Goal: Task Accomplishment & Management: Use online tool/utility

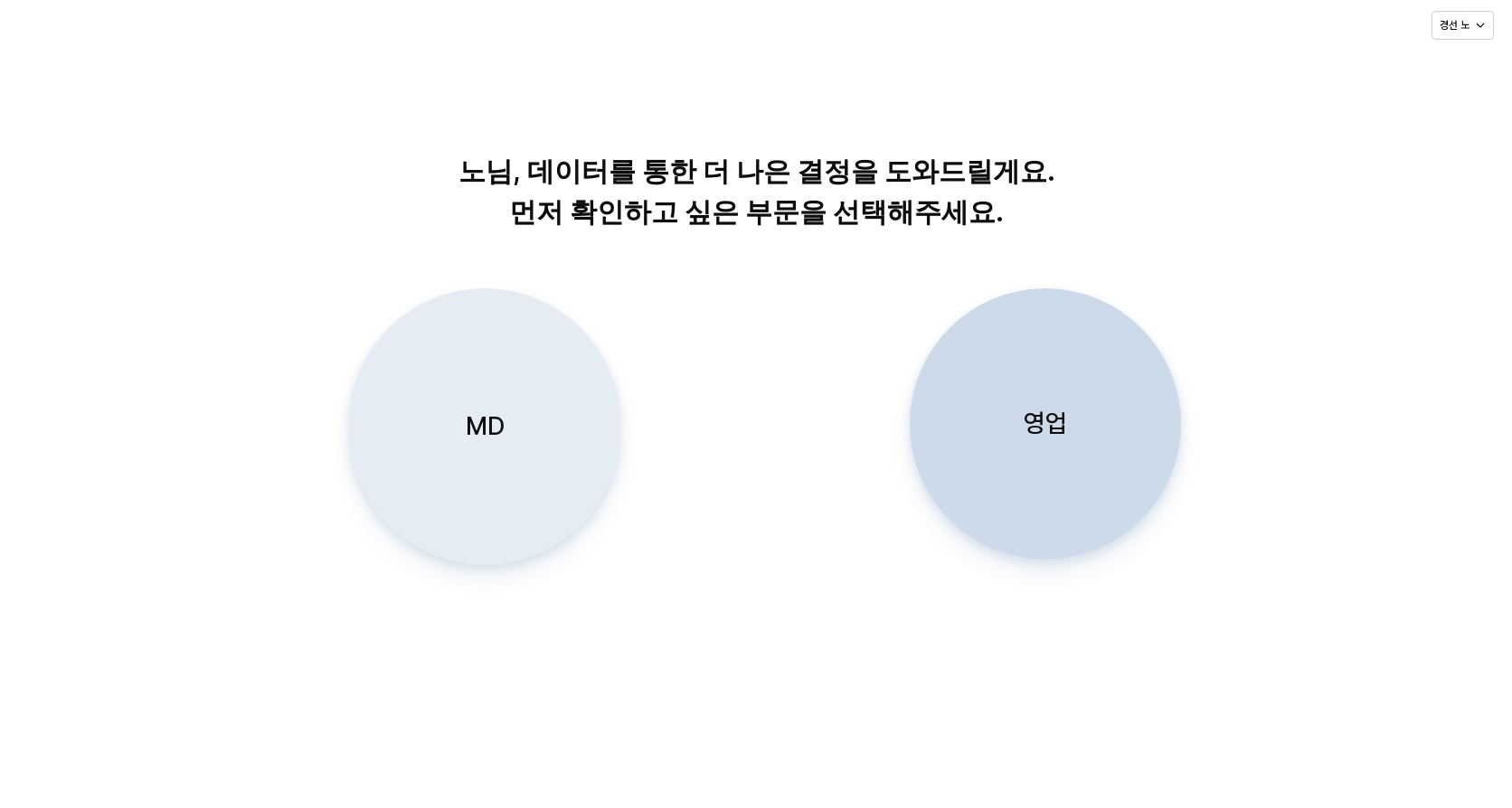
click at [515, 413] on div "MD" at bounding box center [484, 426] width 255 height 275
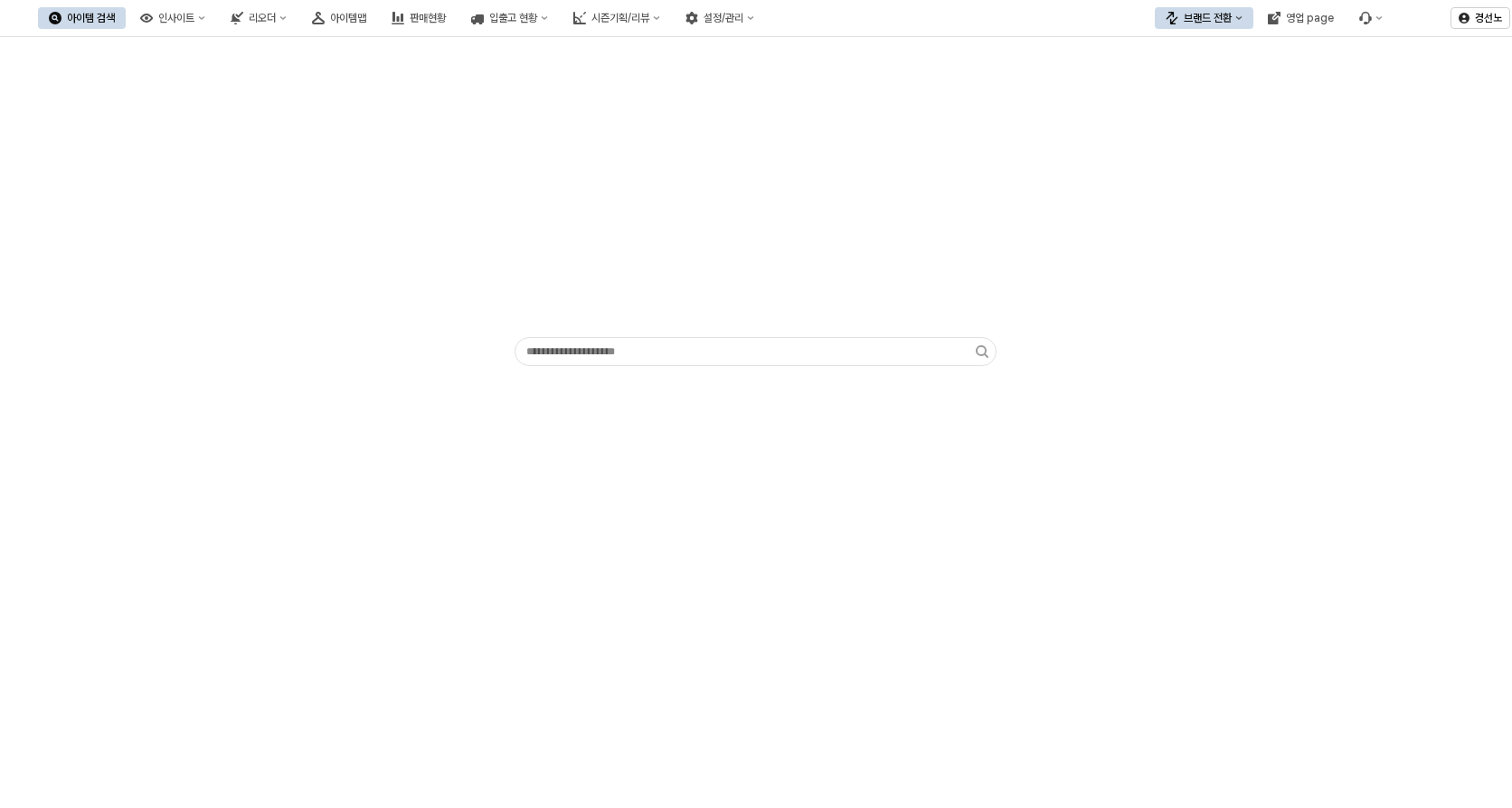
click at [1239, 19] on icon "브랜드 전환" at bounding box center [1239, 18] width 7 height 7
click at [1181, 88] on div "에뜨와" at bounding box center [1222, 82] width 111 height 15
click at [660, 18] on icon "시즌기획/리뷰" at bounding box center [656, 18] width 6 height 4
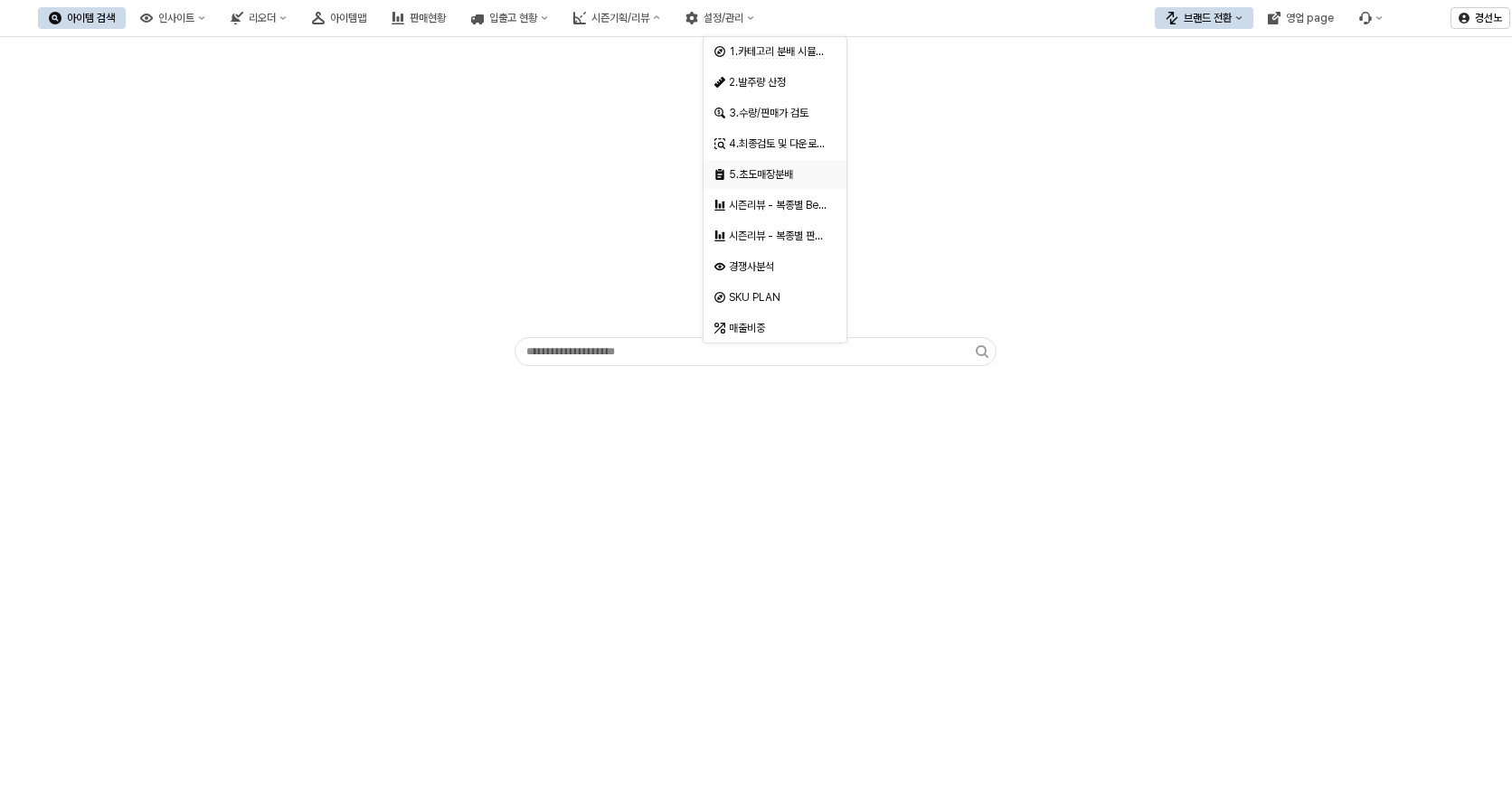
click at [781, 172] on div "5.초도매장분배" at bounding box center [776, 175] width 96 height 15
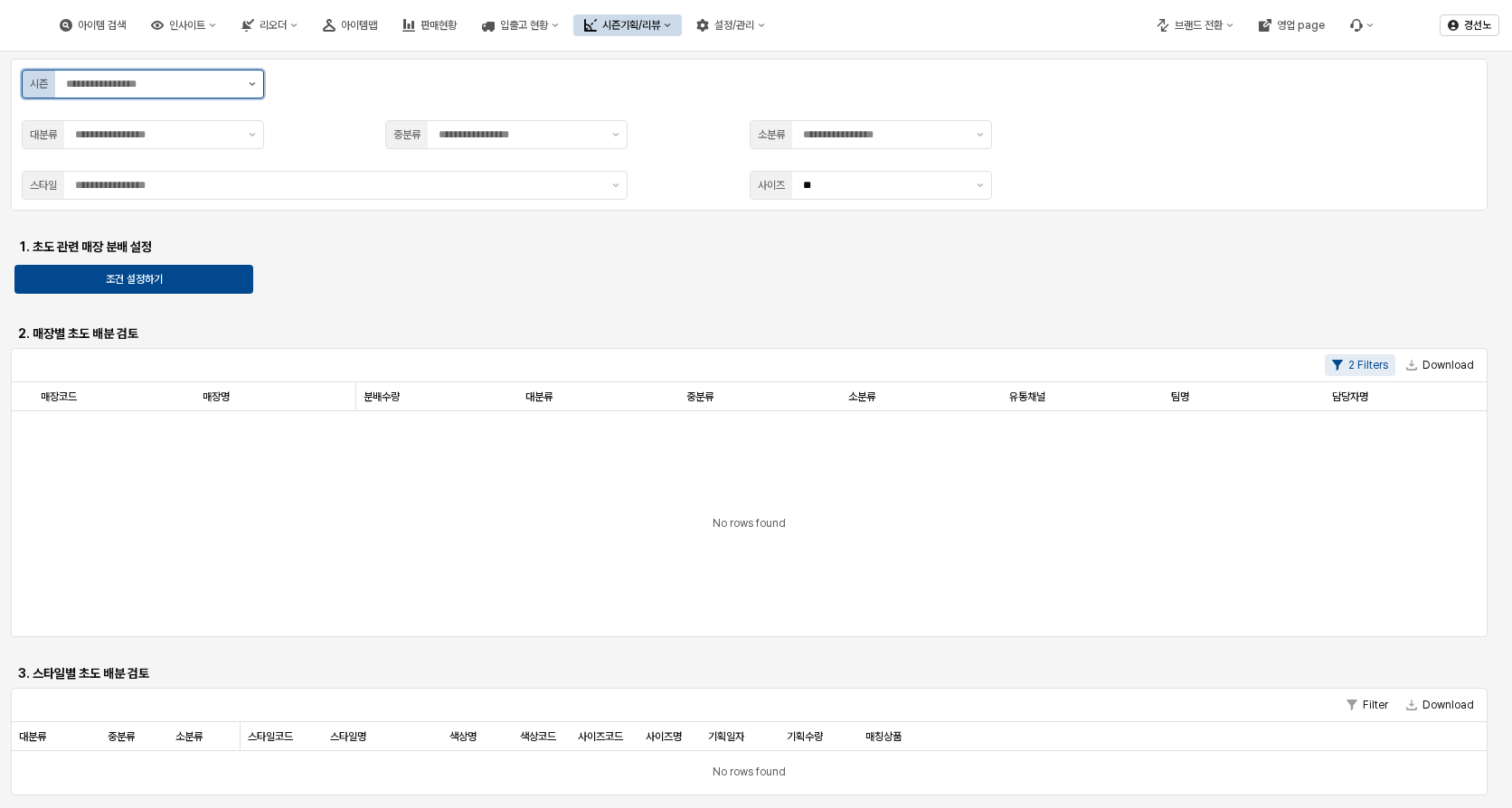
click at [253, 79] on button "제안 사항 표시" at bounding box center [253, 84] width 22 height 27
click at [119, 180] on div "S7" at bounding box center [137, 183] width 208 height 15
type input "**"
click at [192, 184] on div "S7" at bounding box center [137, 183] width 208 height 15
click at [416, 285] on div "시즌 ** 대분류 중분류 소분류 스타일 사이즈 ** 1. 초도 관련 매장 분배 설정 조건 설정하기 2. 매장별 초도 배분 검토 2 Filter…" at bounding box center [756, 535] width 1490 height 954
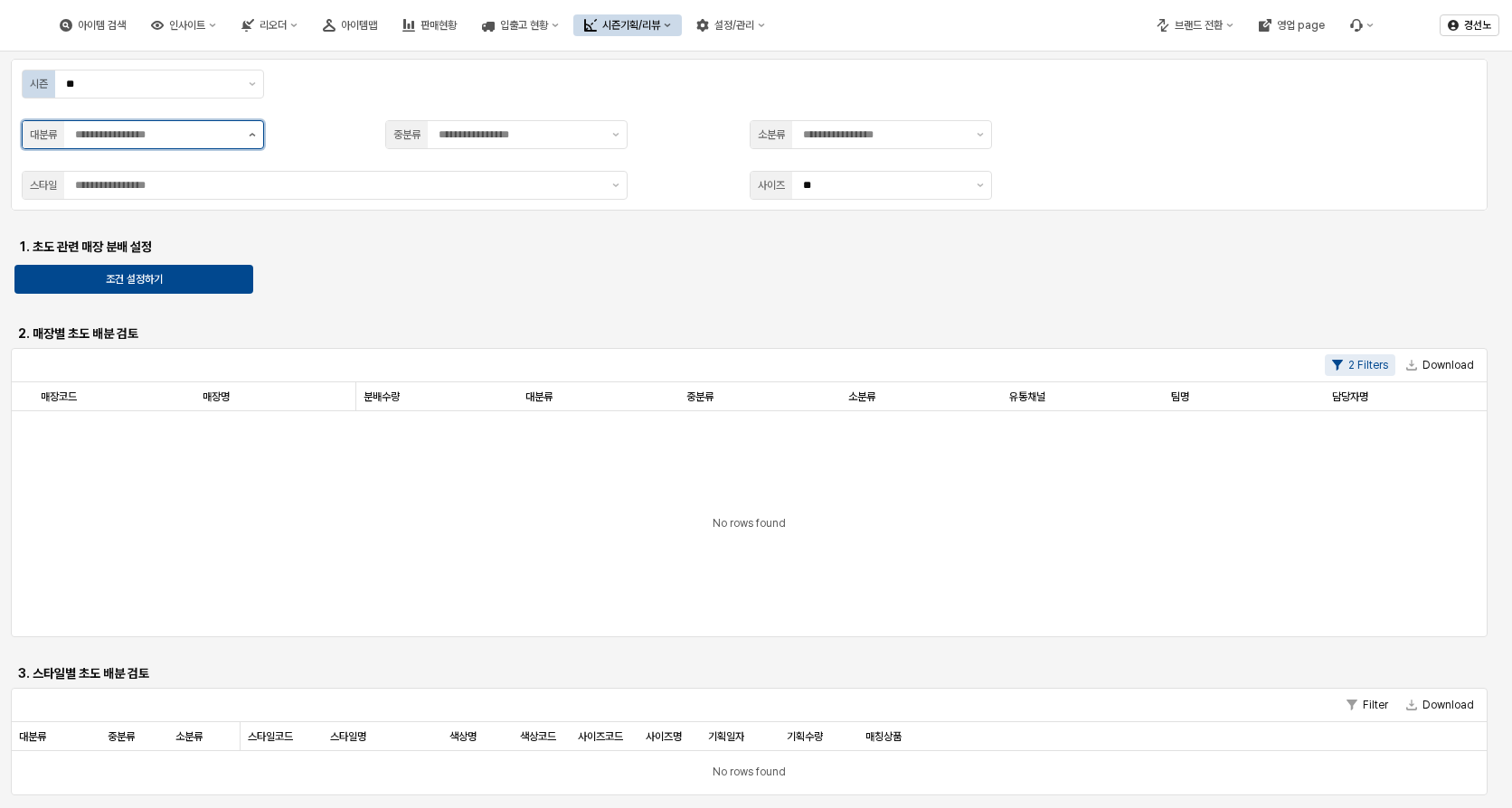
click at [252, 138] on button "제안 사항 표시" at bounding box center [253, 135] width 22 height 27
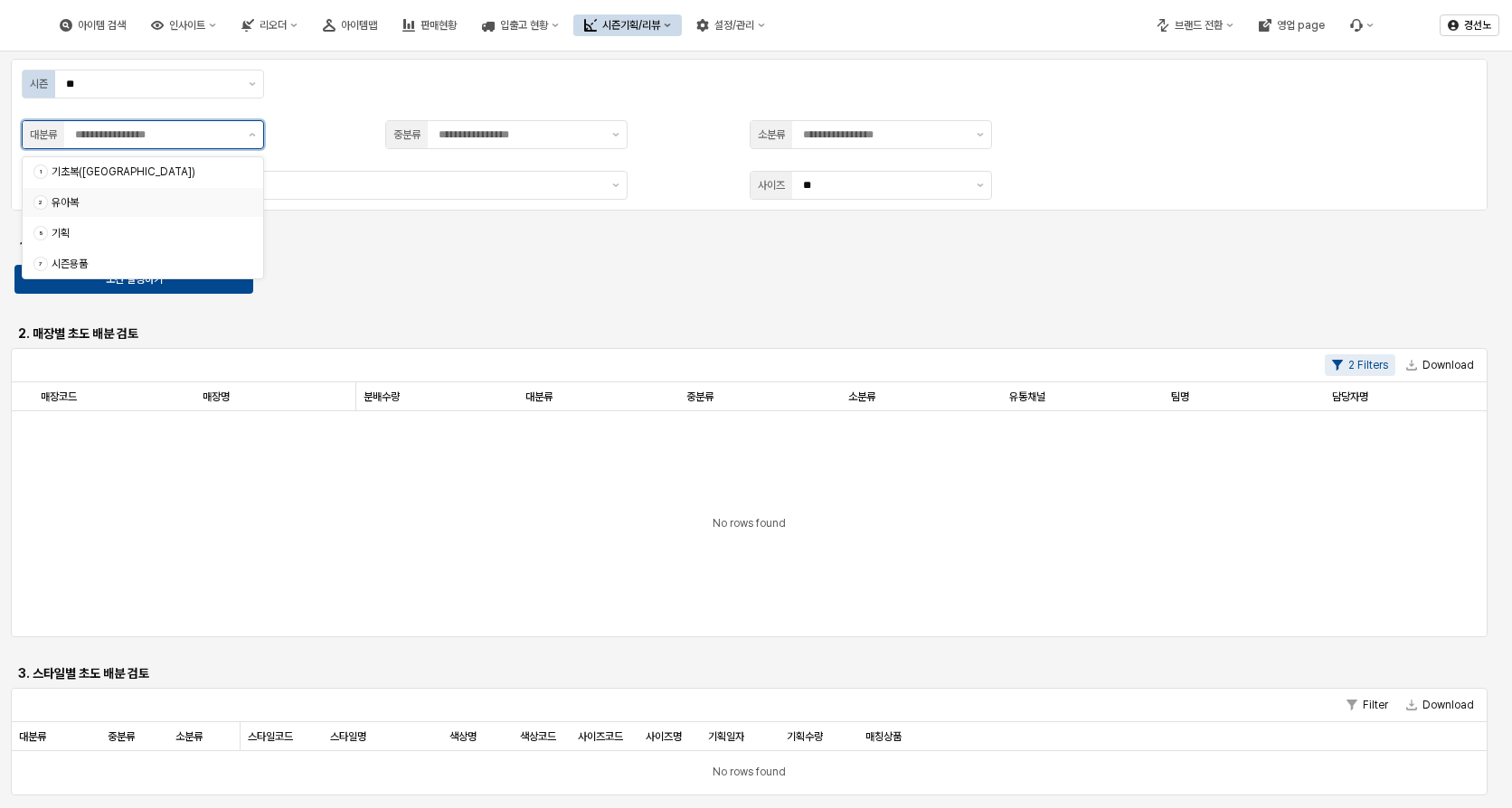
click at [168, 199] on div "유아복" at bounding box center [146, 202] width 190 height 15
type input "***"
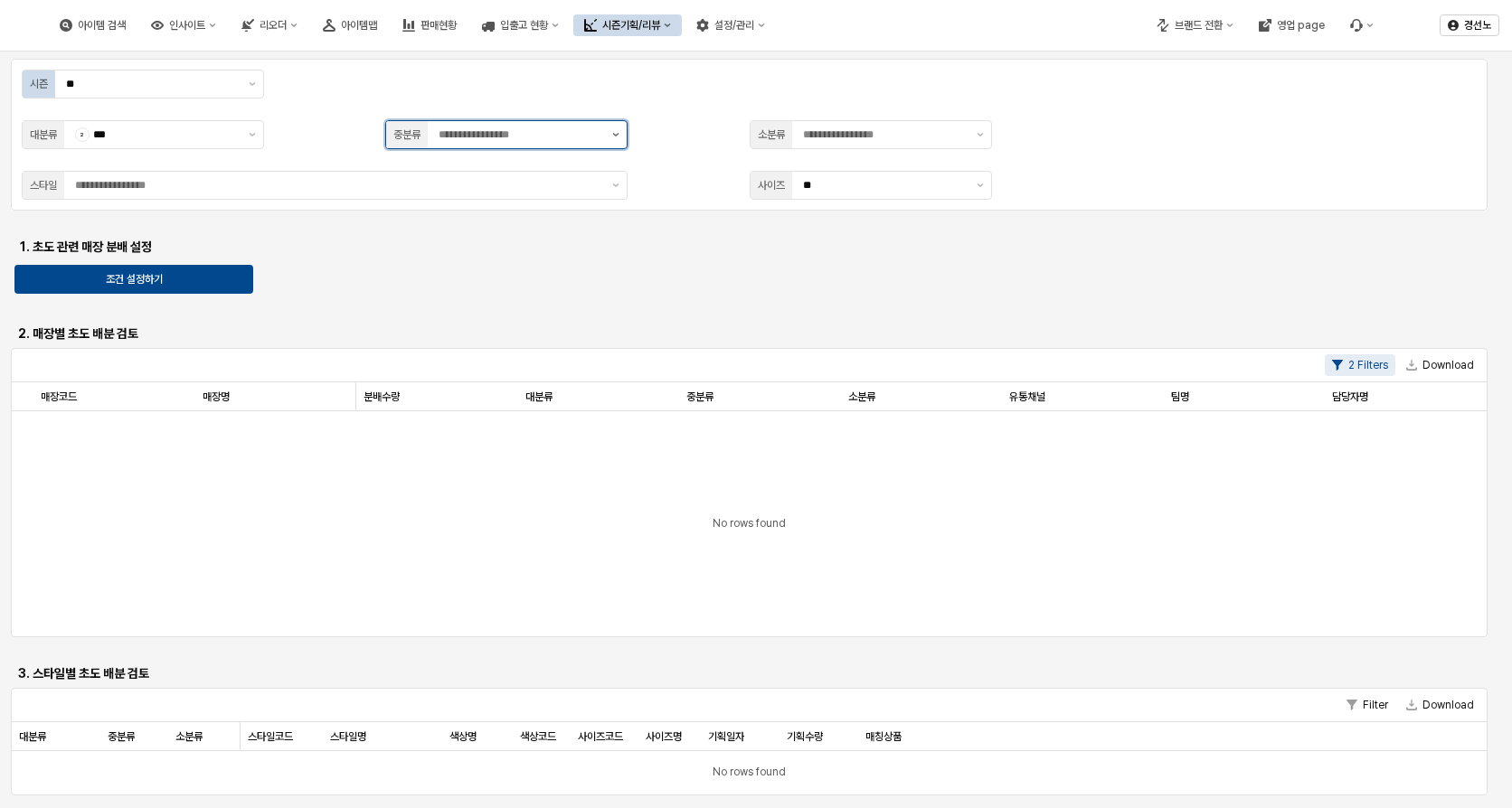
click at [621, 134] on button "제안 사항 표시" at bounding box center [616, 135] width 22 height 27
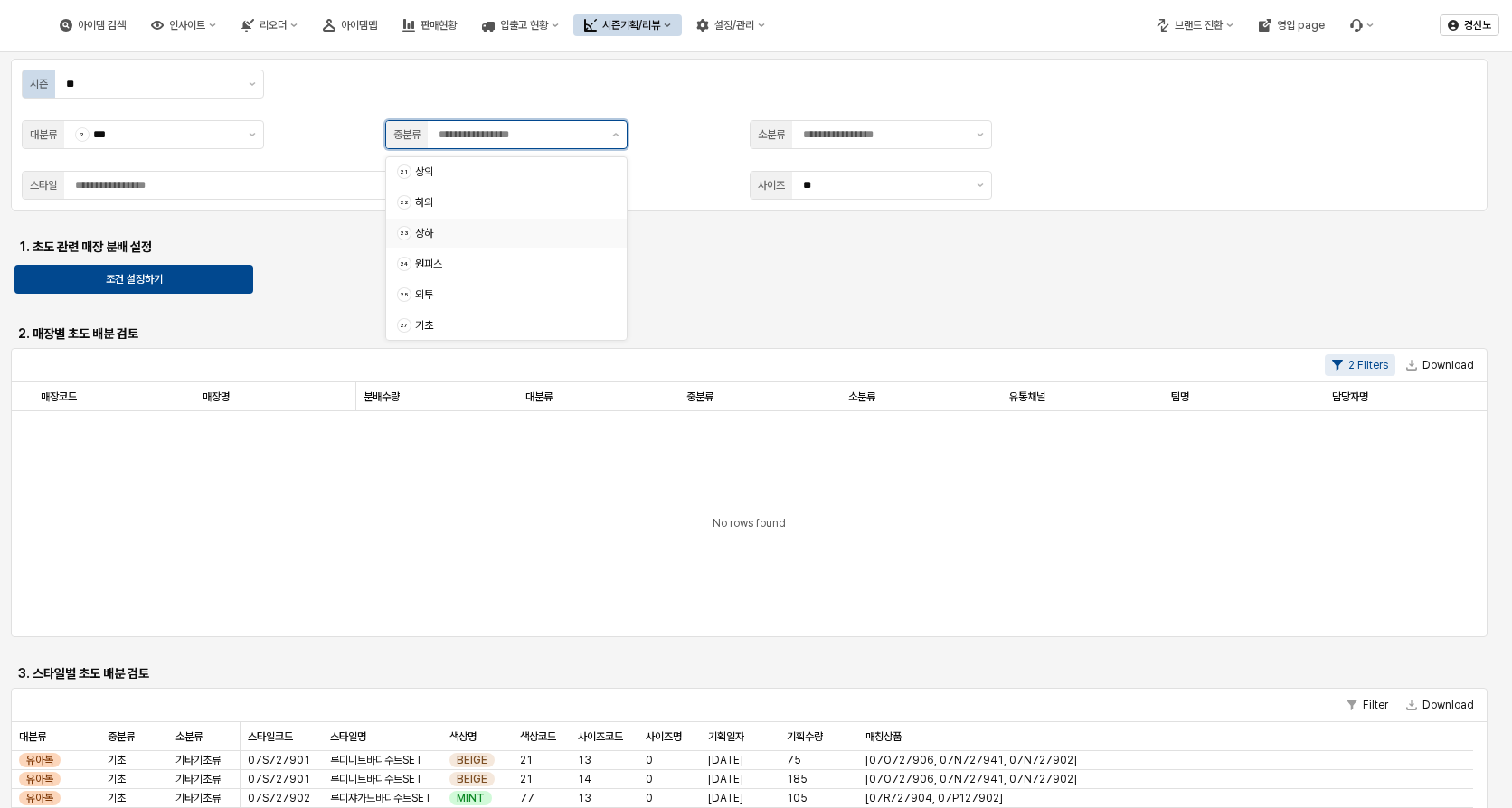
click at [433, 241] on div "23 상하" at bounding box center [501, 233] width 208 height 18
type input "**"
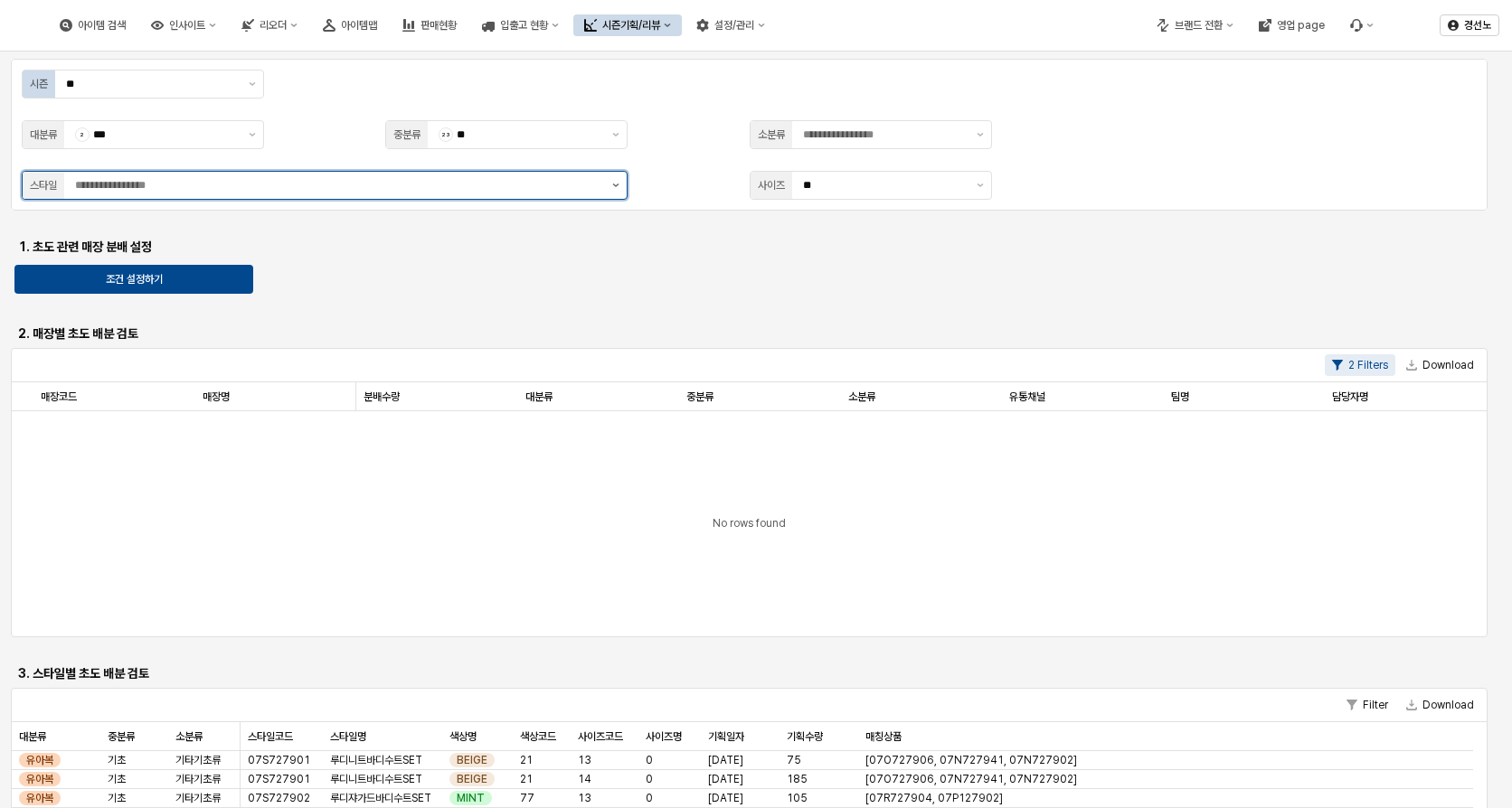
click at [610, 182] on button "제안 사항 표시" at bounding box center [616, 186] width 22 height 27
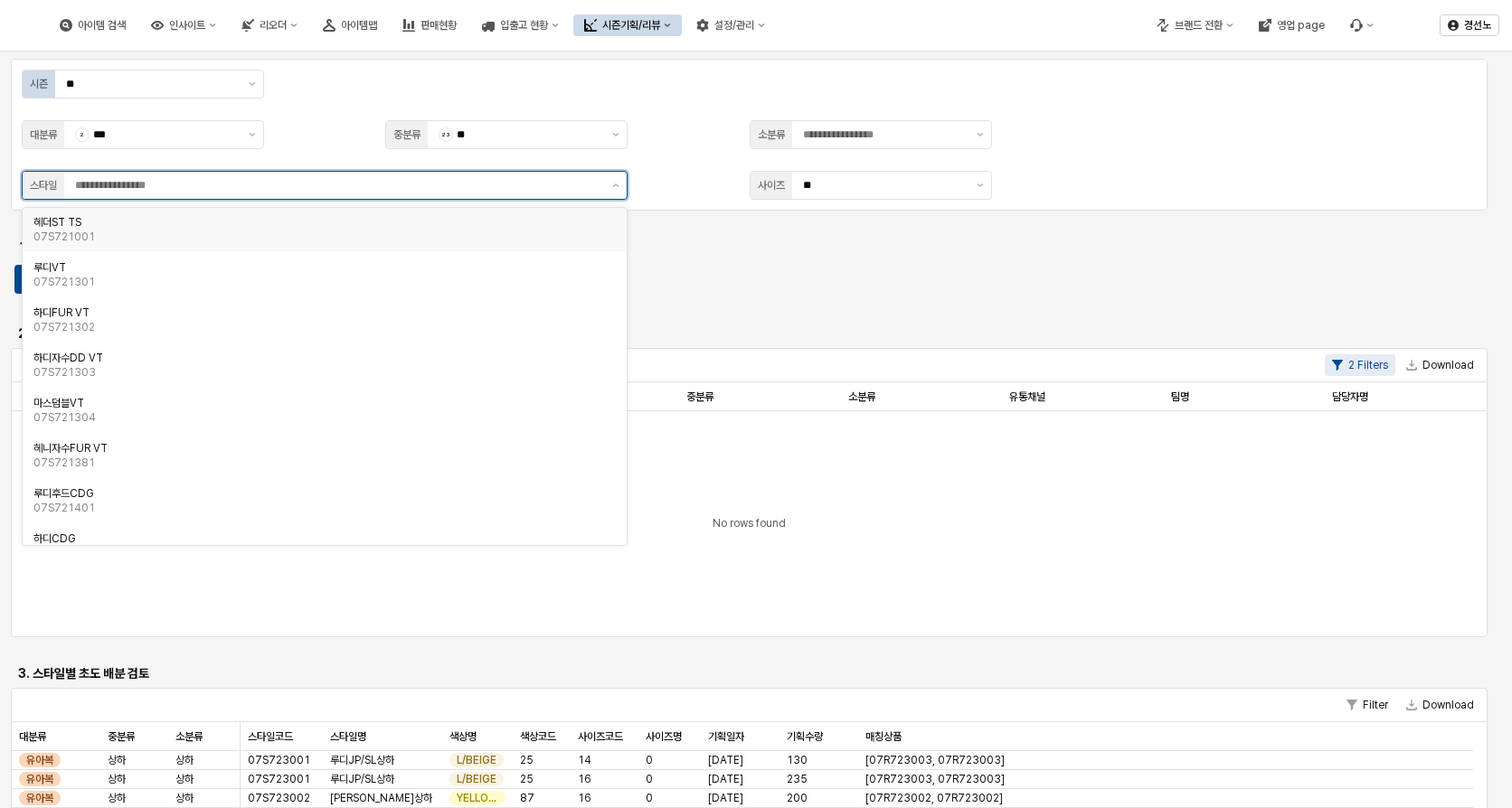
click at [187, 182] on input "App Frame" at bounding box center [338, 186] width 526 height 18
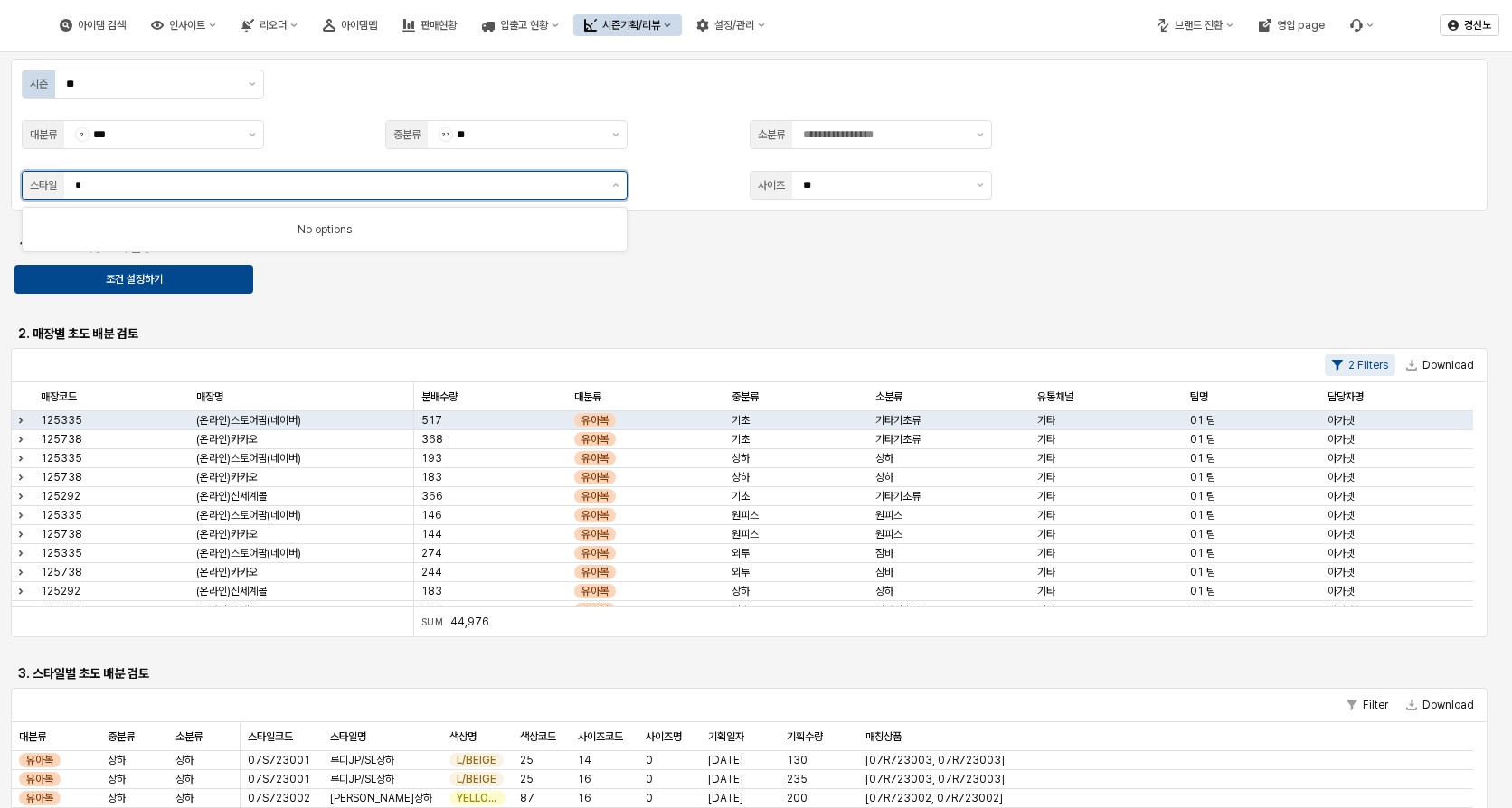
type input "**"
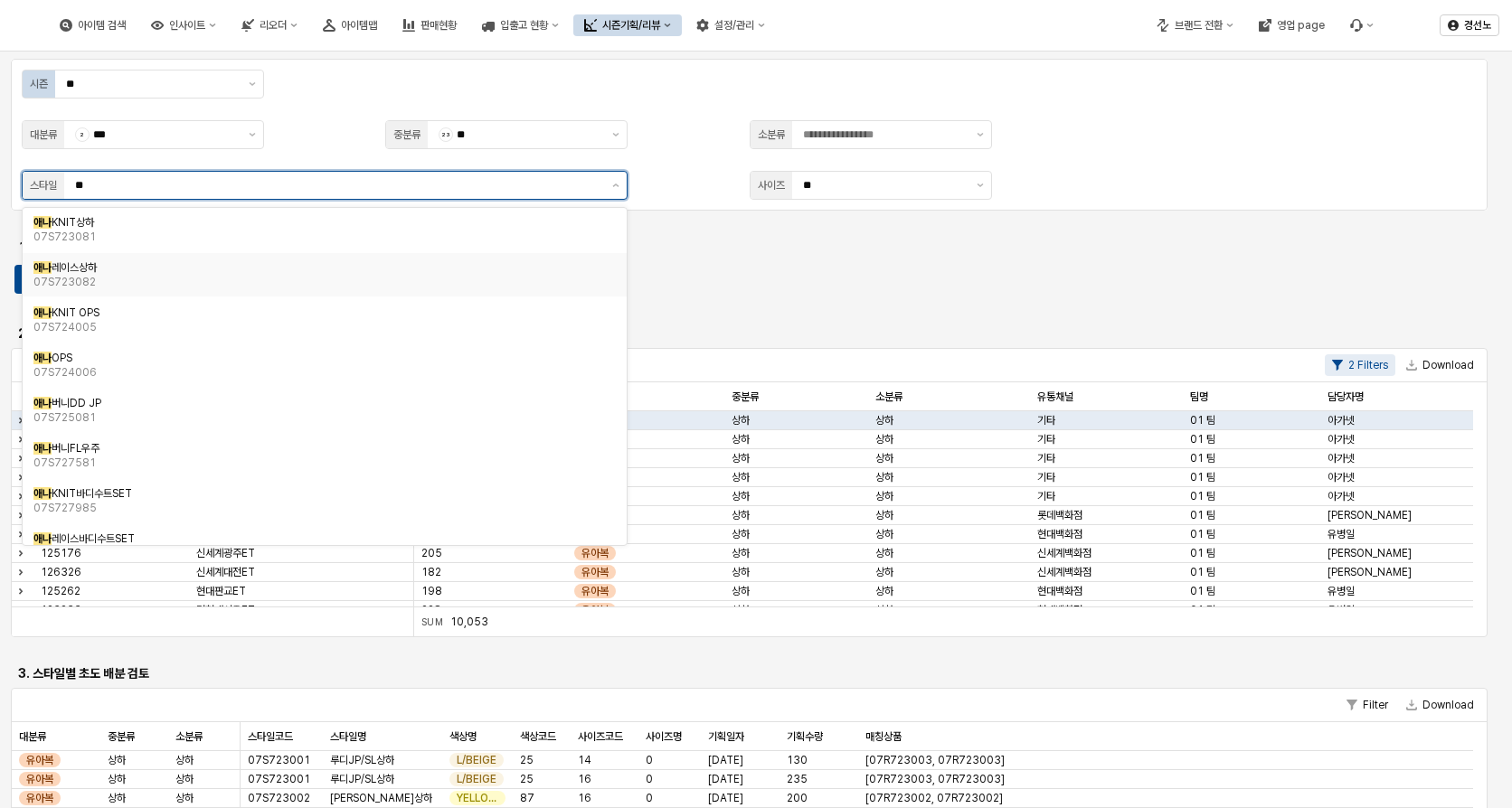
click at [167, 272] on div "애나 레이스상하" at bounding box center [319, 268] width 572 height 15
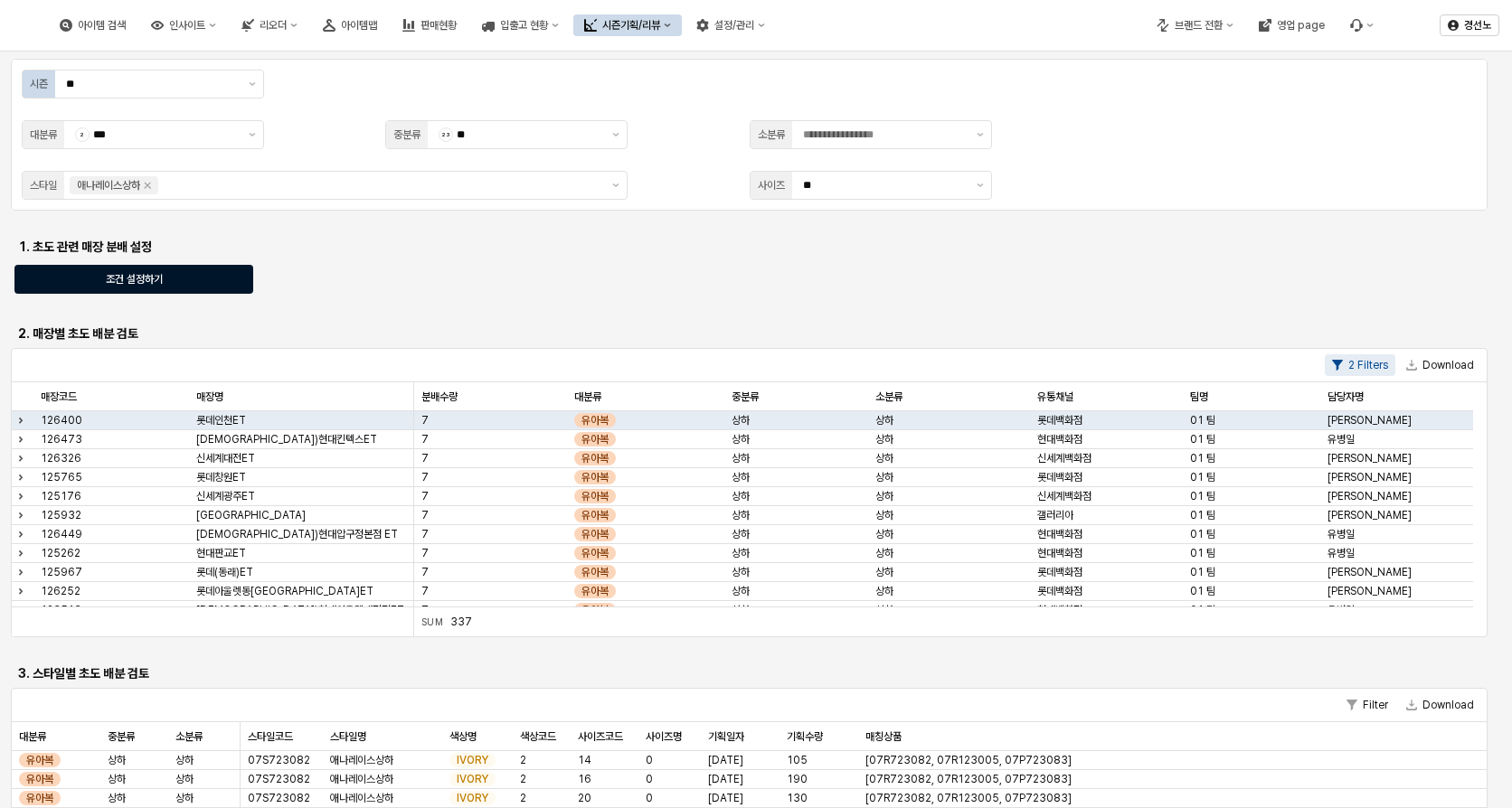
click at [158, 277] on p "조건 설정하기" at bounding box center [135, 279] width 57 height 15
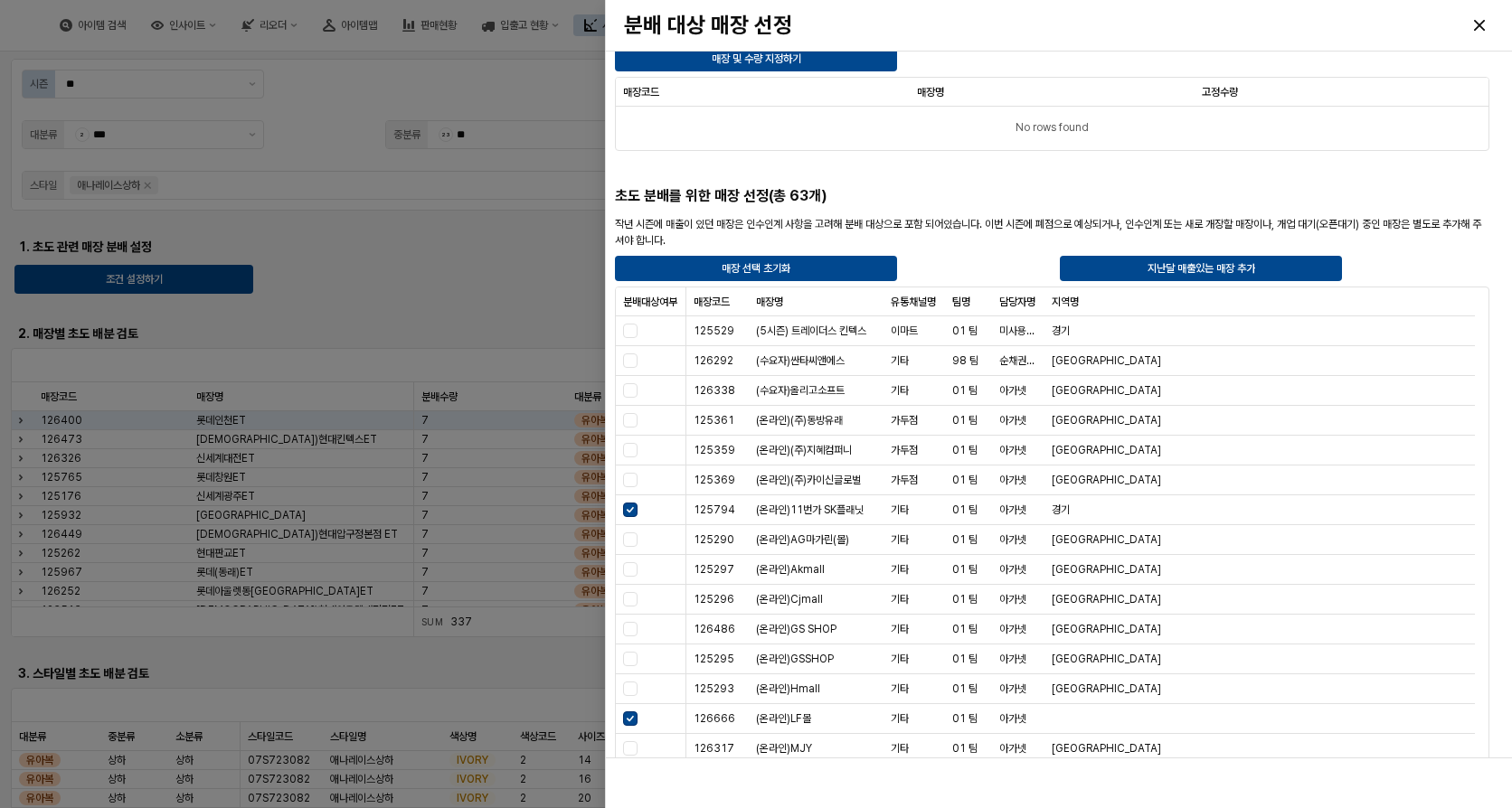
scroll to position [404, 0]
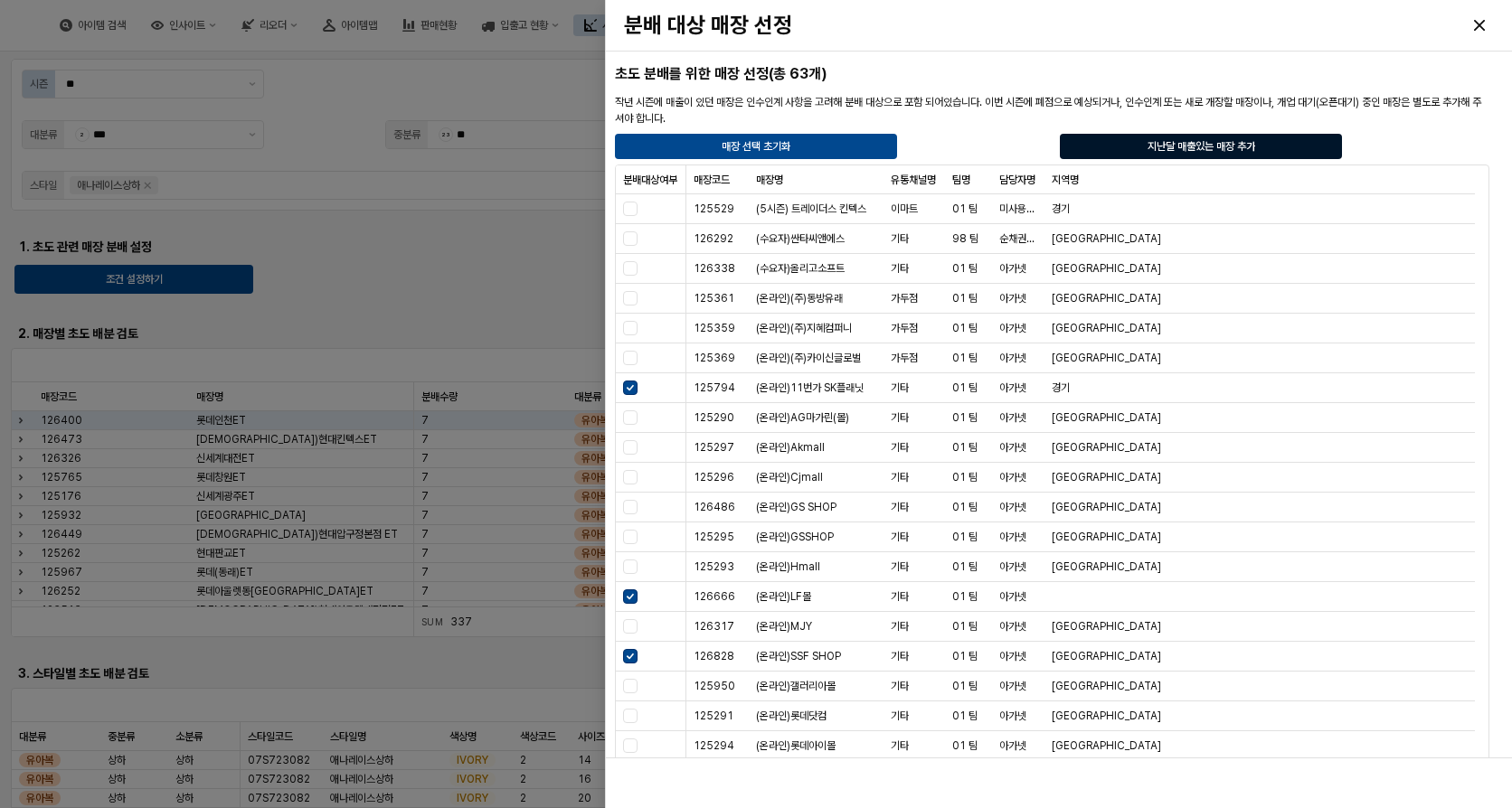
click at [1164, 137] on div "지난달 매출있는 매장 추가" at bounding box center [1201, 146] width 266 height 24
click at [1163, 149] on p "지난달 매출있는 매장 추가" at bounding box center [1201, 146] width 108 height 15
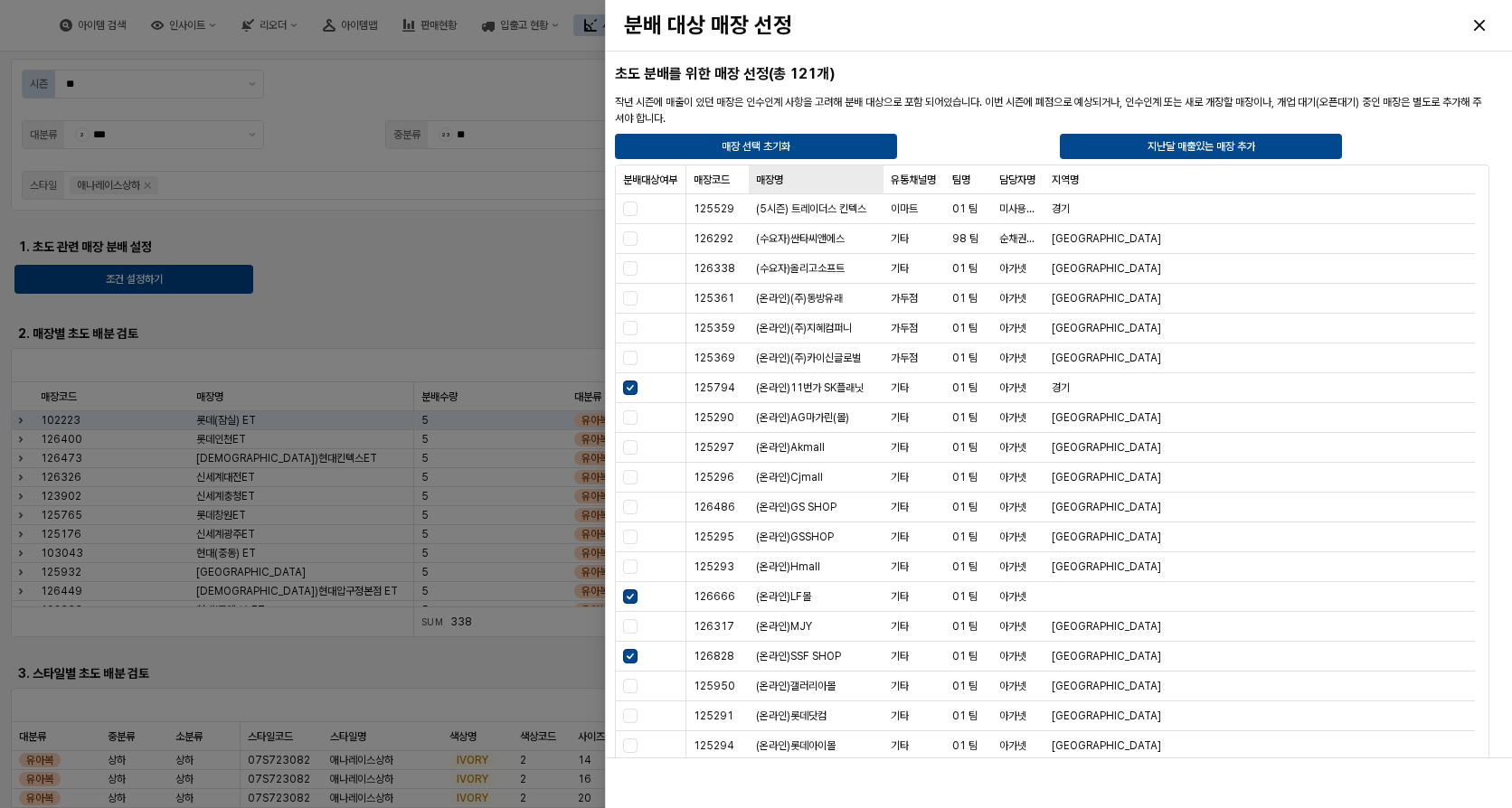
click at [773, 182] on div "매장명 매장명" at bounding box center [815, 180] width 135 height 29
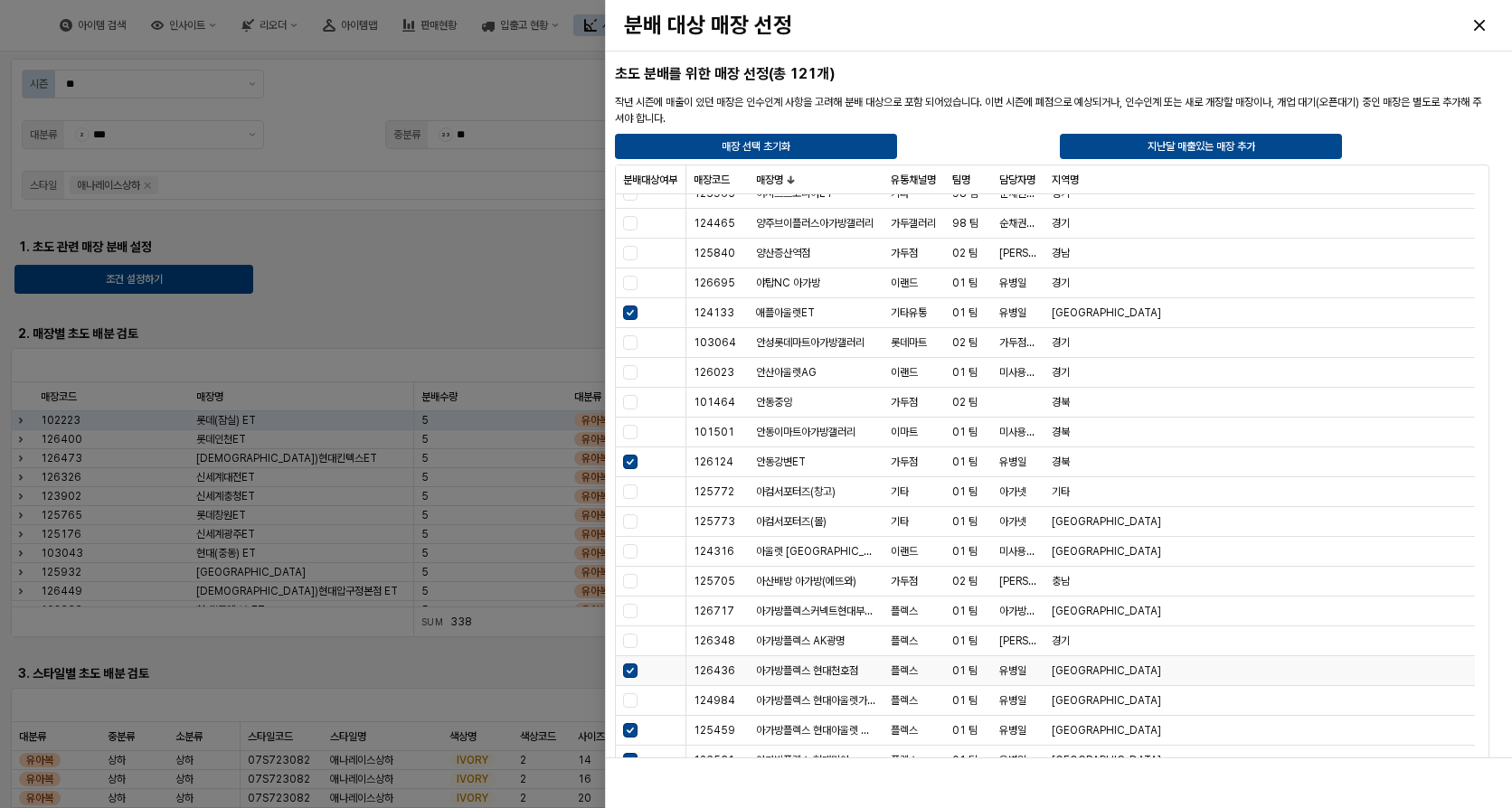
scroll to position [4612, 0]
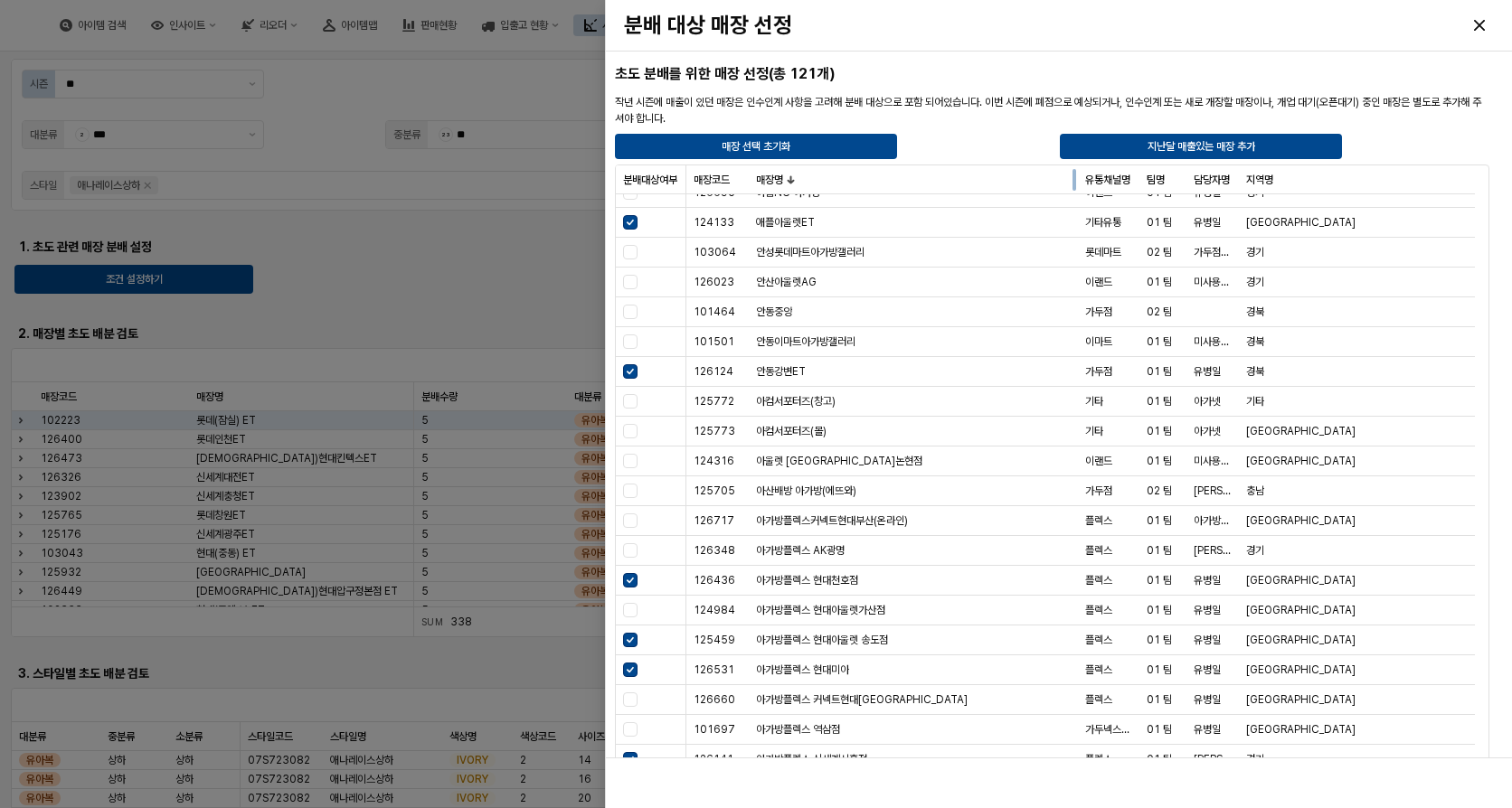
drag, startPoint x: 957, startPoint y: 182, endPoint x: 1083, endPoint y: 189, distance: 126.2
click at [1078, 189] on div at bounding box center [1078, 180] width 0 height 29
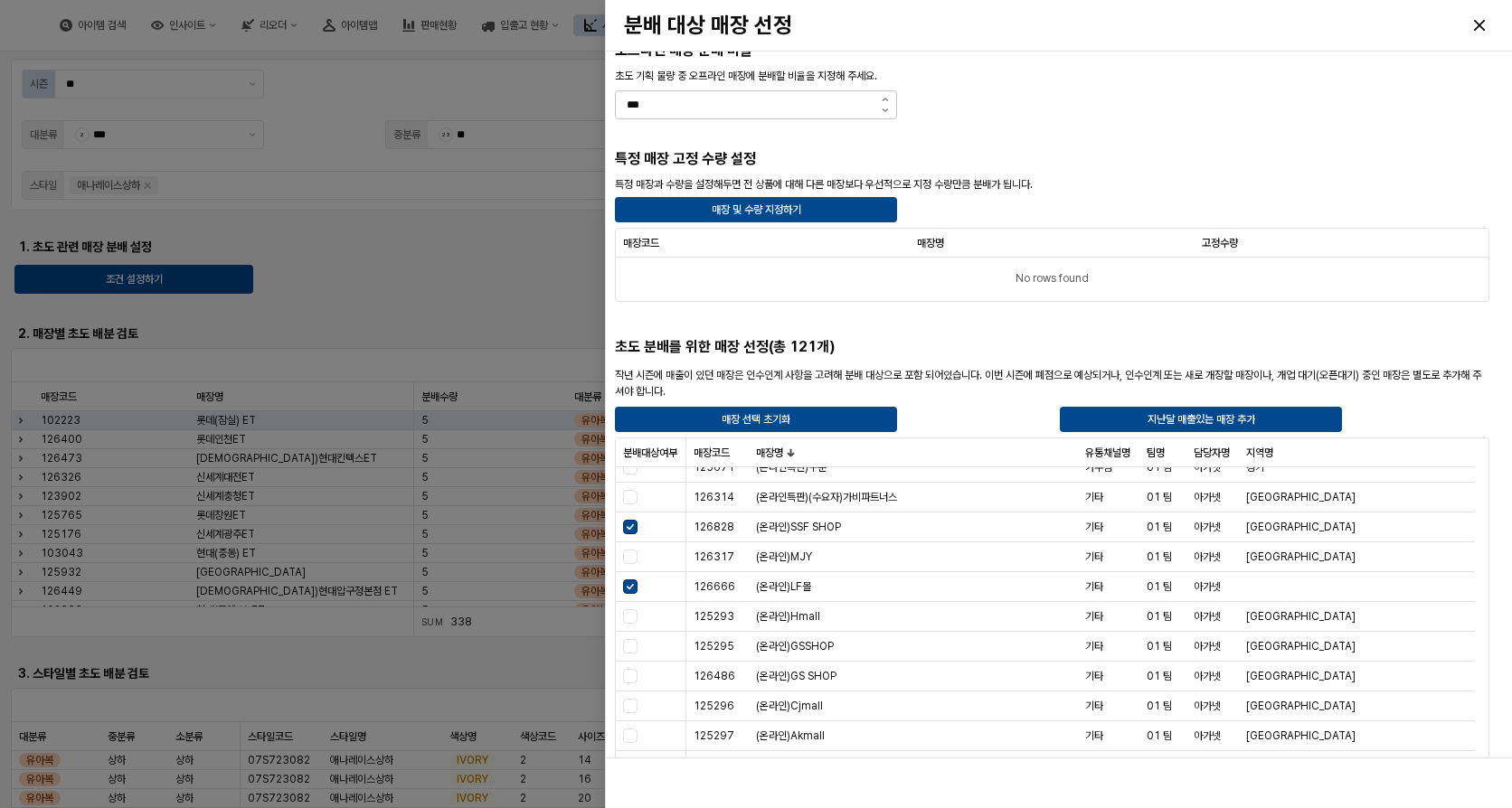
scroll to position [52, 0]
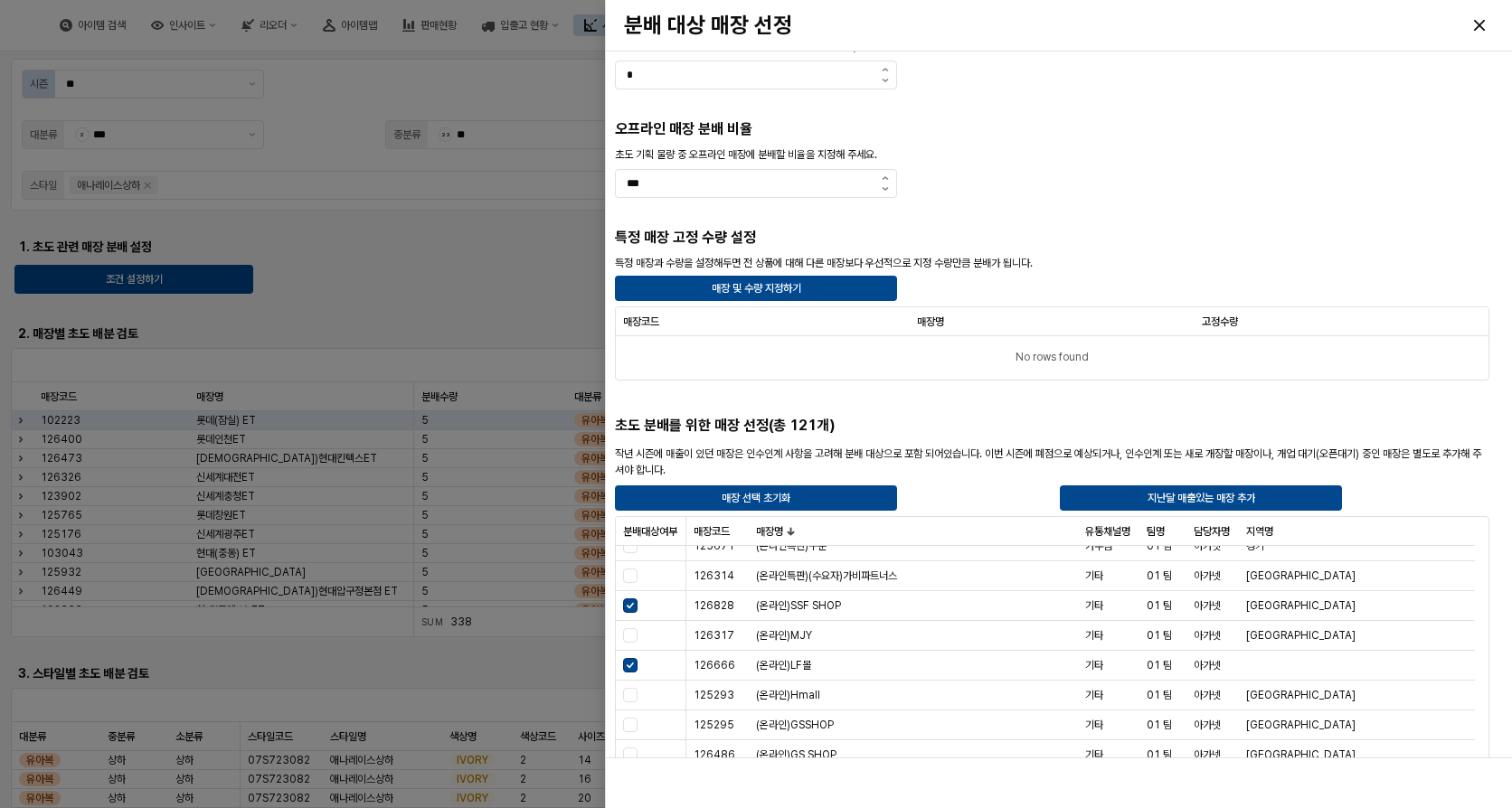
click at [399, 279] on div at bounding box center [756, 404] width 1512 height 808
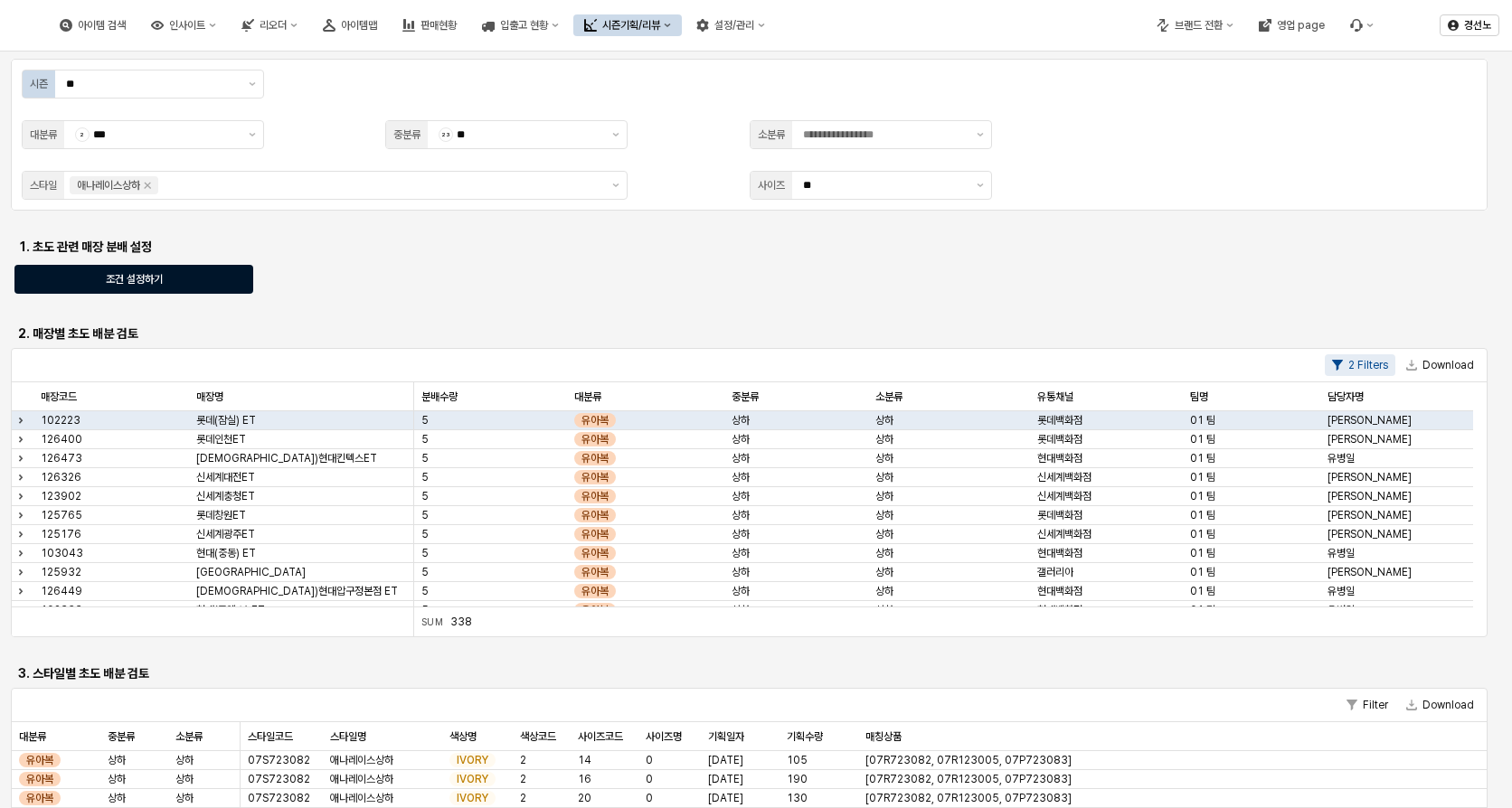
click at [198, 284] on div "조건 설정하기" at bounding box center [134, 280] width 222 height 27
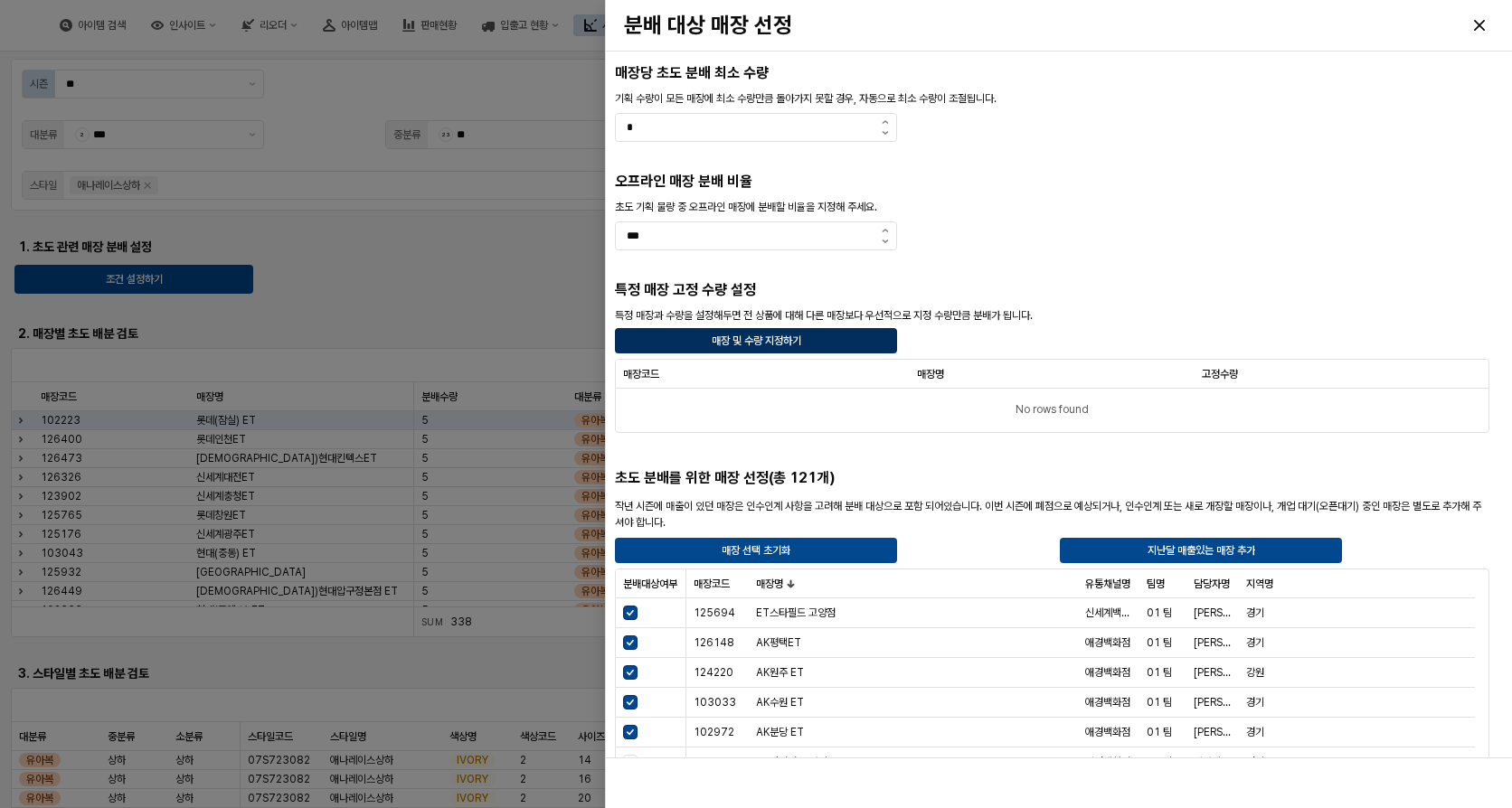
click at [746, 337] on p "매장 및 수량 지정하기" at bounding box center [756, 341] width 90 height 15
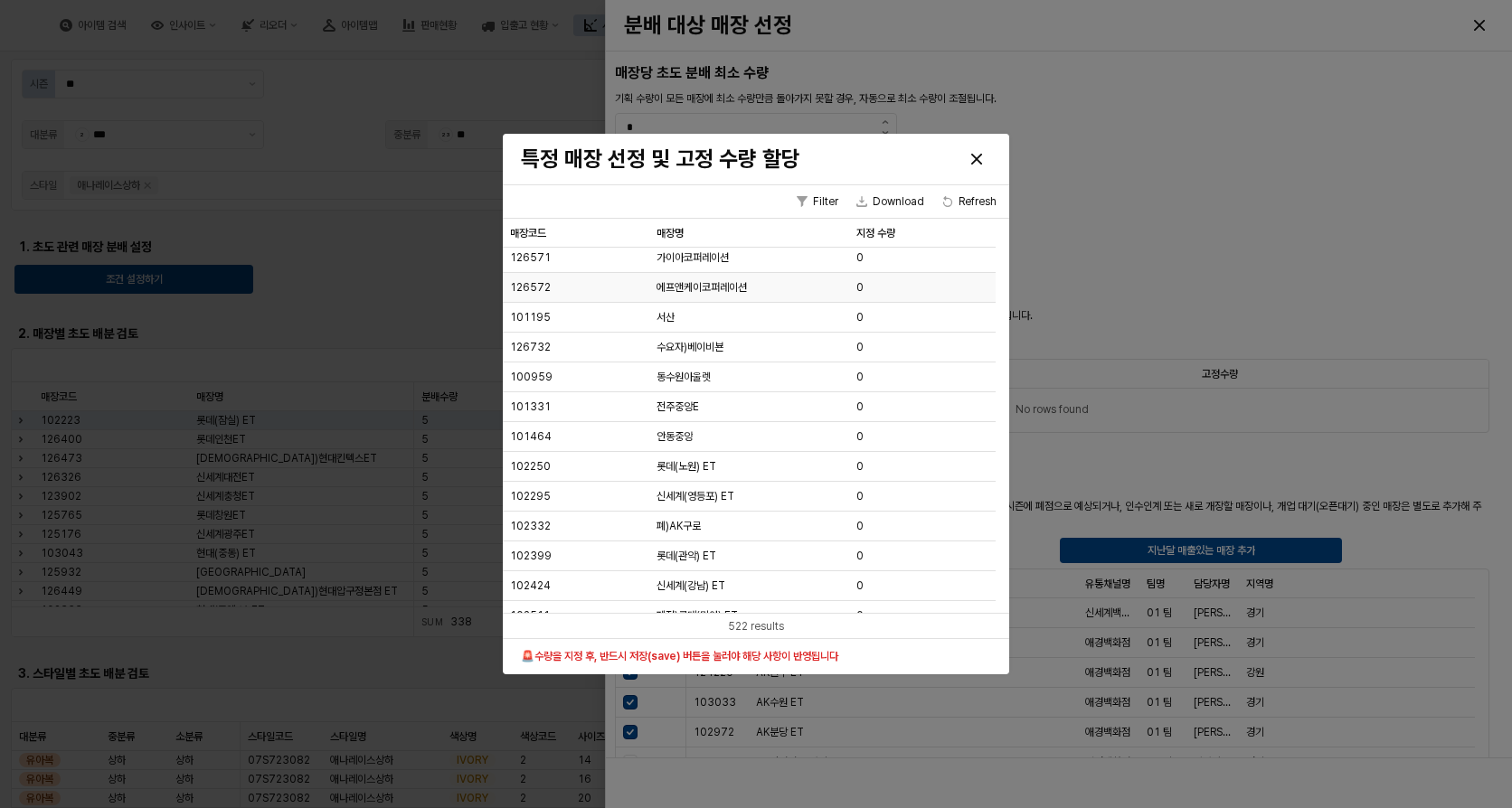
scroll to position [271, 0]
click at [977, 156] on icon "Close" at bounding box center [977, 159] width 11 height 11
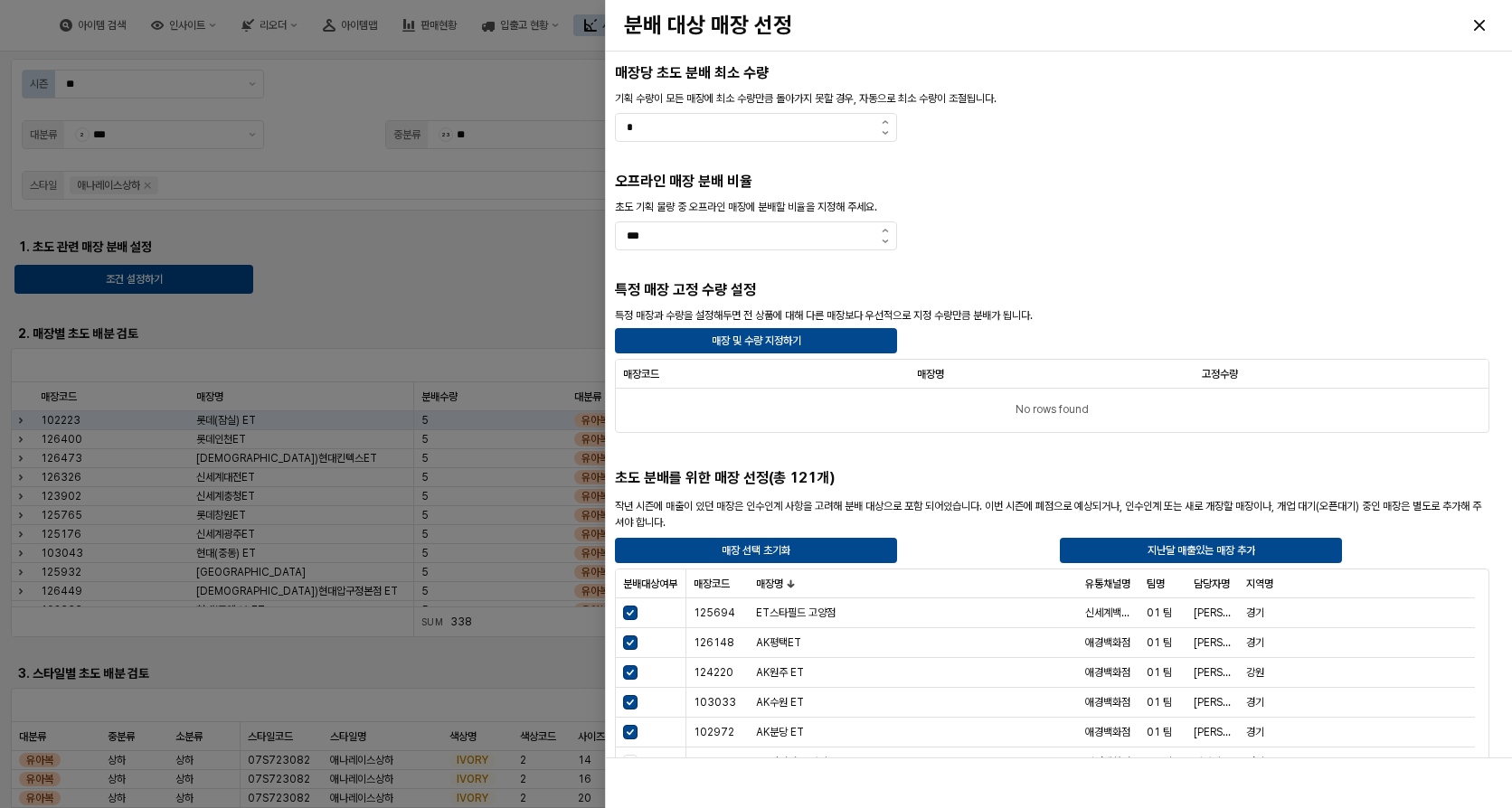
click at [512, 91] on div at bounding box center [756, 404] width 1512 height 808
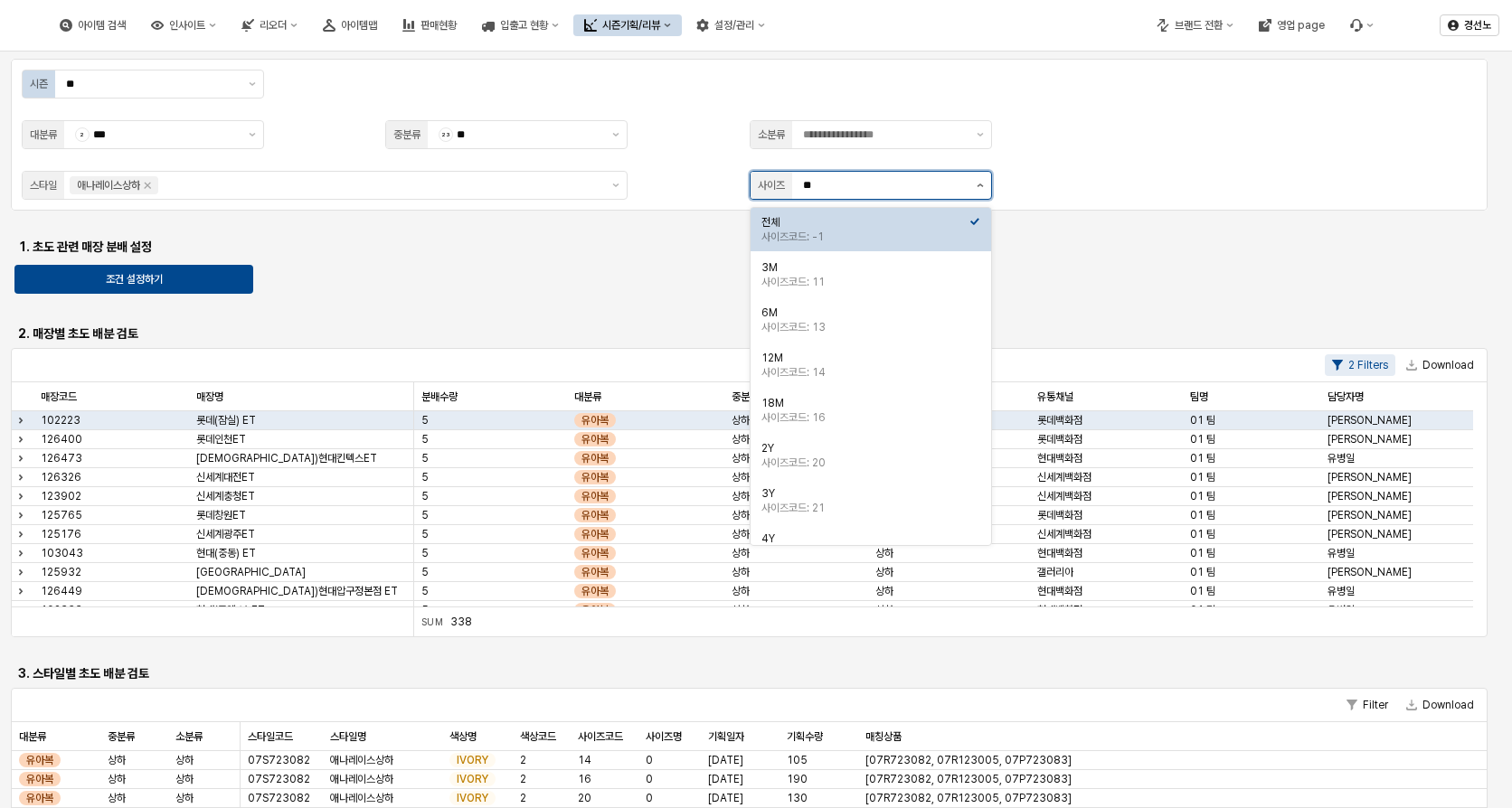
click at [976, 188] on button "제안 사항 표시" at bounding box center [980, 186] width 22 height 27
click at [783, 231] on div "사이즈코드: -1" at bounding box center [865, 237] width 208 height 15
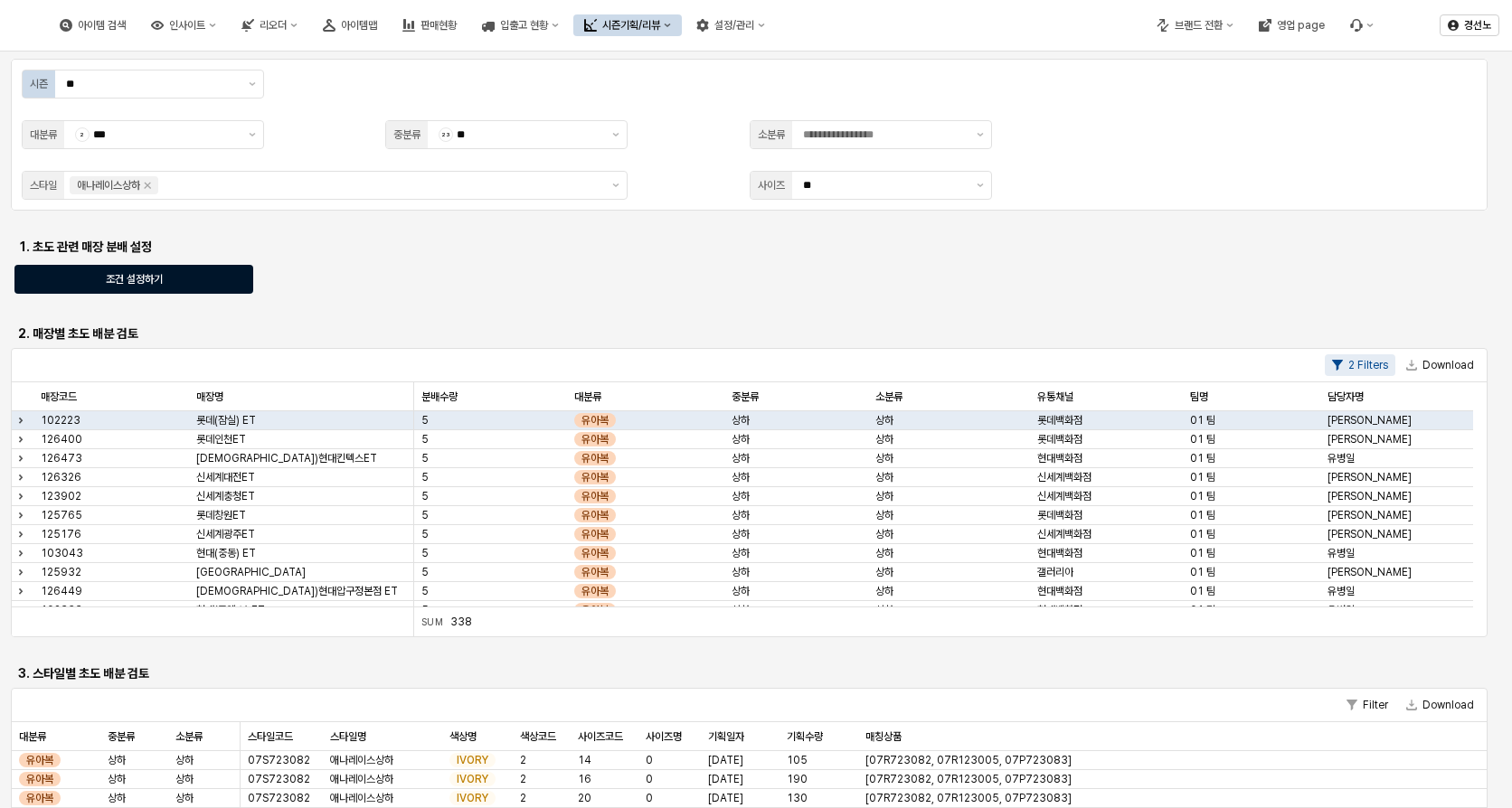
click at [190, 285] on div "조건 설정하기" at bounding box center [134, 280] width 222 height 27
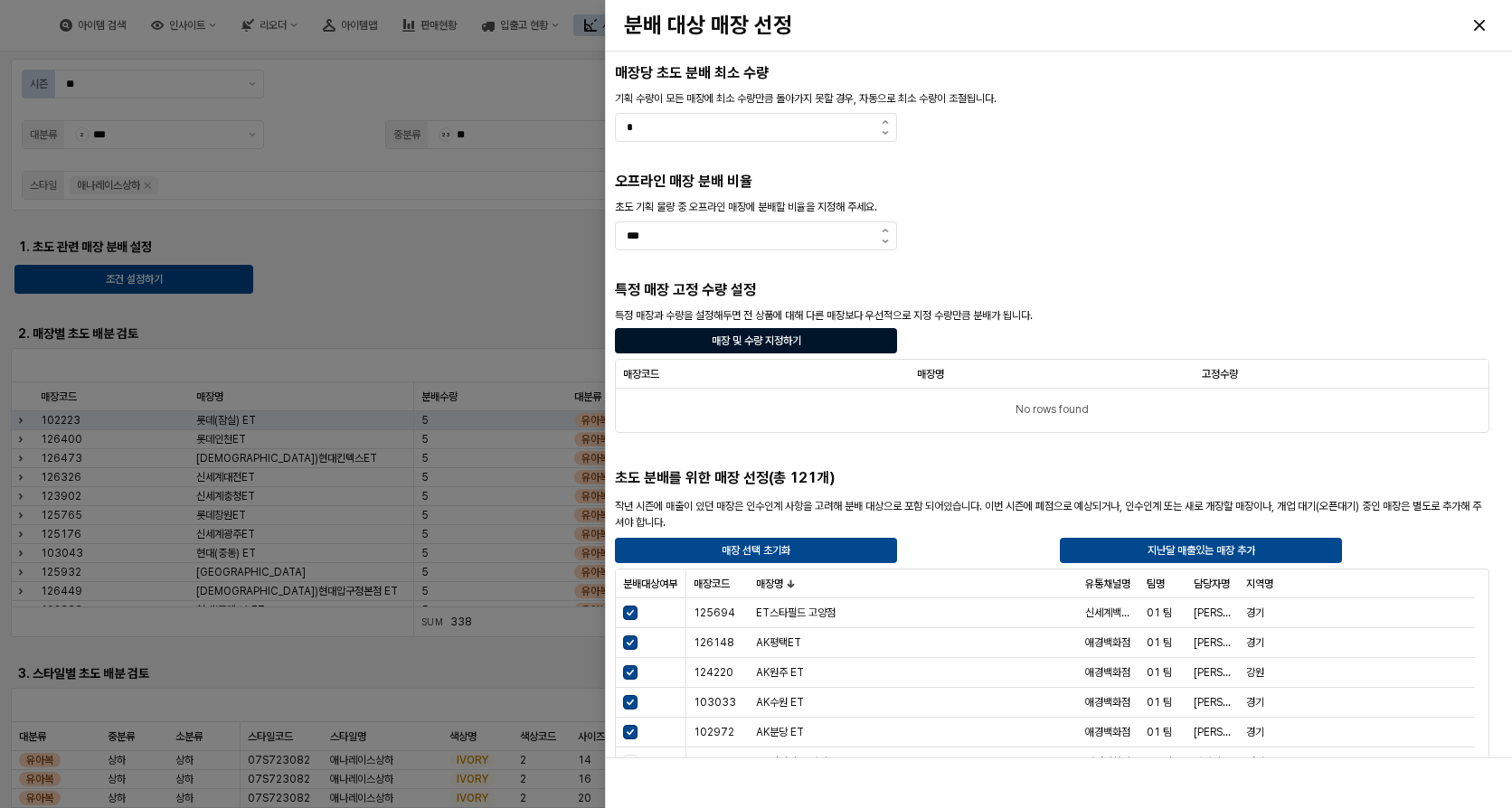
click at [816, 343] on div "매장 및 수량 지정하기" at bounding box center [756, 341] width 266 height 24
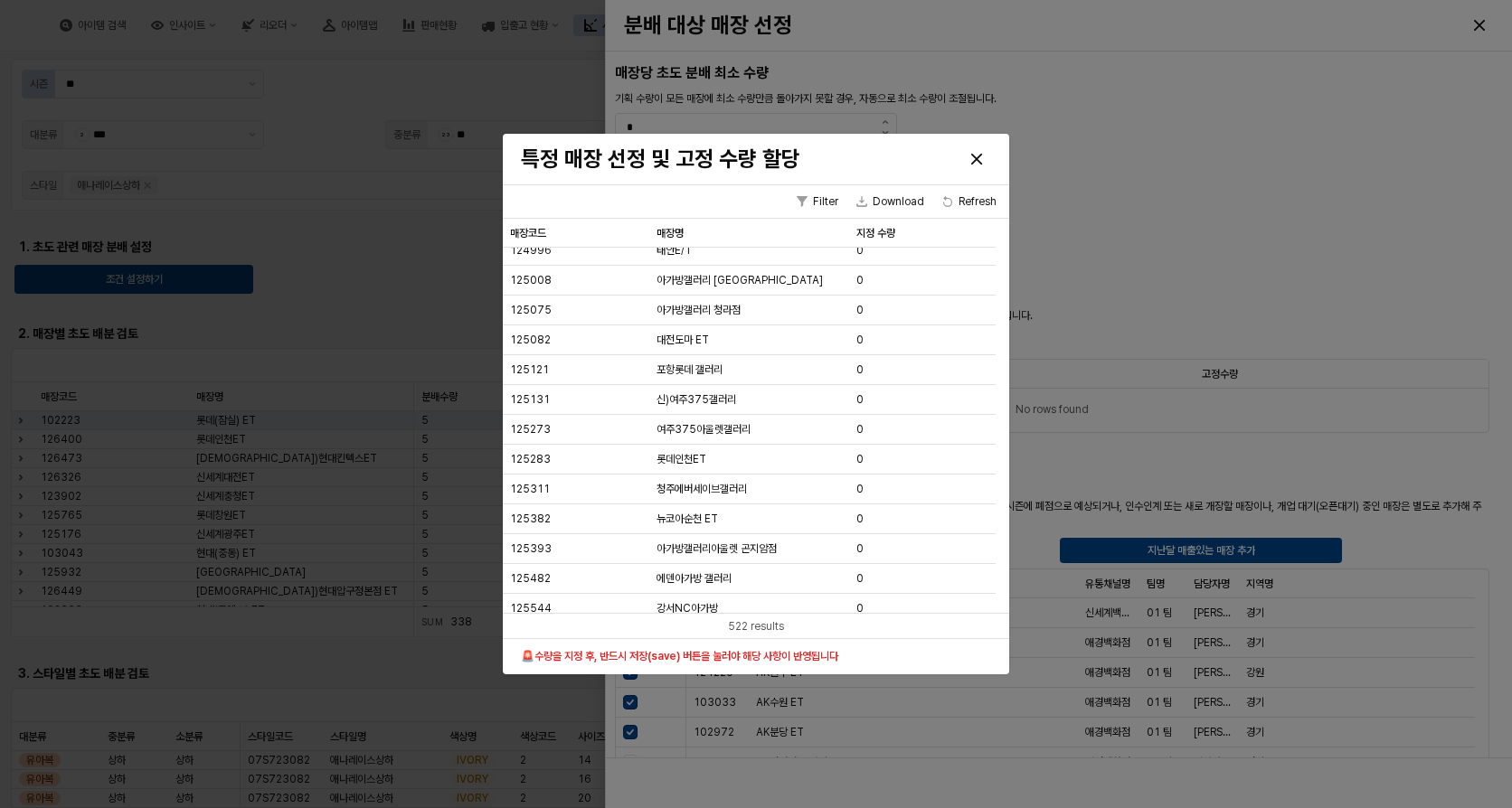
scroll to position [1876, 0]
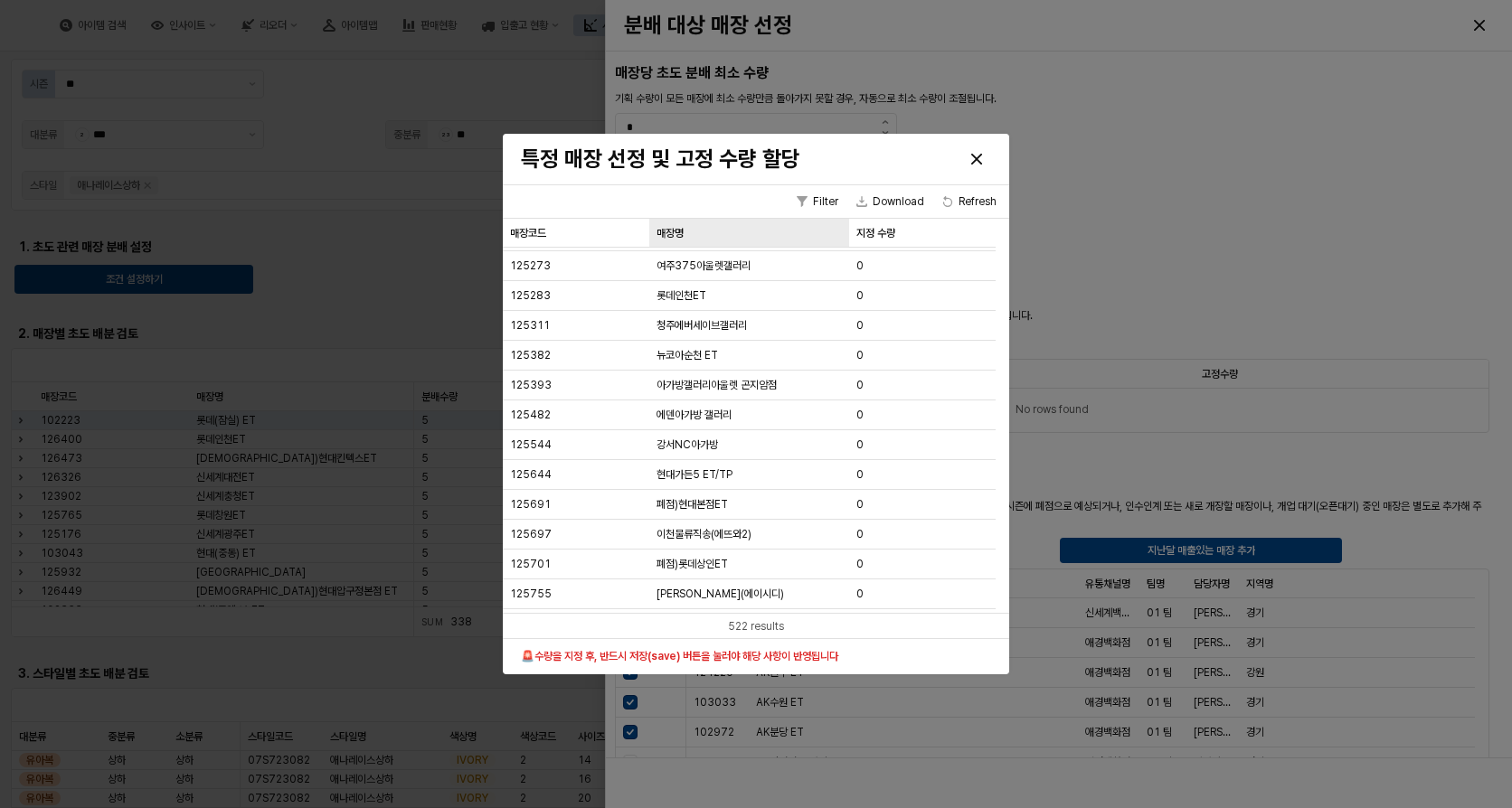
click at [719, 242] on div "매장명 매장명" at bounding box center [749, 233] width 200 height 29
click at [703, 232] on div "매장명 매장명" at bounding box center [749, 233] width 200 height 29
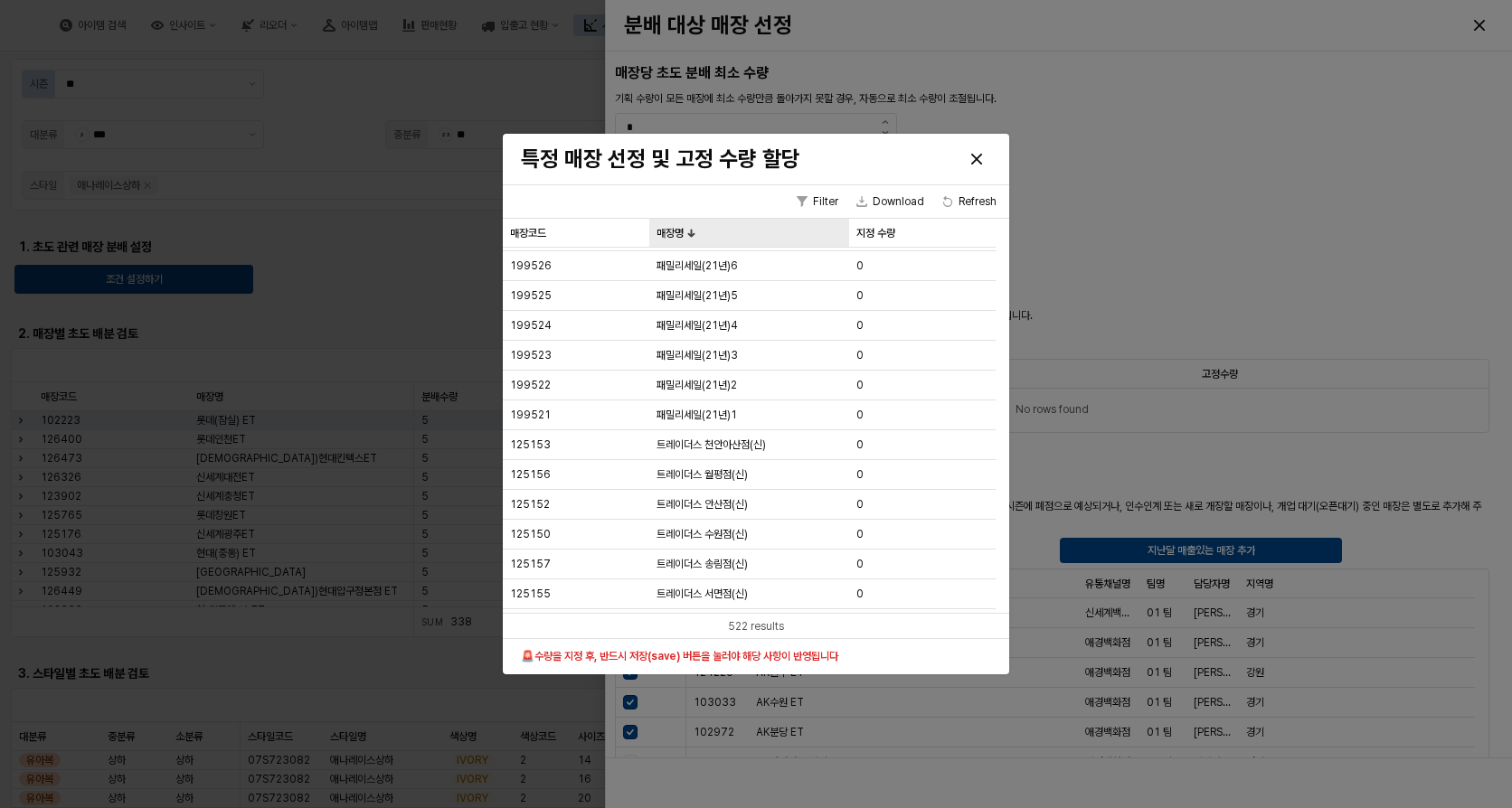
click at [703, 232] on div "매장명 매장명" at bounding box center [749, 233] width 200 height 29
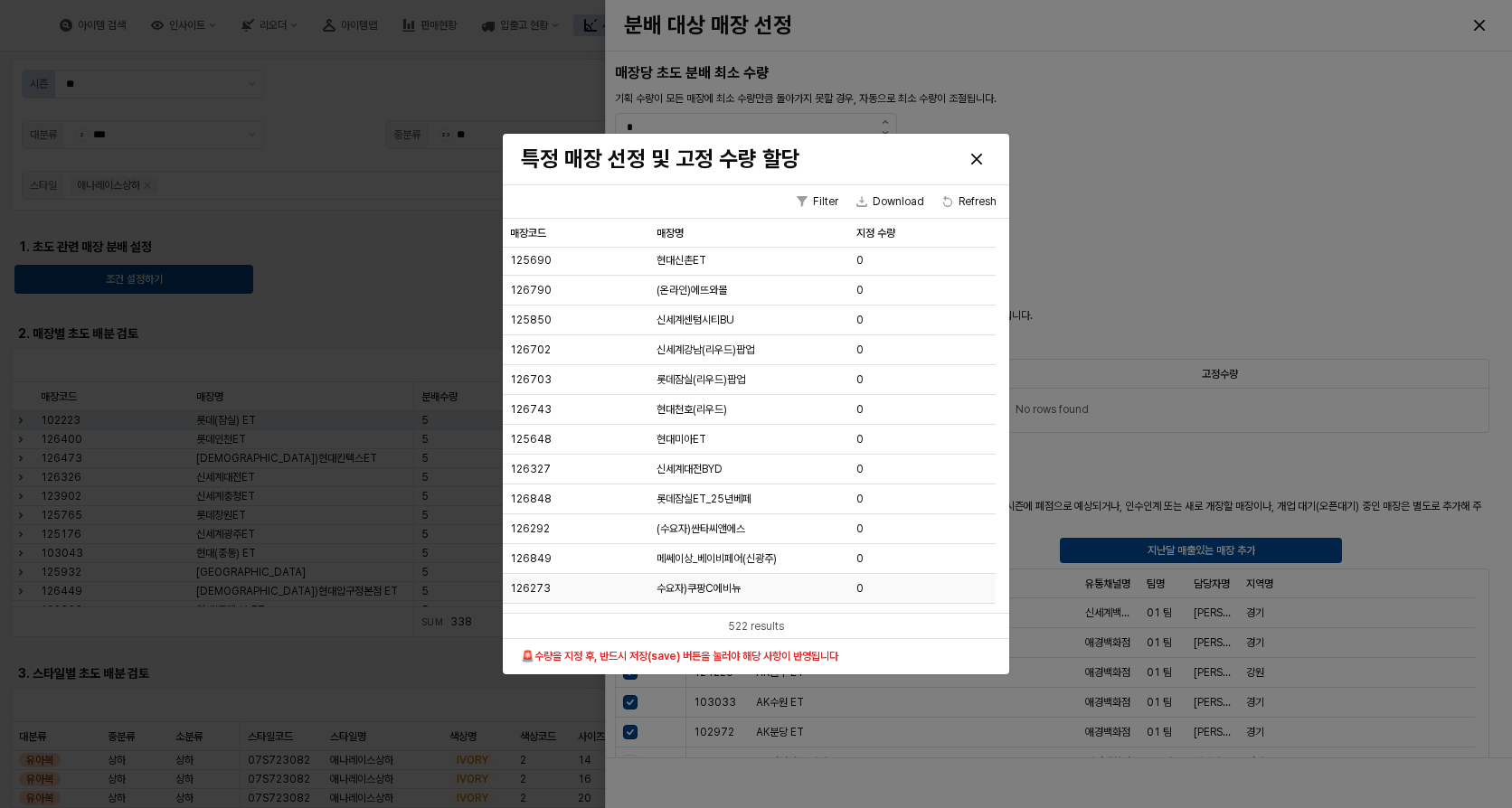
click at [743, 584] on div "수요자)쿠팡C에비뉴" at bounding box center [749, 588] width 200 height 30
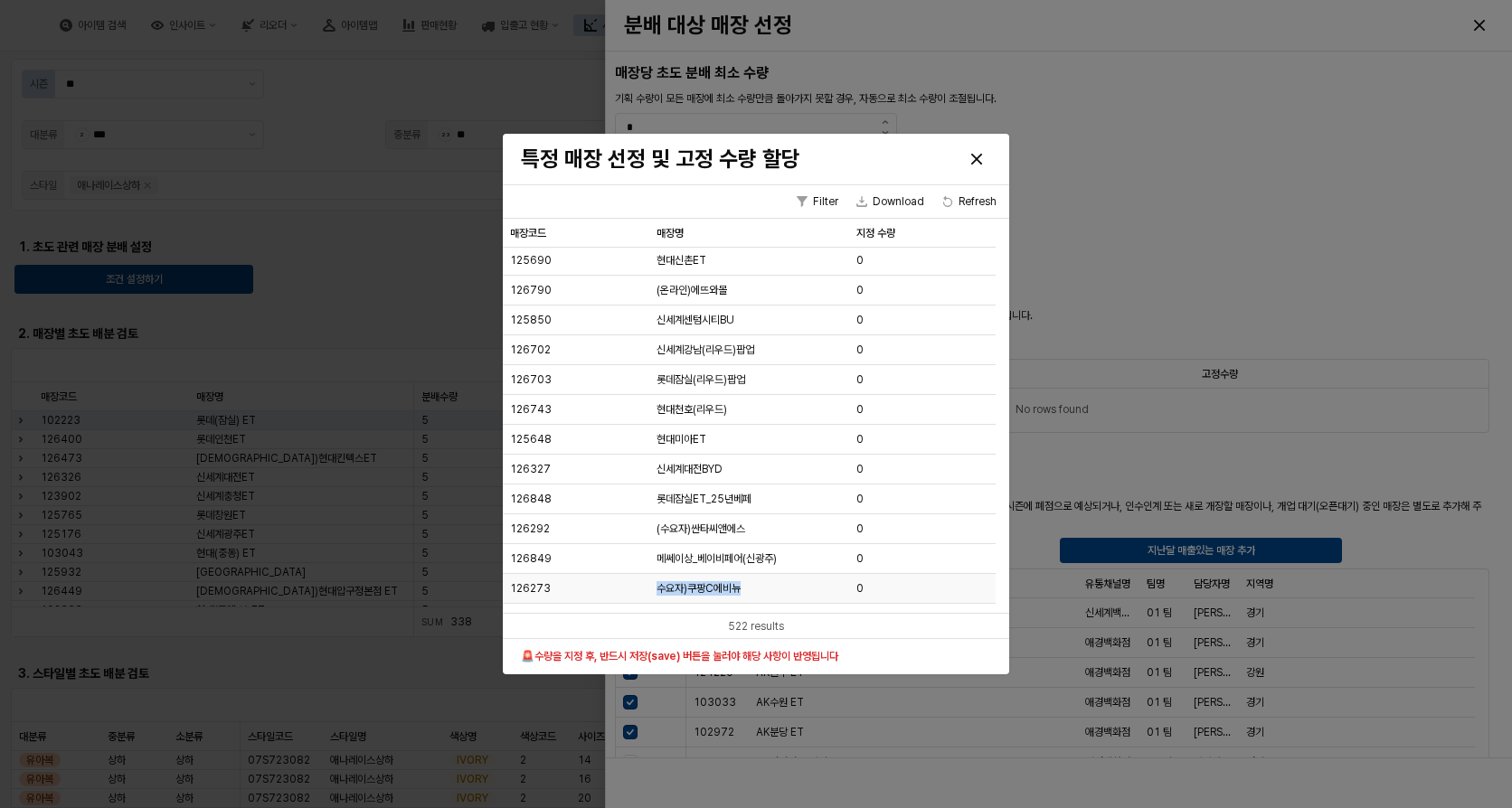
drag, startPoint x: 743, startPoint y: 584, endPoint x: 853, endPoint y: 587, distance: 110.0
click at [853, 587] on div "0" at bounding box center [923, 588] width 146 height 30
click at [855, 587] on div "0" at bounding box center [923, 588] width 146 height 30
click at [866, 589] on input "*" at bounding box center [911, 588] width 122 height 20
drag, startPoint x: 760, startPoint y: 575, endPoint x: 671, endPoint y: 572, distance: 89.1
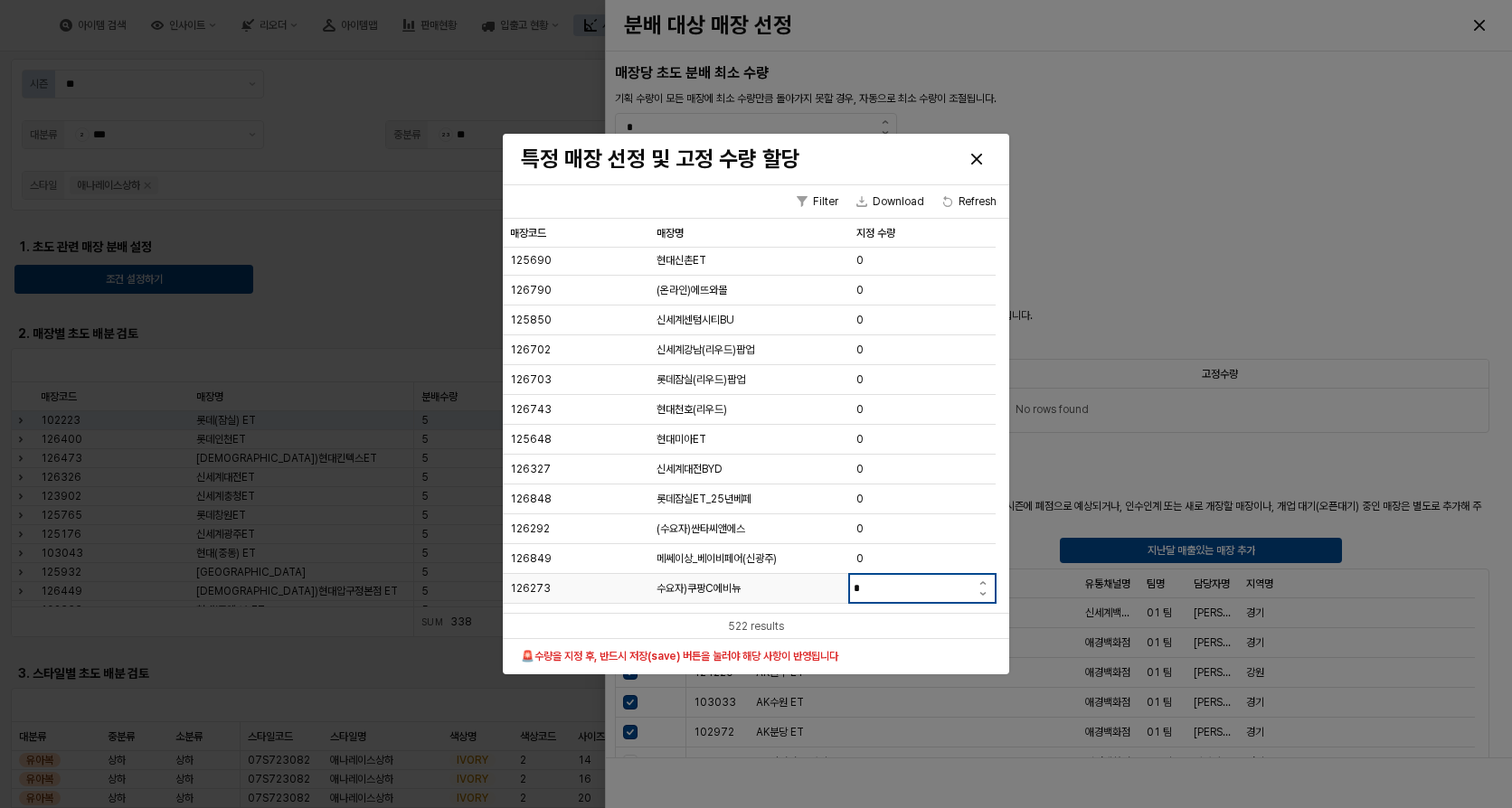
drag, startPoint x: 871, startPoint y: 590, endPoint x: 765, endPoint y: 590, distance: 106.0
type input "*"
click at [976, 152] on div "Close" at bounding box center [977, 159] width 27 height 27
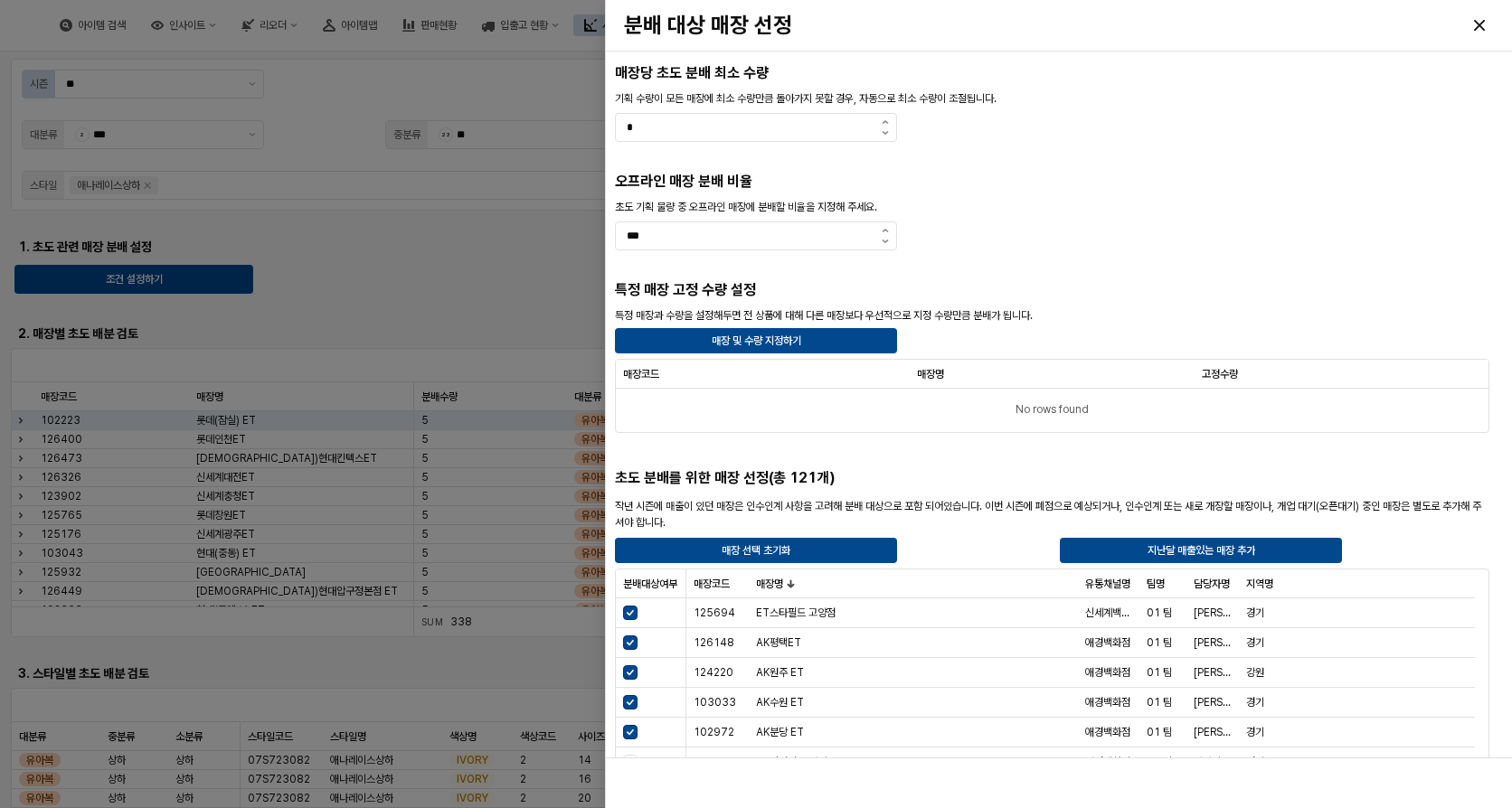
drag, startPoint x: 520, startPoint y: 291, endPoint x: 841, endPoint y: 200, distance: 333.6
click at [522, 287] on div at bounding box center [756, 404] width 1512 height 808
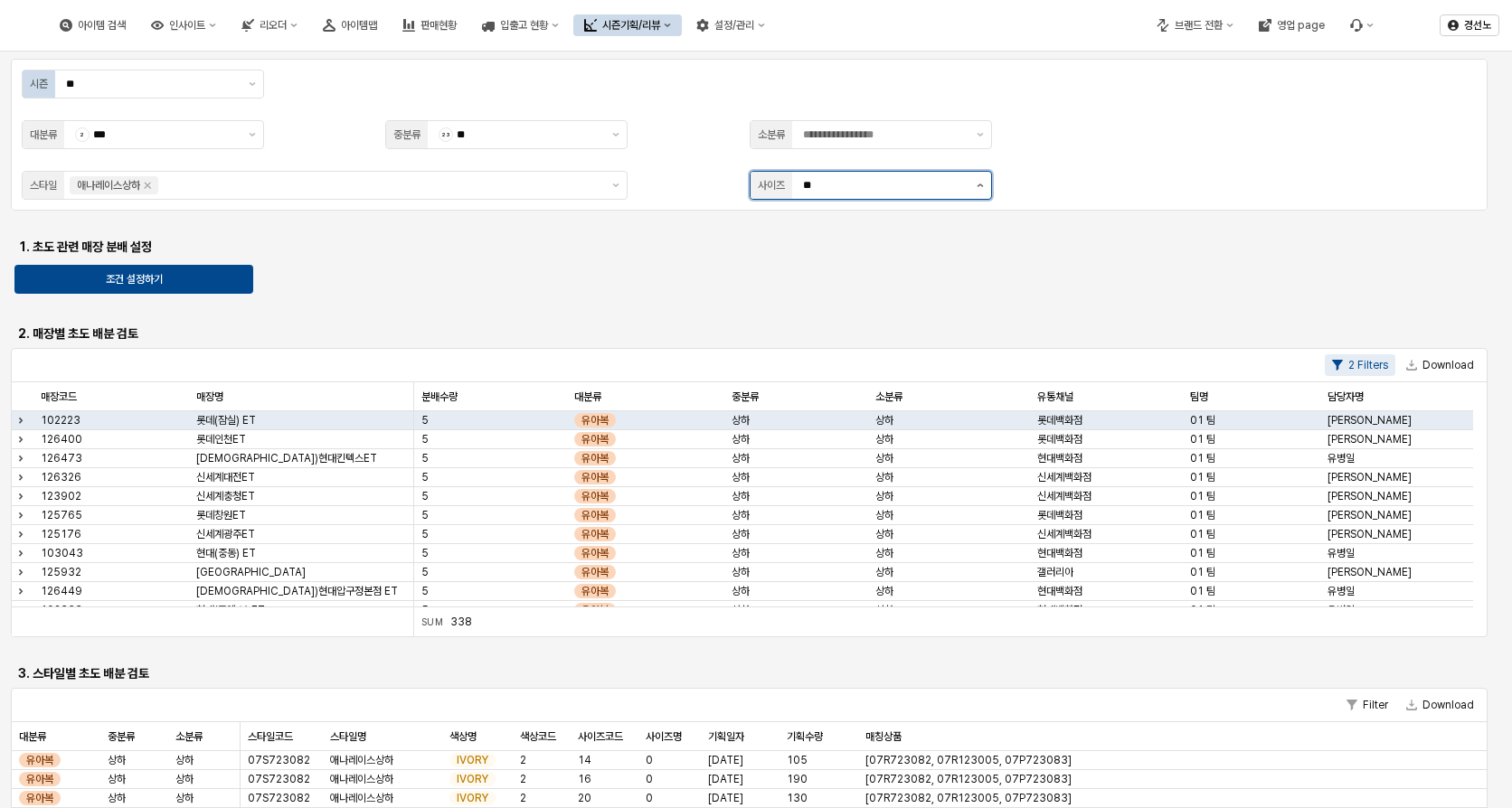
click at [973, 185] on button "제안 사항 표시" at bounding box center [980, 186] width 22 height 27
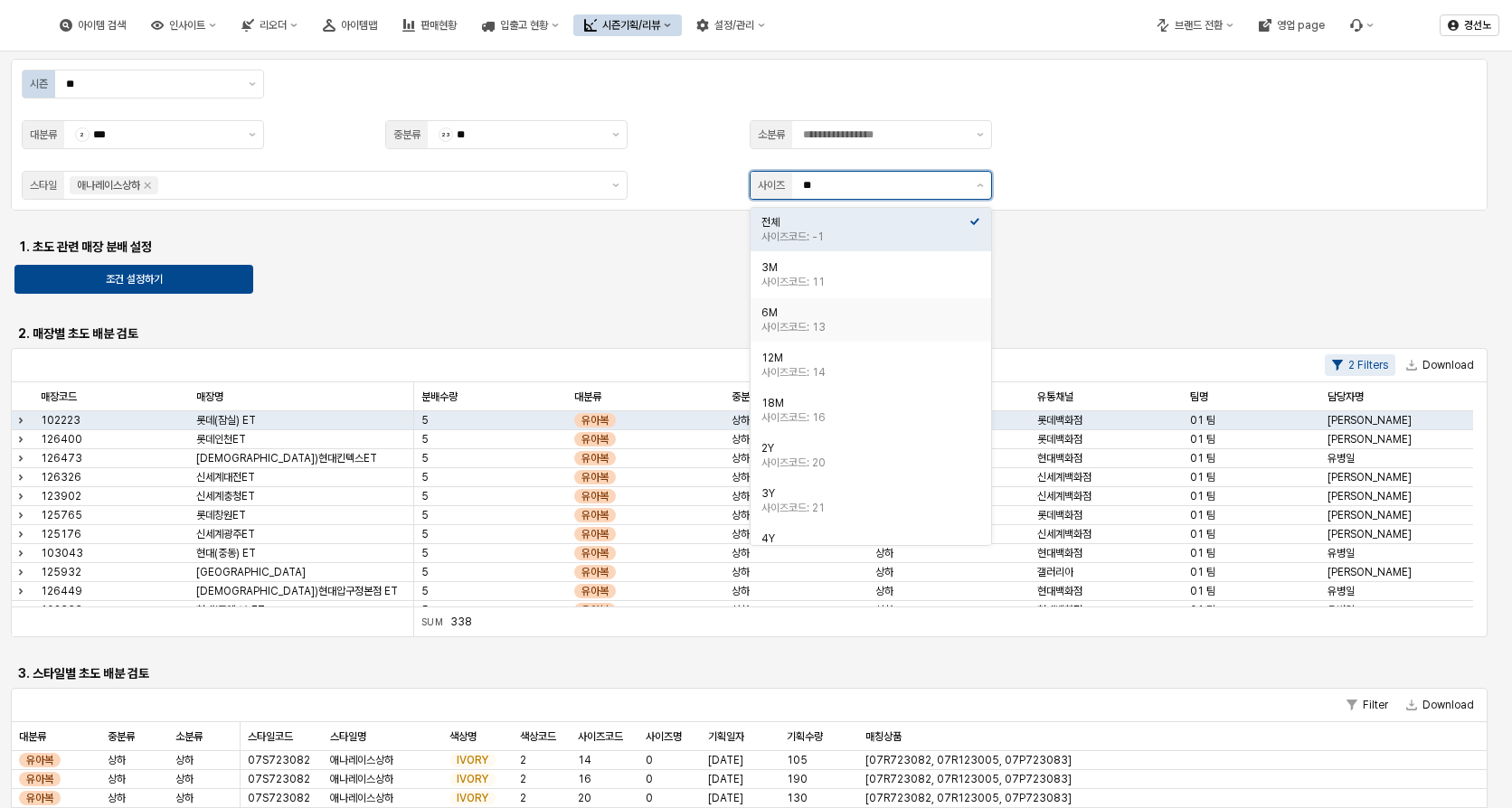
click at [804, 326] on div "사이즈코드: 13" at bounding box center [865, 328] width 208 height 15
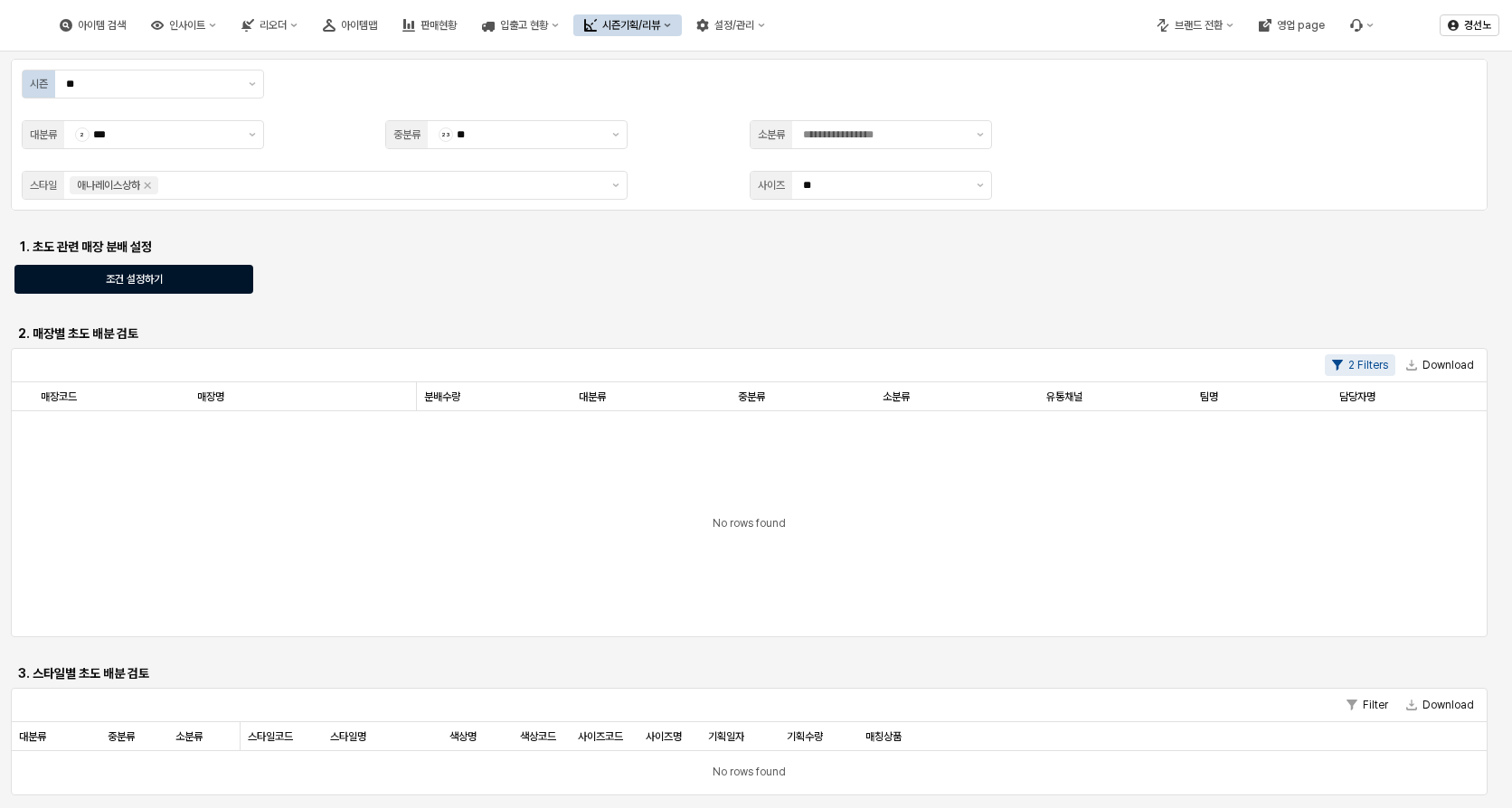
click at [198, 274] on div "조건 설정하기" at bounding box center [134, 280] width 222 height 27
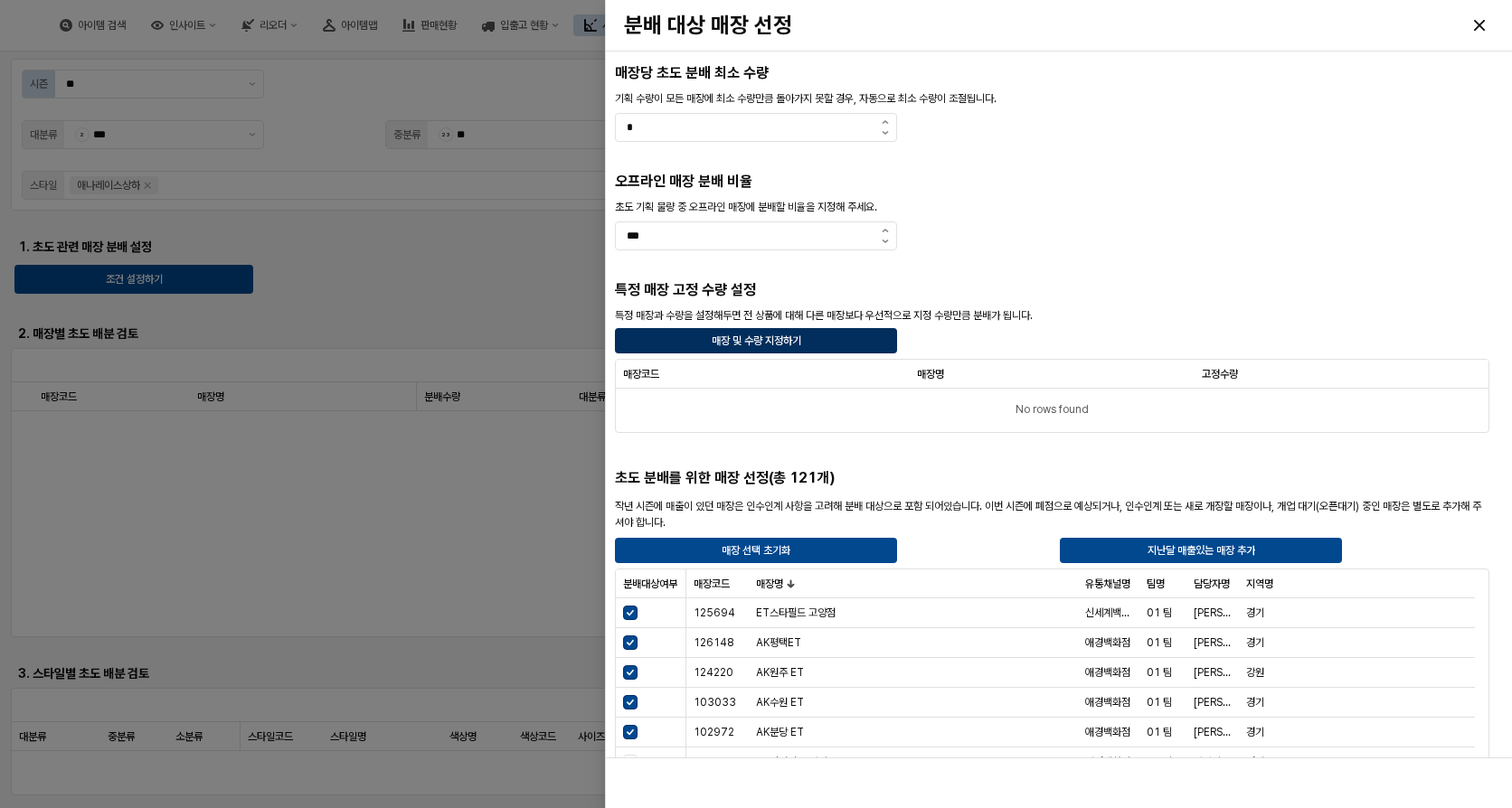
click at [732, 337] on p "매장 및 수량 지정하기" at bounding box center [756, 341] width 90 height 15
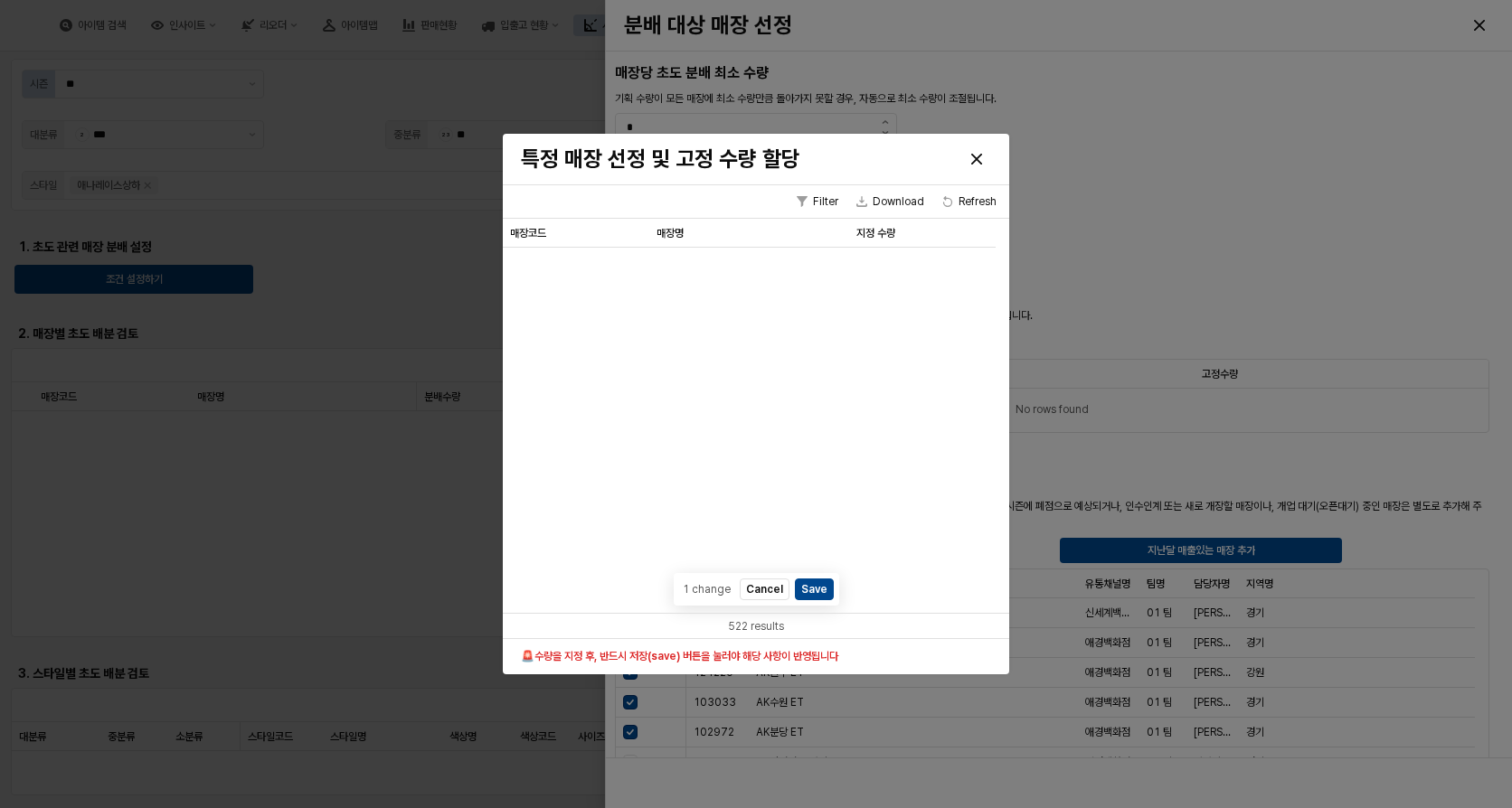
scroll to position [2700, 0]
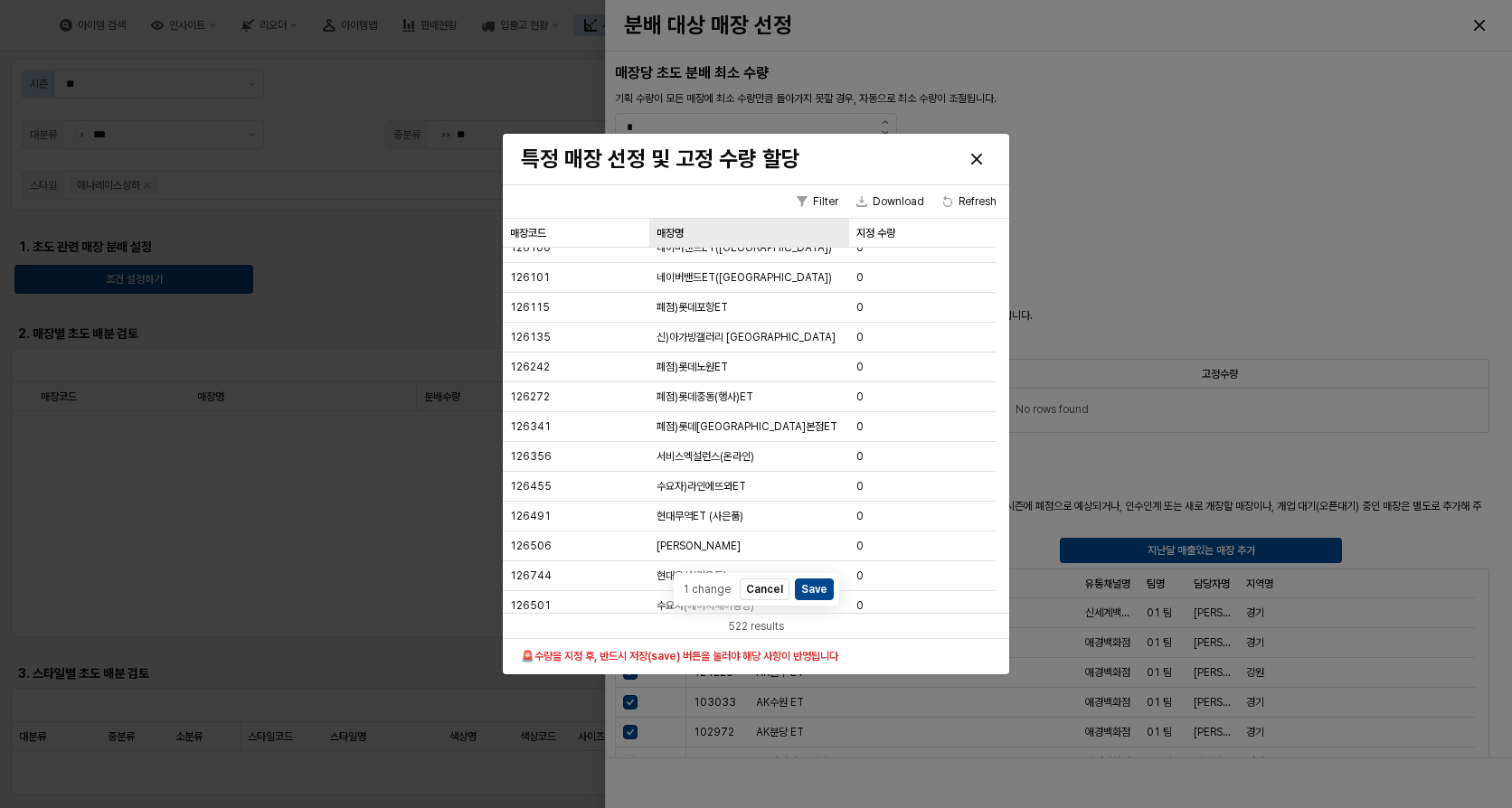
click at [689, 228] on div "매장명 매장명" at bounding box center [749, 233] width 200 height 29
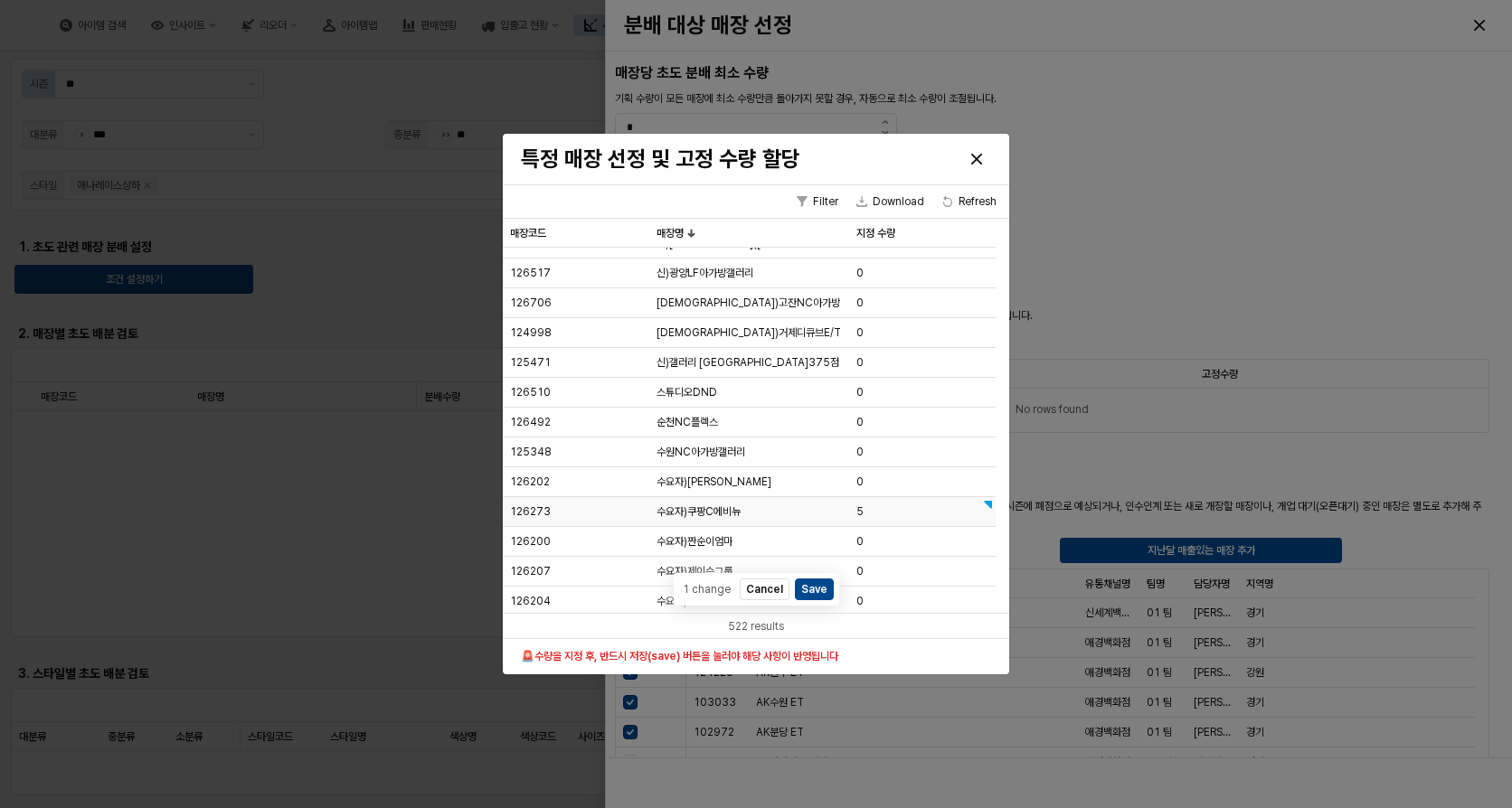
scroll to position [7957, 0]
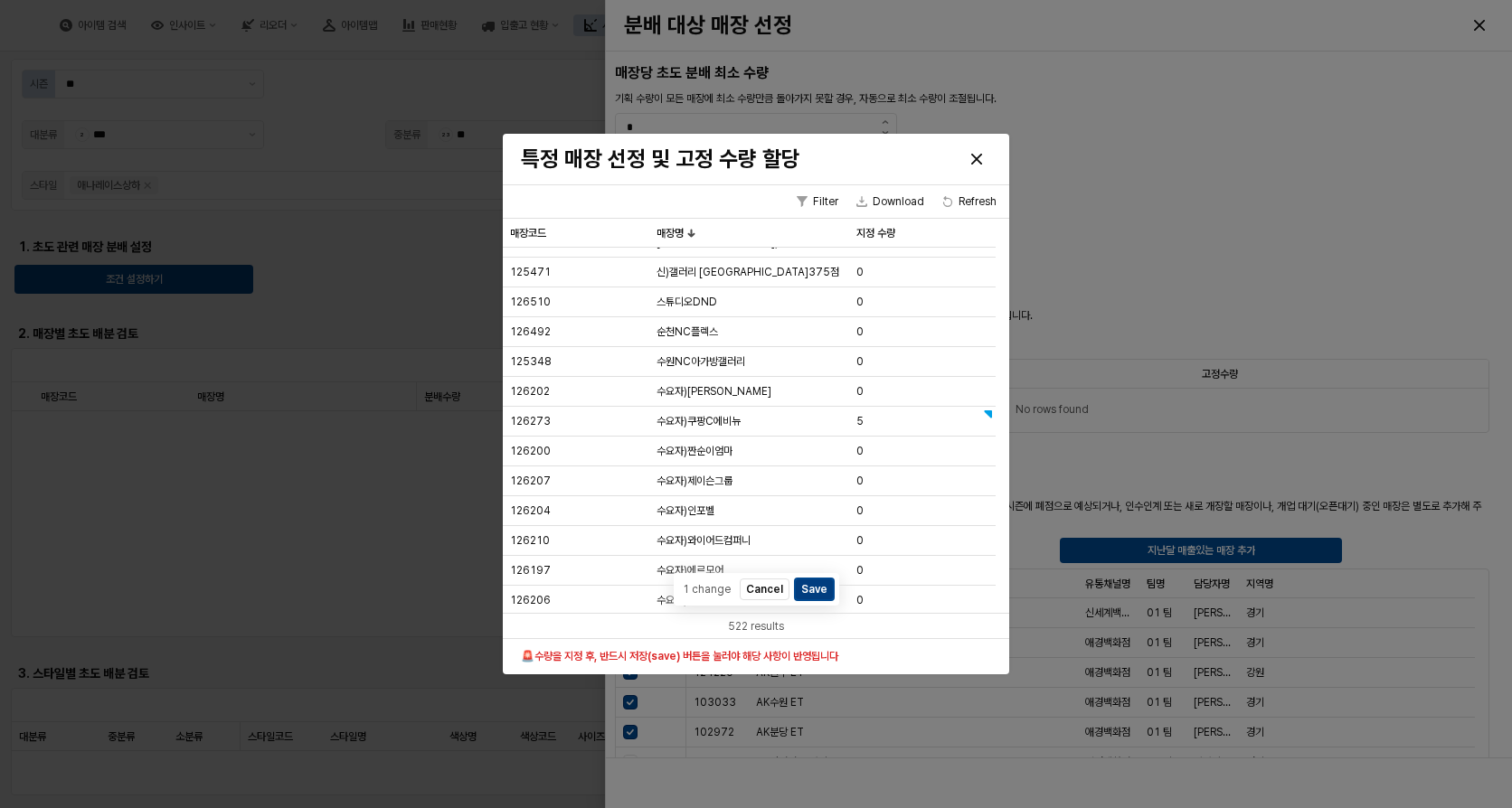
click at [816, 590] on button "Save" at bounding box center [815, 588] width 38 height 22
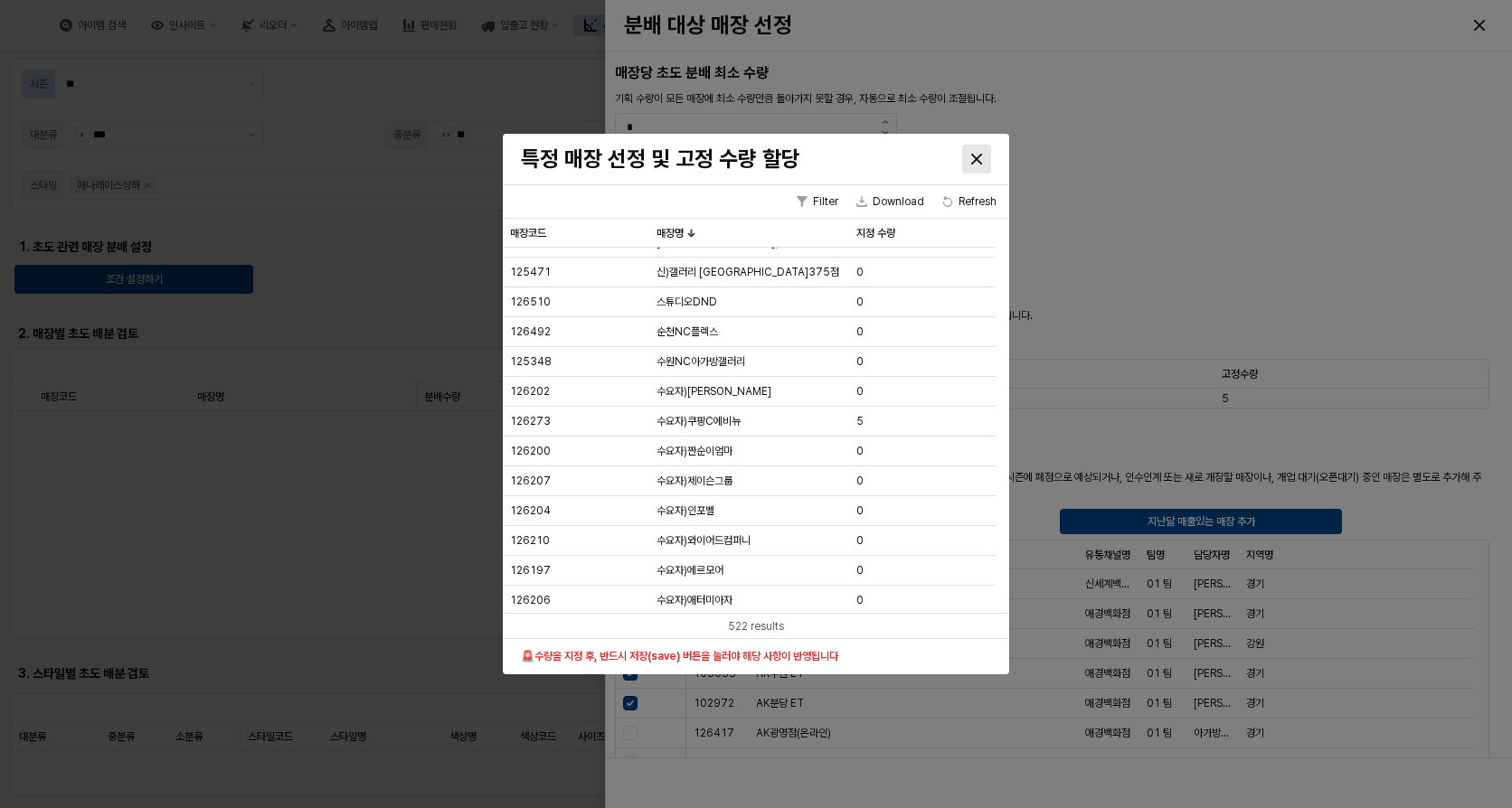
click at [974, 157] on icon "Close" at bounding box center [977, 158] width 11 height 11
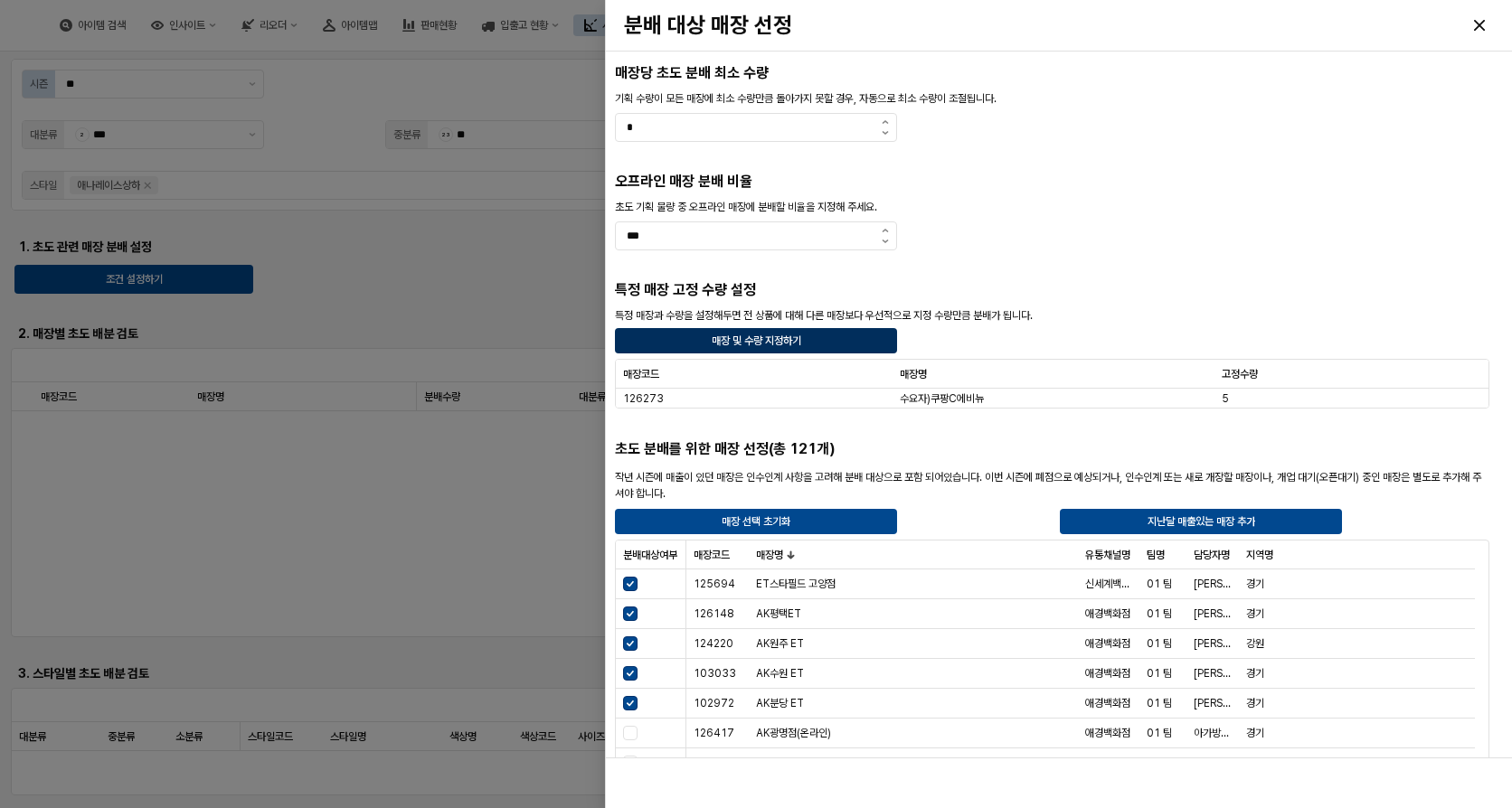
click at [817, 338] on div "매장 및 수량 지정하기" at bounding box center [756, 341] width 266 height 24
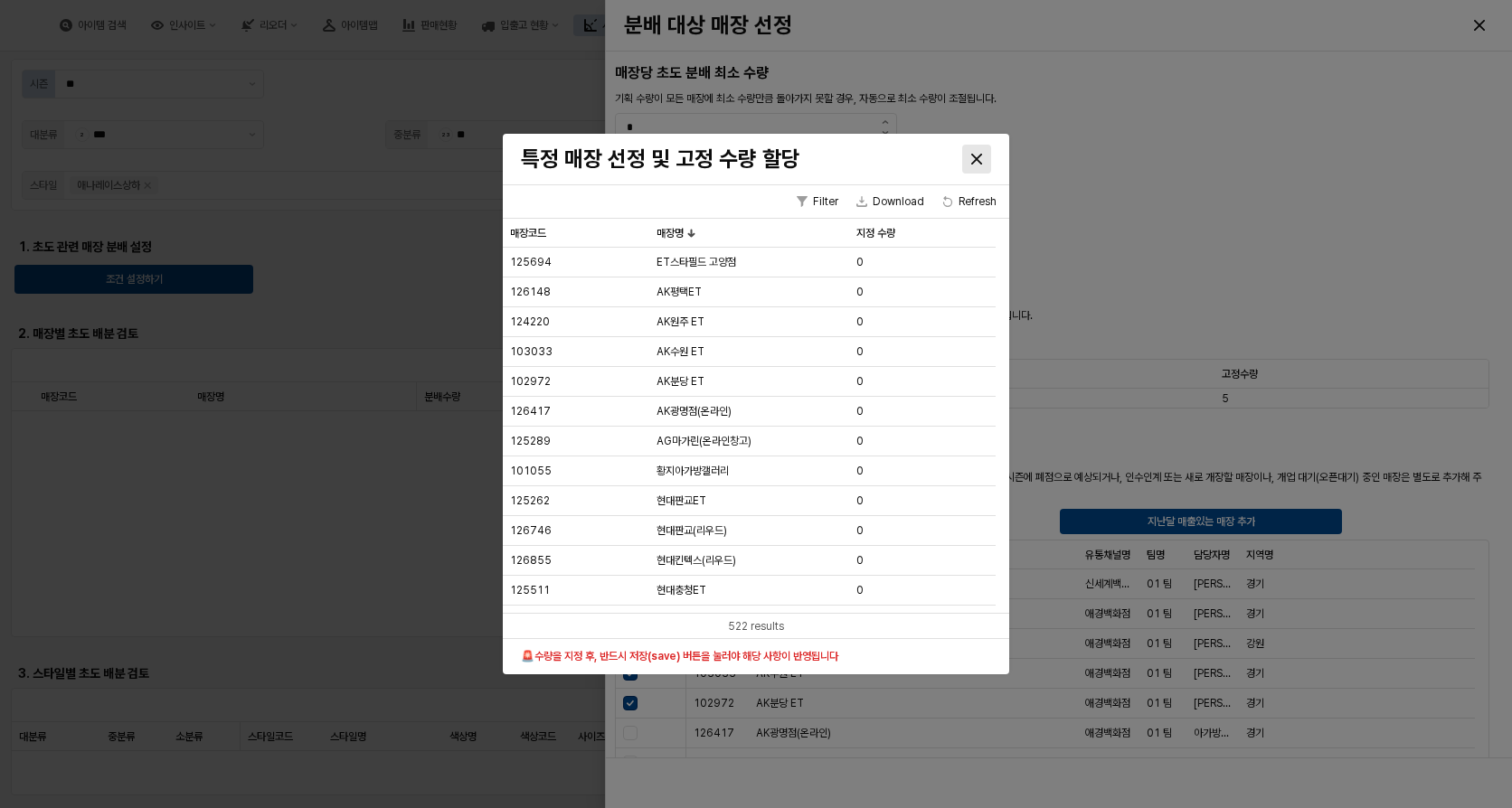
click at [979, 160] on icon "Close" at bounding box center [977, 159] width 11 height 11
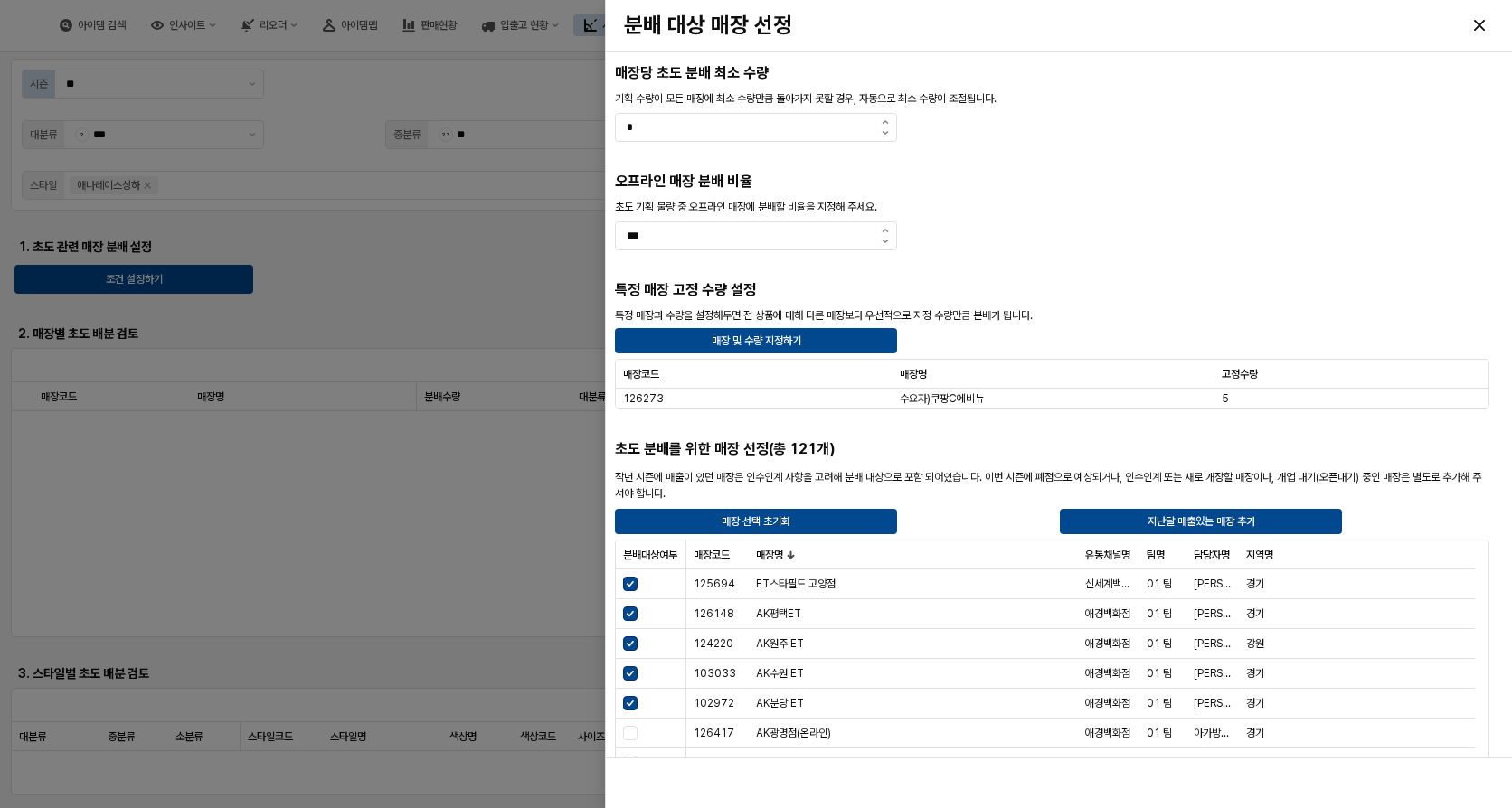
click at [394, 80] on div at bounding box center [756, 404] width 1512 height 808
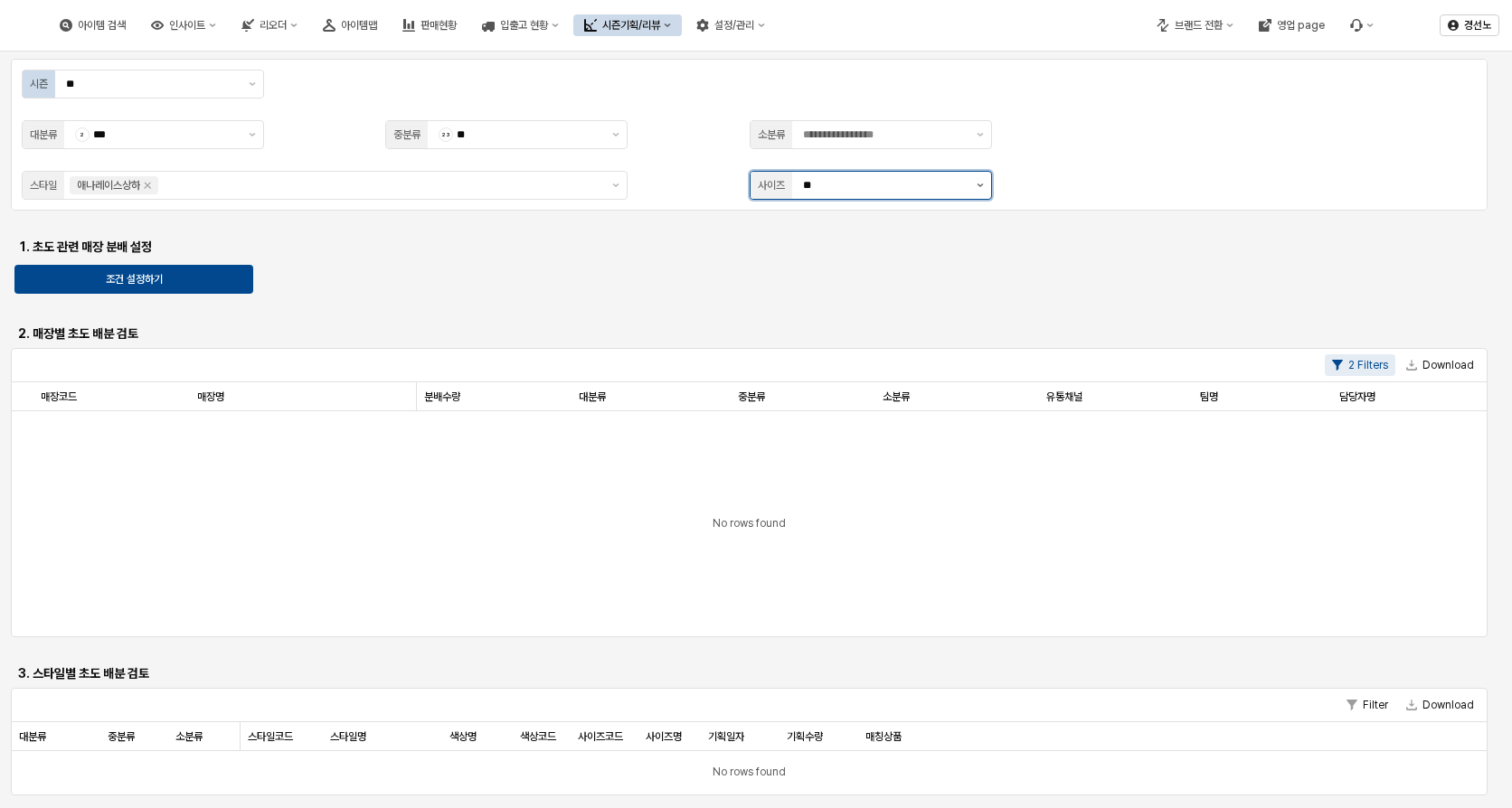
click at [980, 190] on button "제안 사항 표시" at bounding box center [980, 186] width 22 height 27
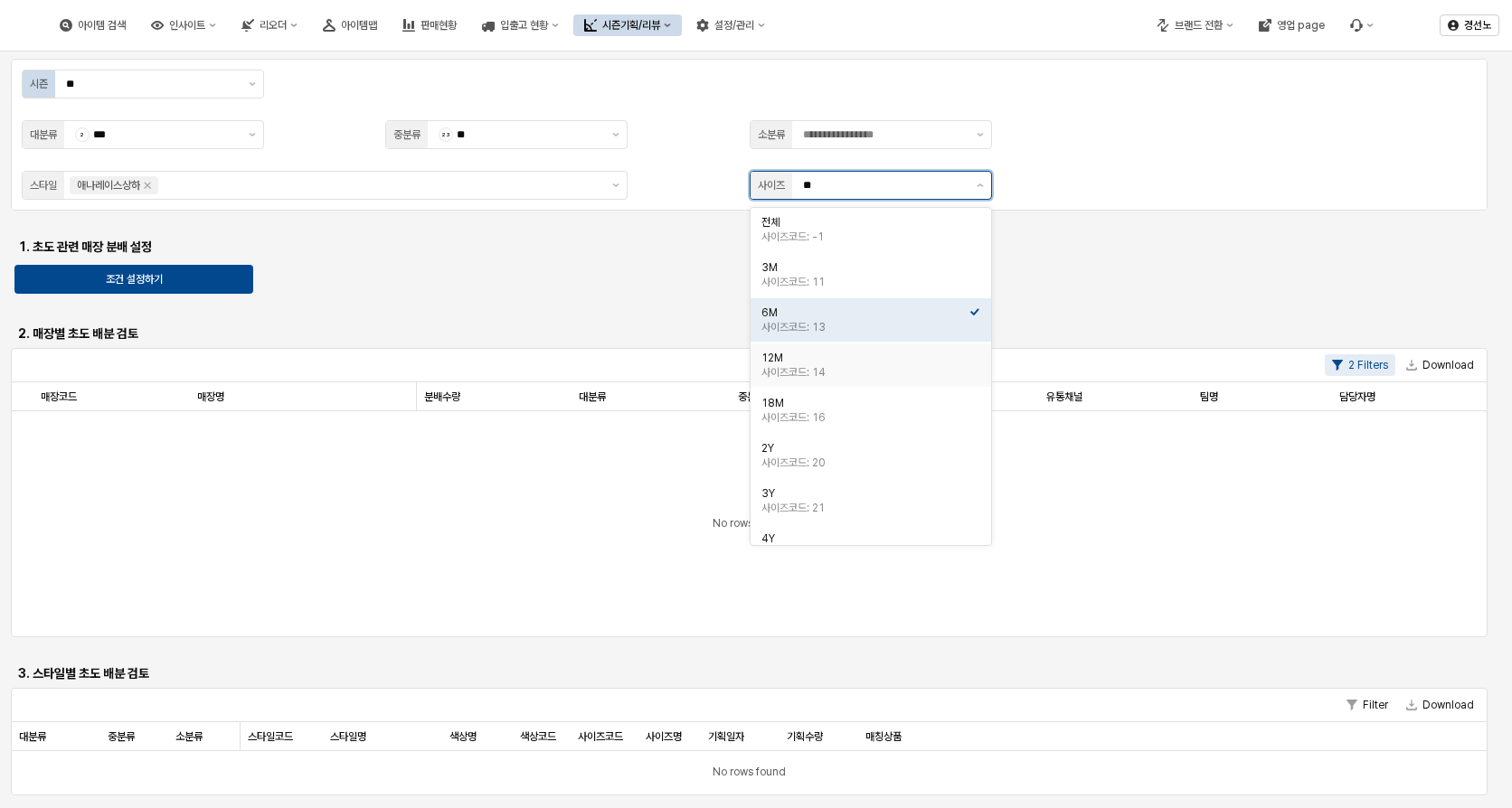
click at [826, 364] on div "12M" at bounding box center [865, 358] width 208 height 15
type input "***"
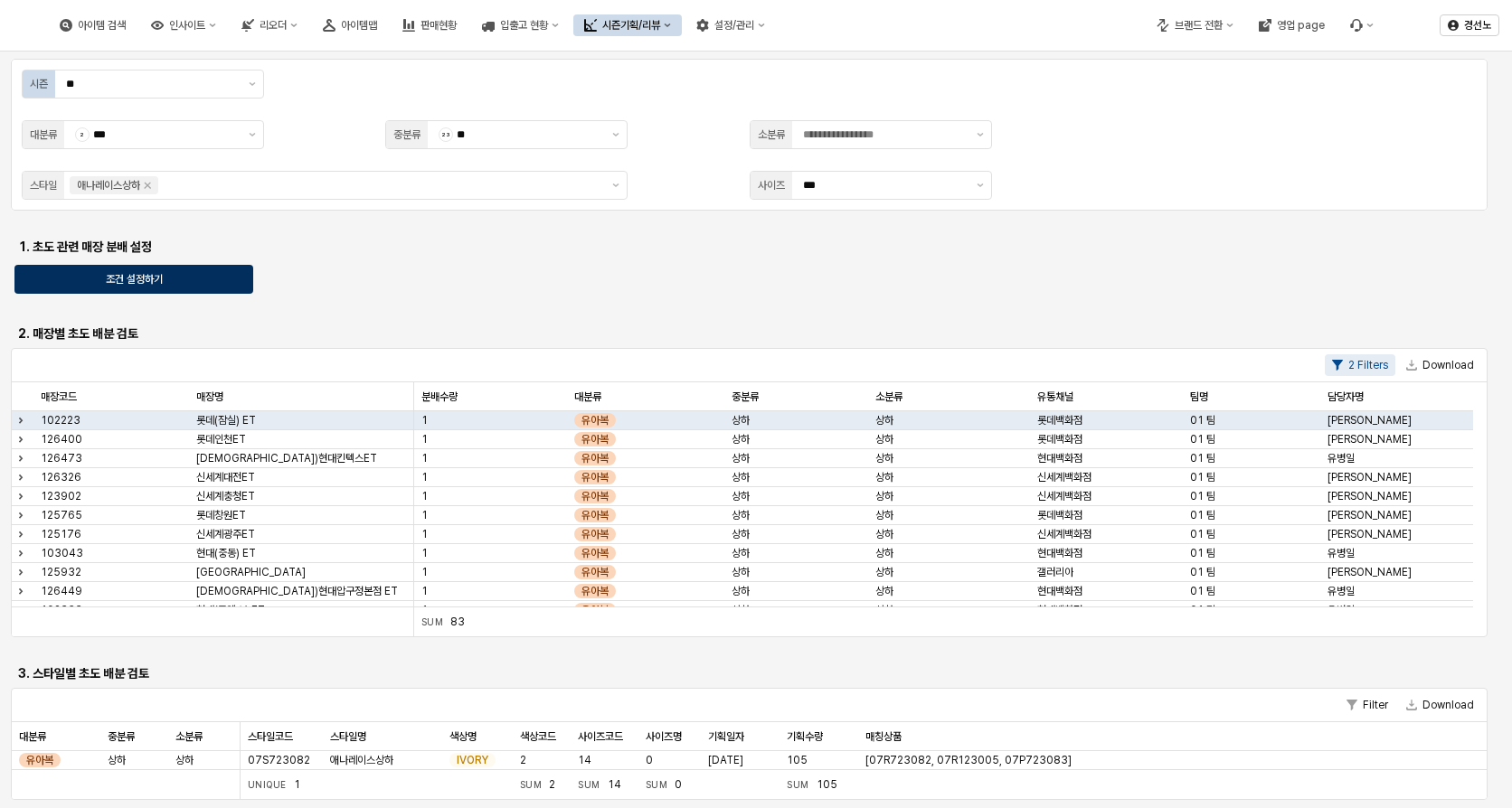
click at [199, 273] on div "조건 설정하기" at bounding box center [134, 280] width 222 height 27
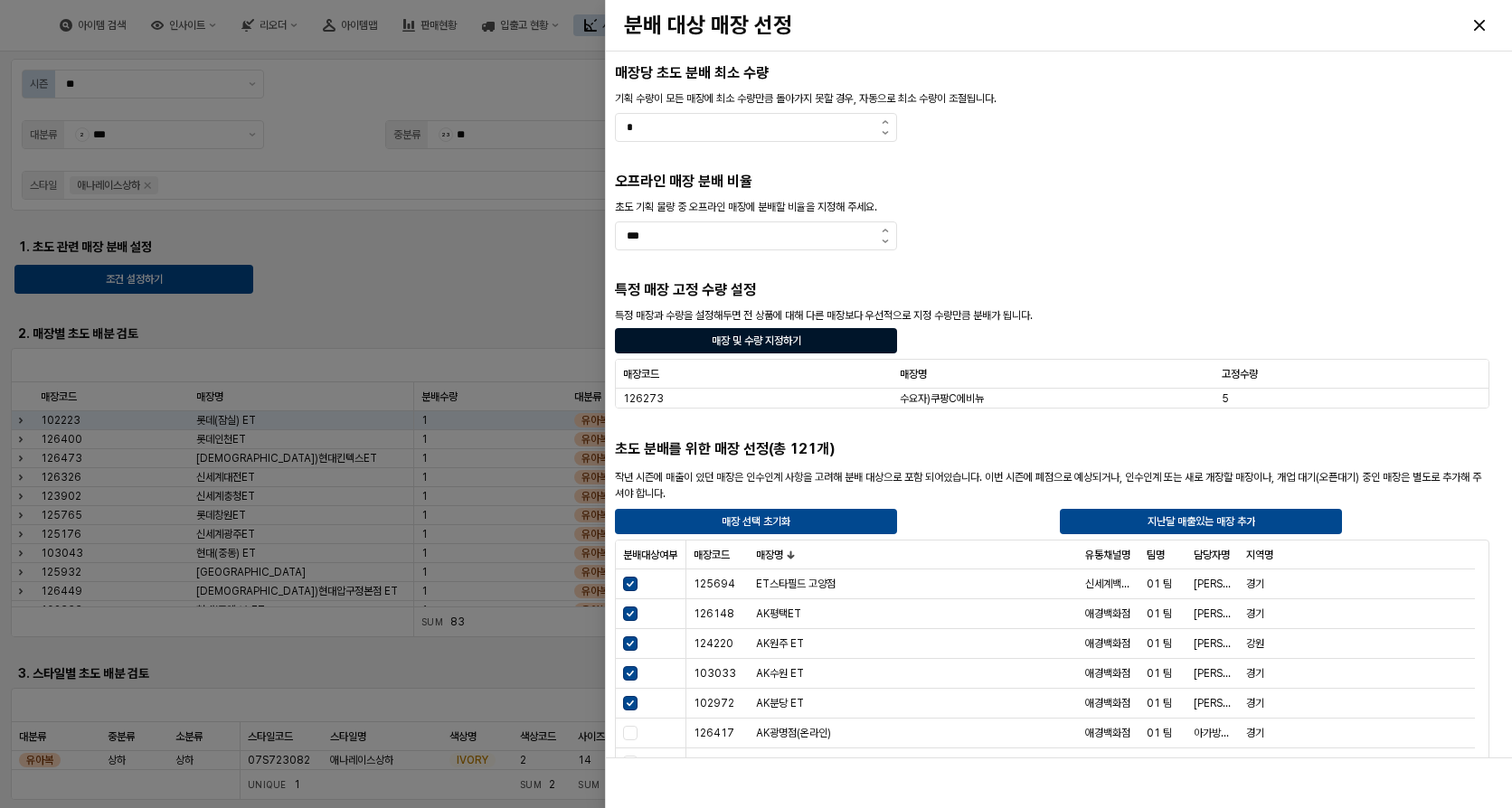
click at [830, 340] on div "매장 및 수량 지정하기" at bounding box center [756, 341] width 266 height 24
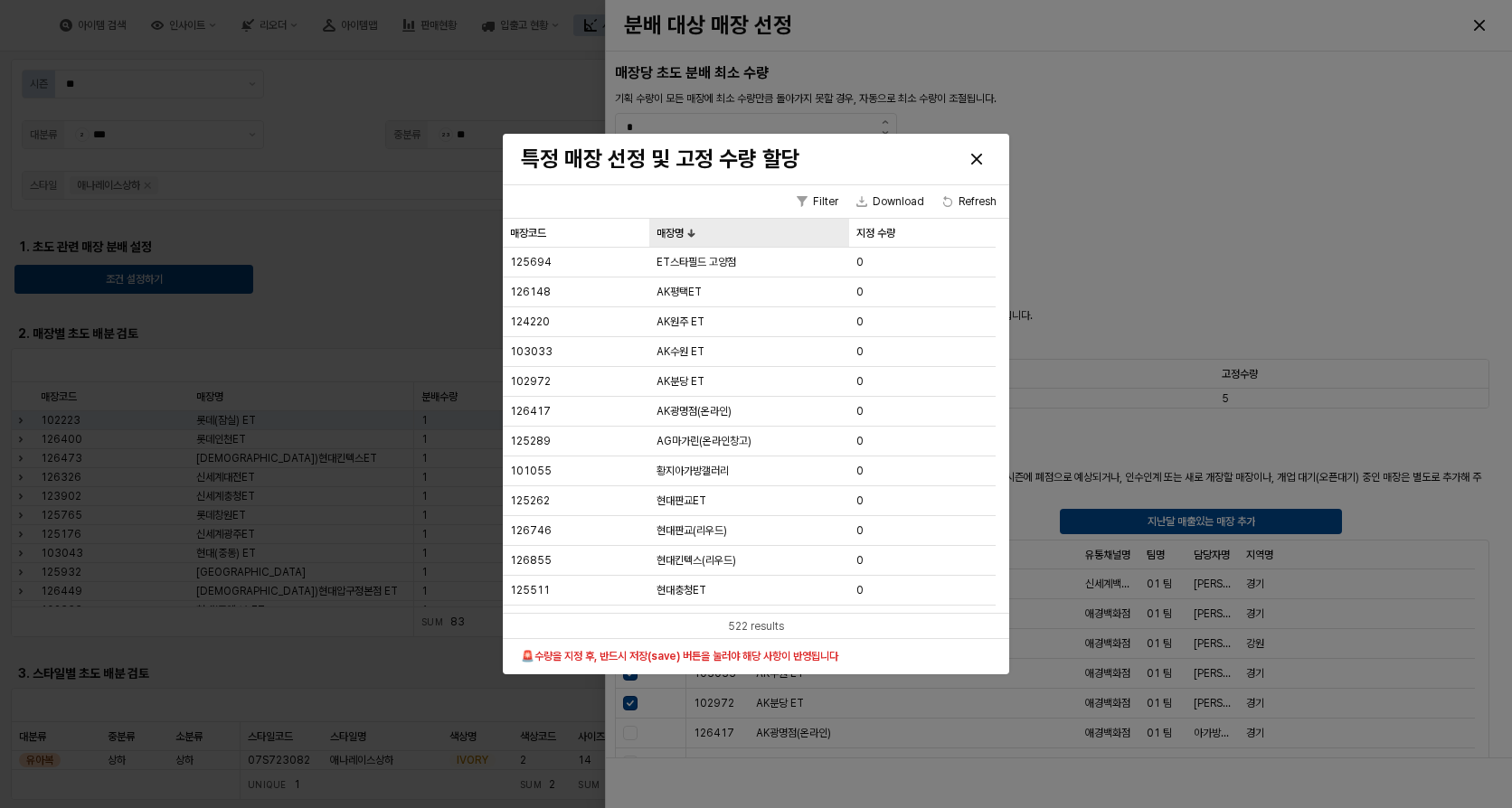
click at [699, 232] on div "매장명 매장명" at bounding box center [749, 233] width 200 height 29
click at [861, 267] on span "5" at bounding box center [860, 263] width 7 height 15
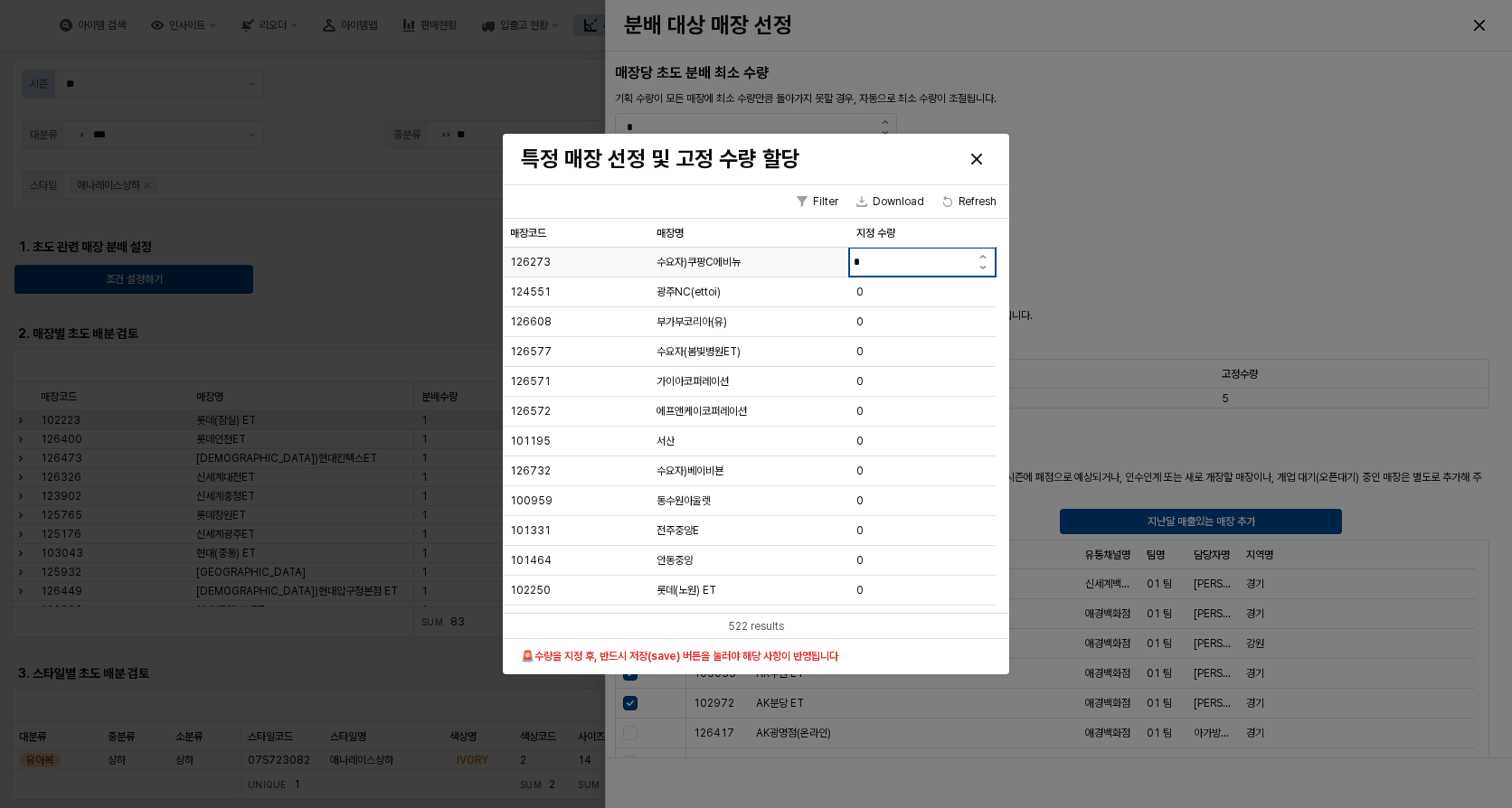
type input "**"
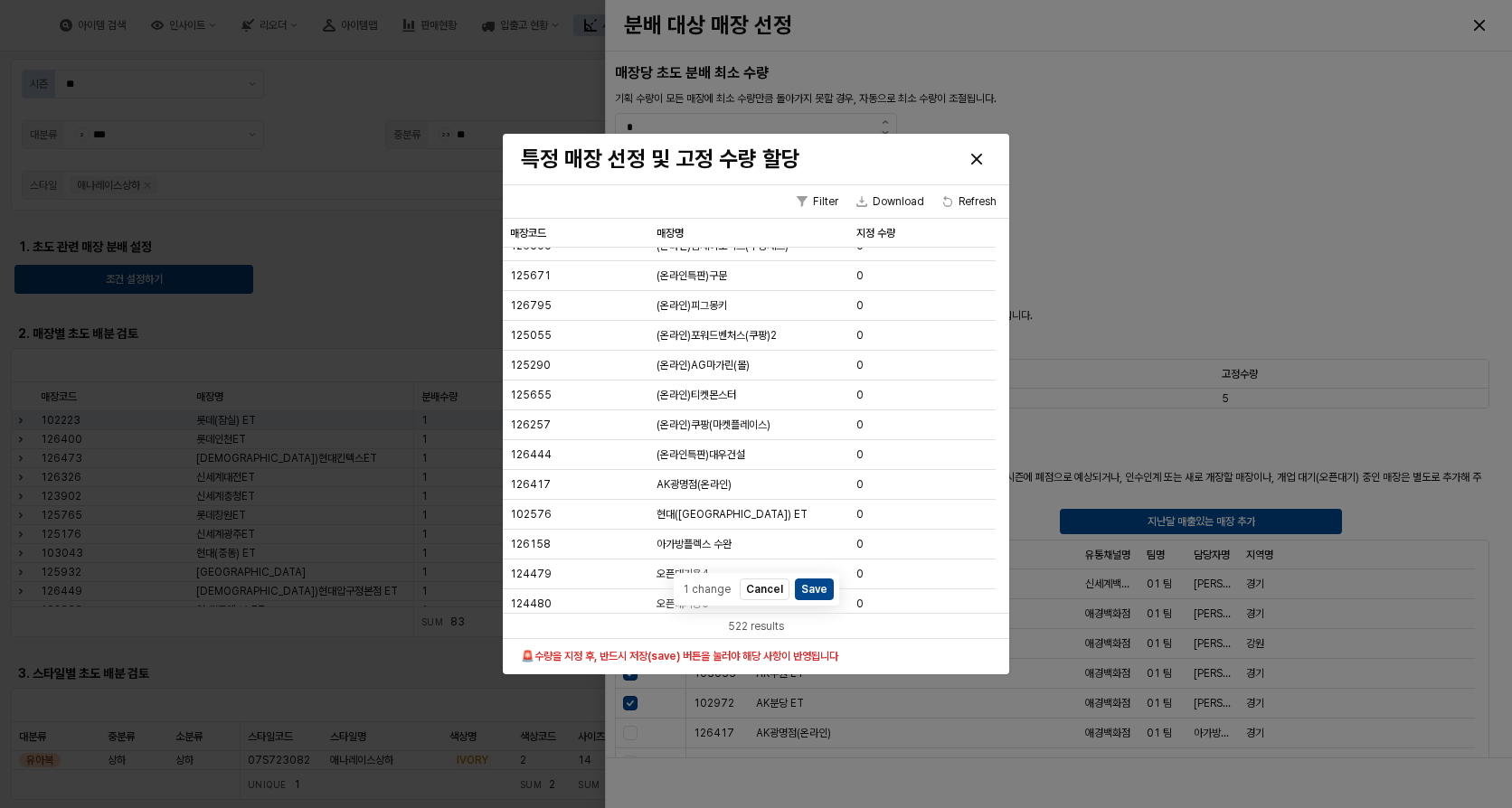
scroll to position [15261, 0]
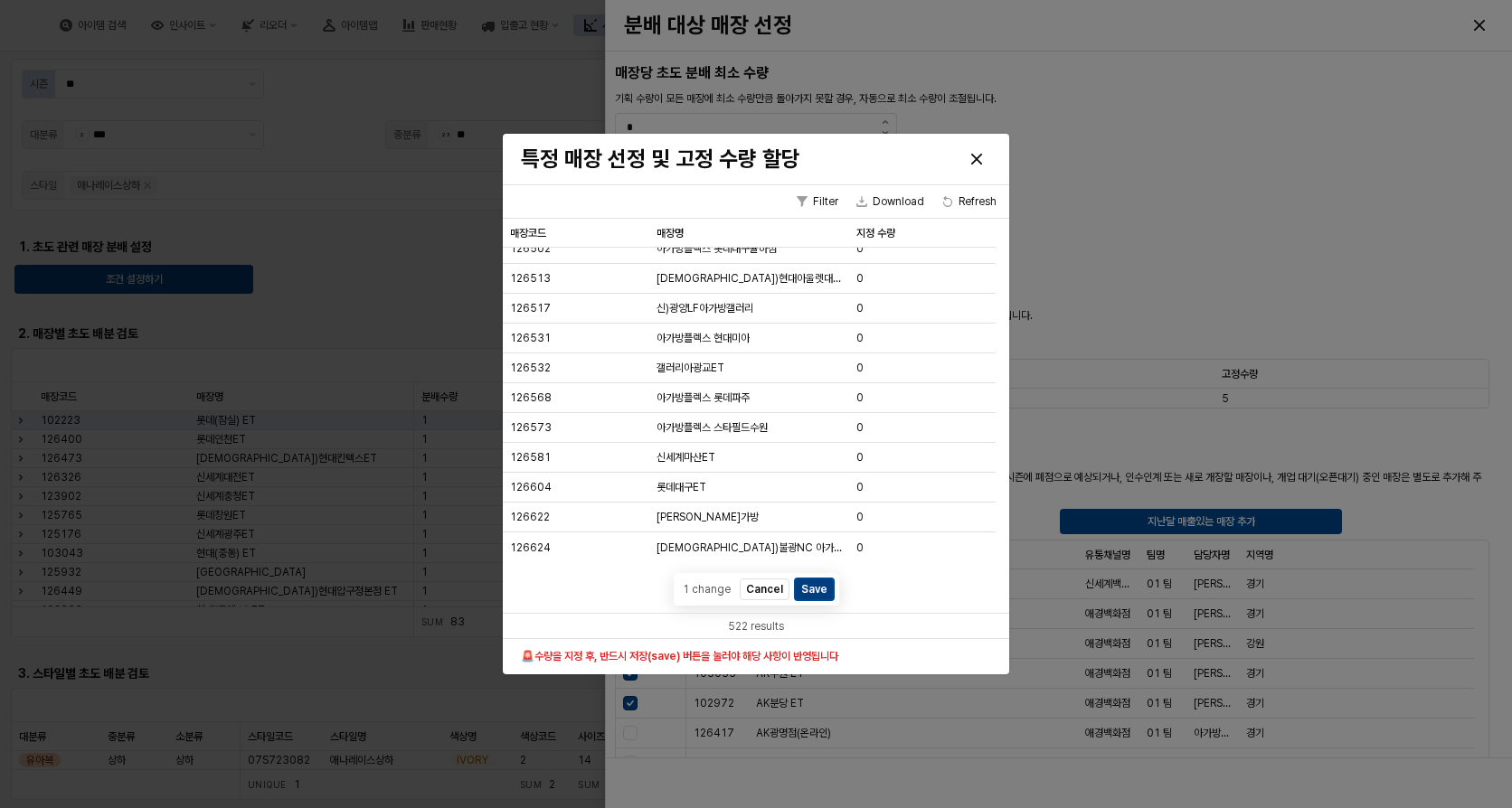
click at [805, 582] on button "Save" at bounding box center [815, 588] width 38 height 22
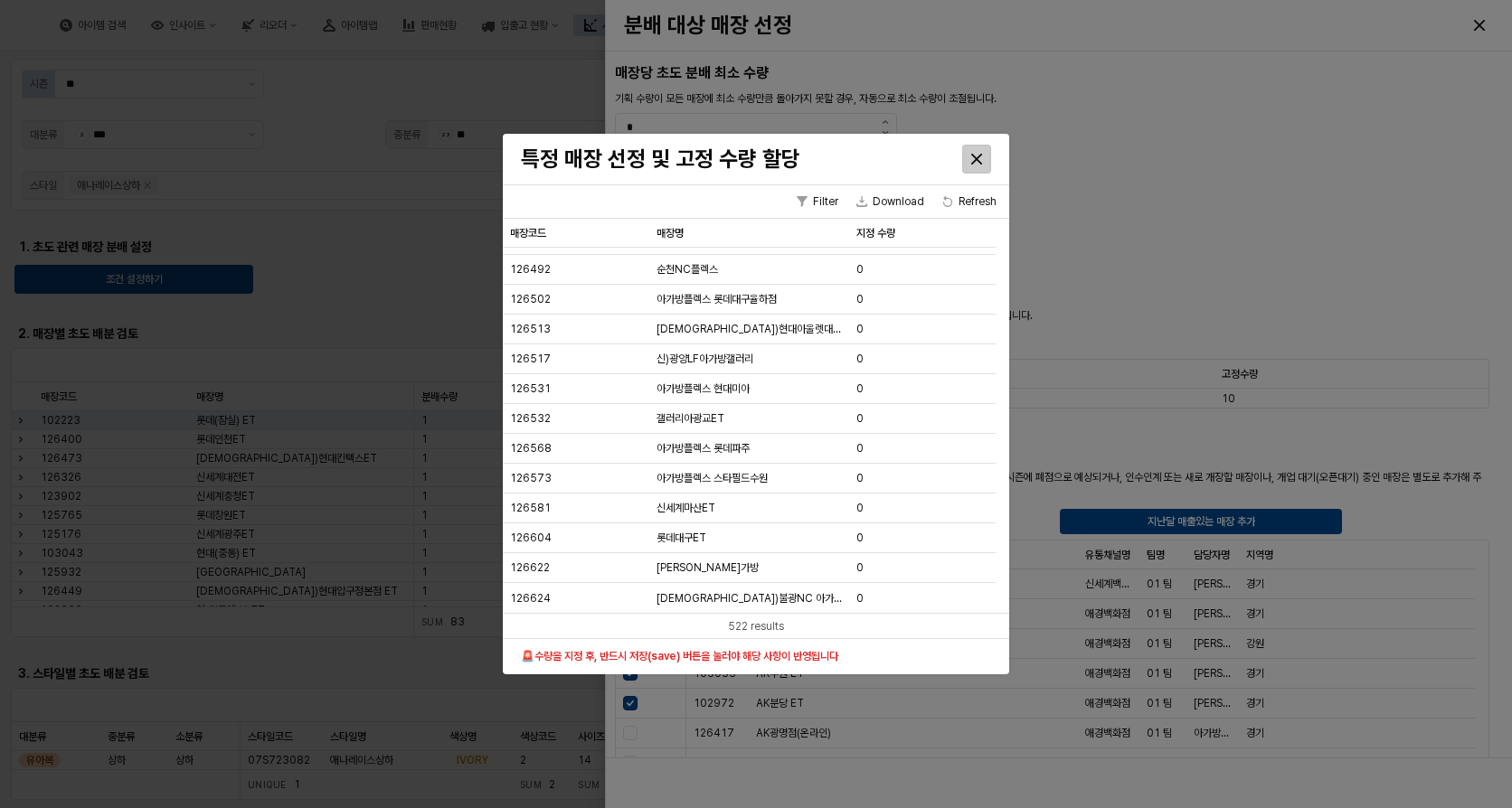
click at [980, 161] on icon "Close" at bounding box center [977, 159] width 11 height 11
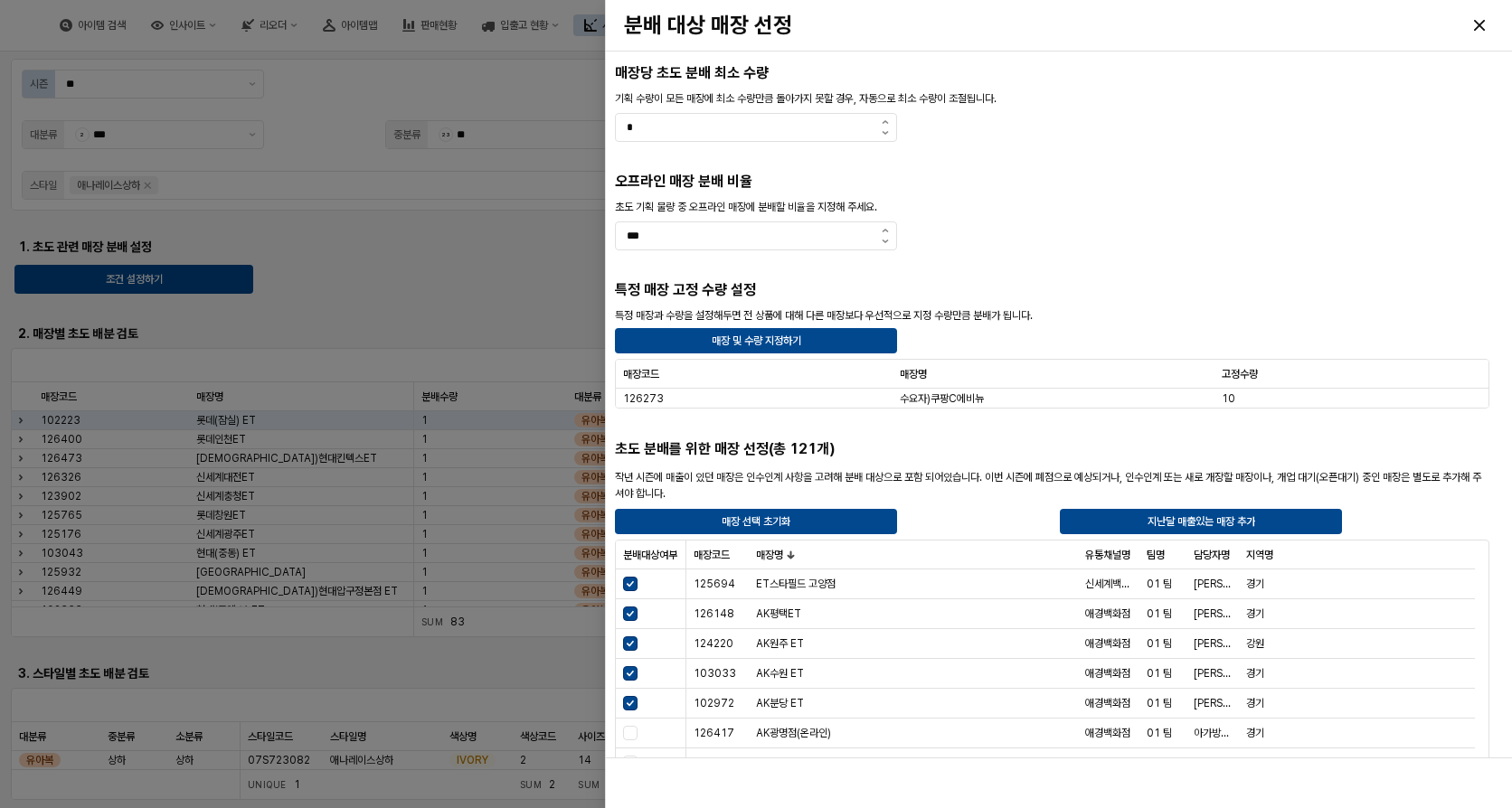
click at [484, 267] on div at bounding box center [756, 404] width 1512 height 808
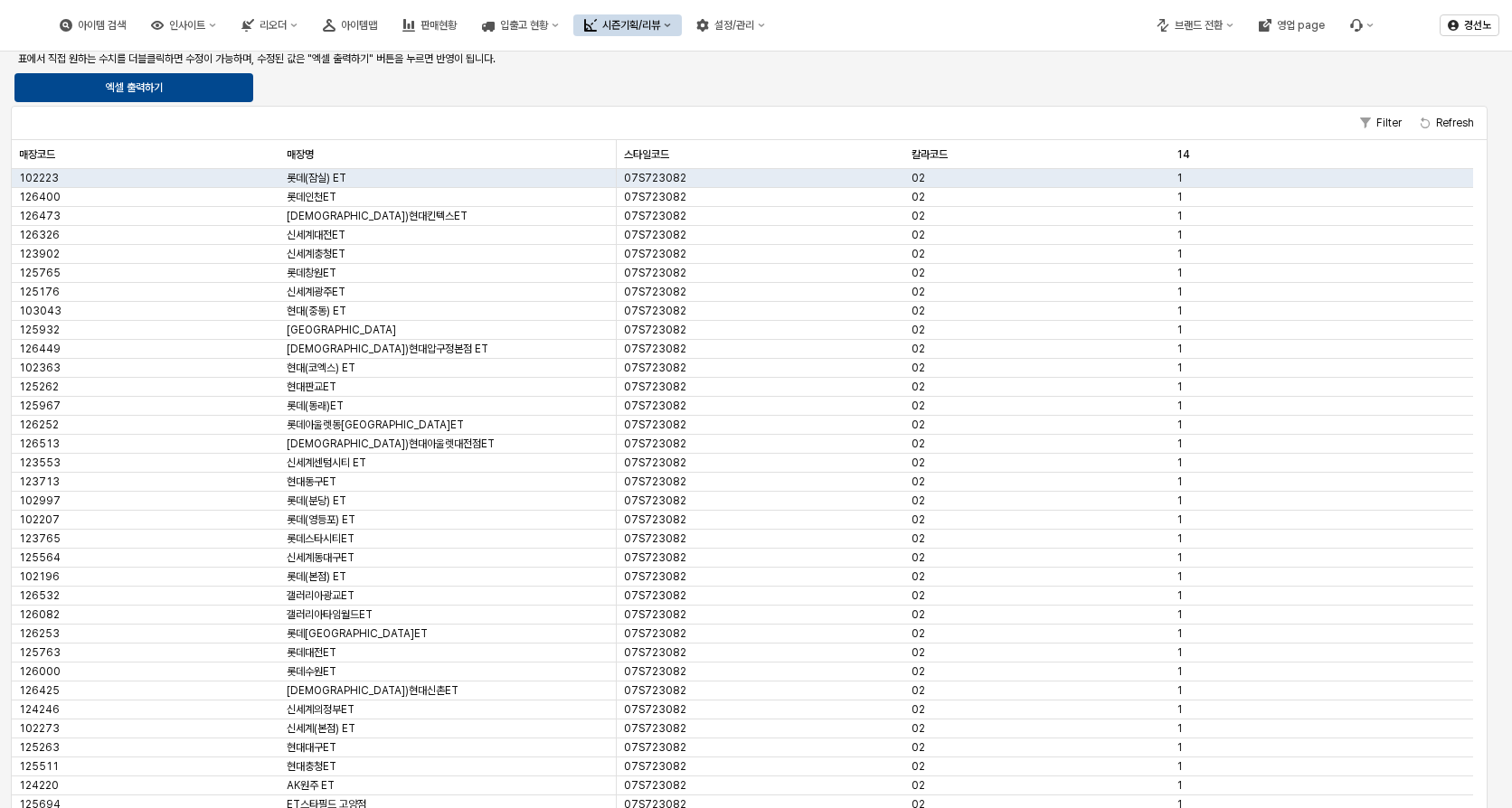
scroll to position [809, 0]
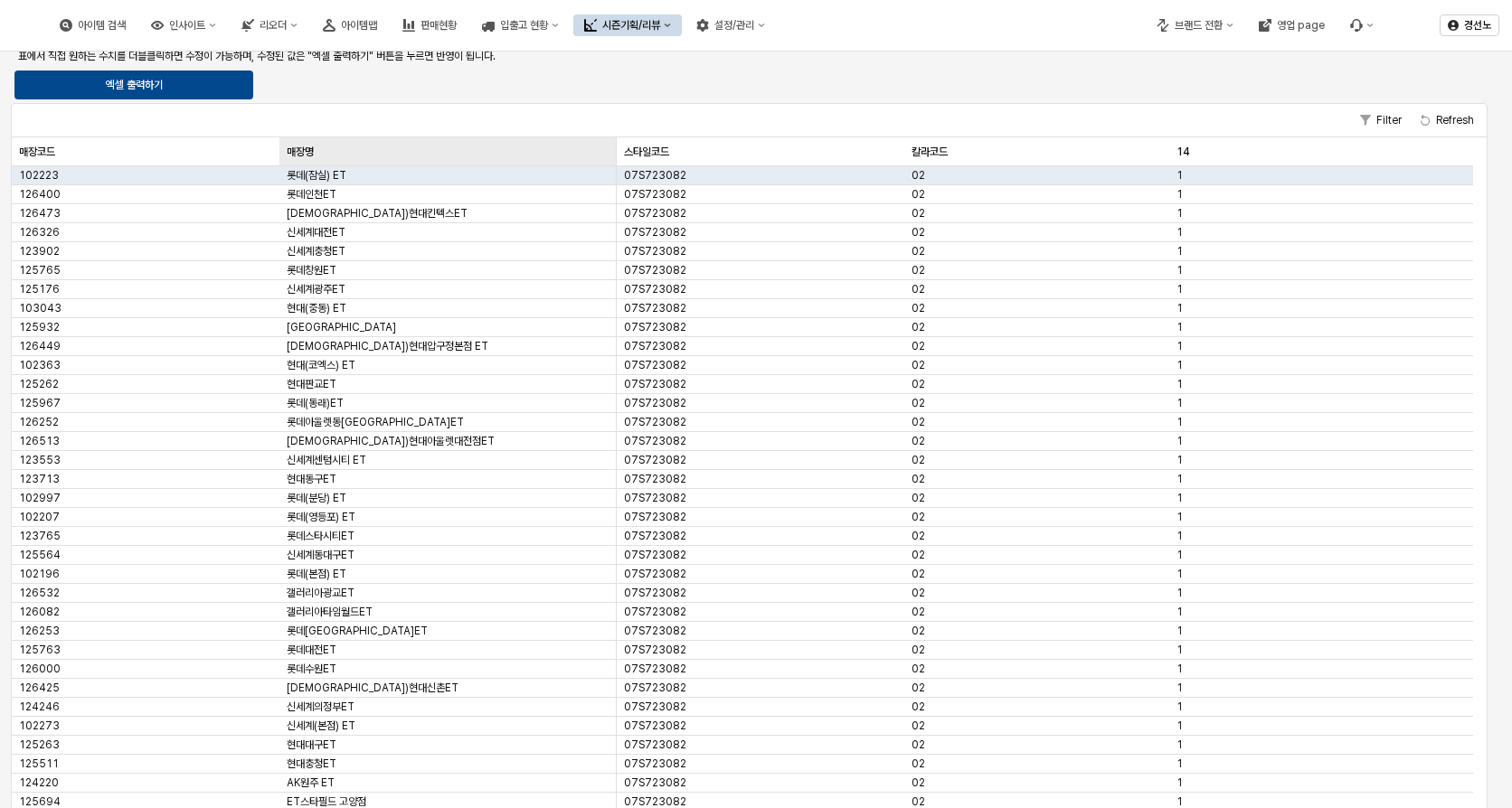
click at [300, 154] on div "매장명 매장명" at bounding box center [448, 152] width 338 height 29
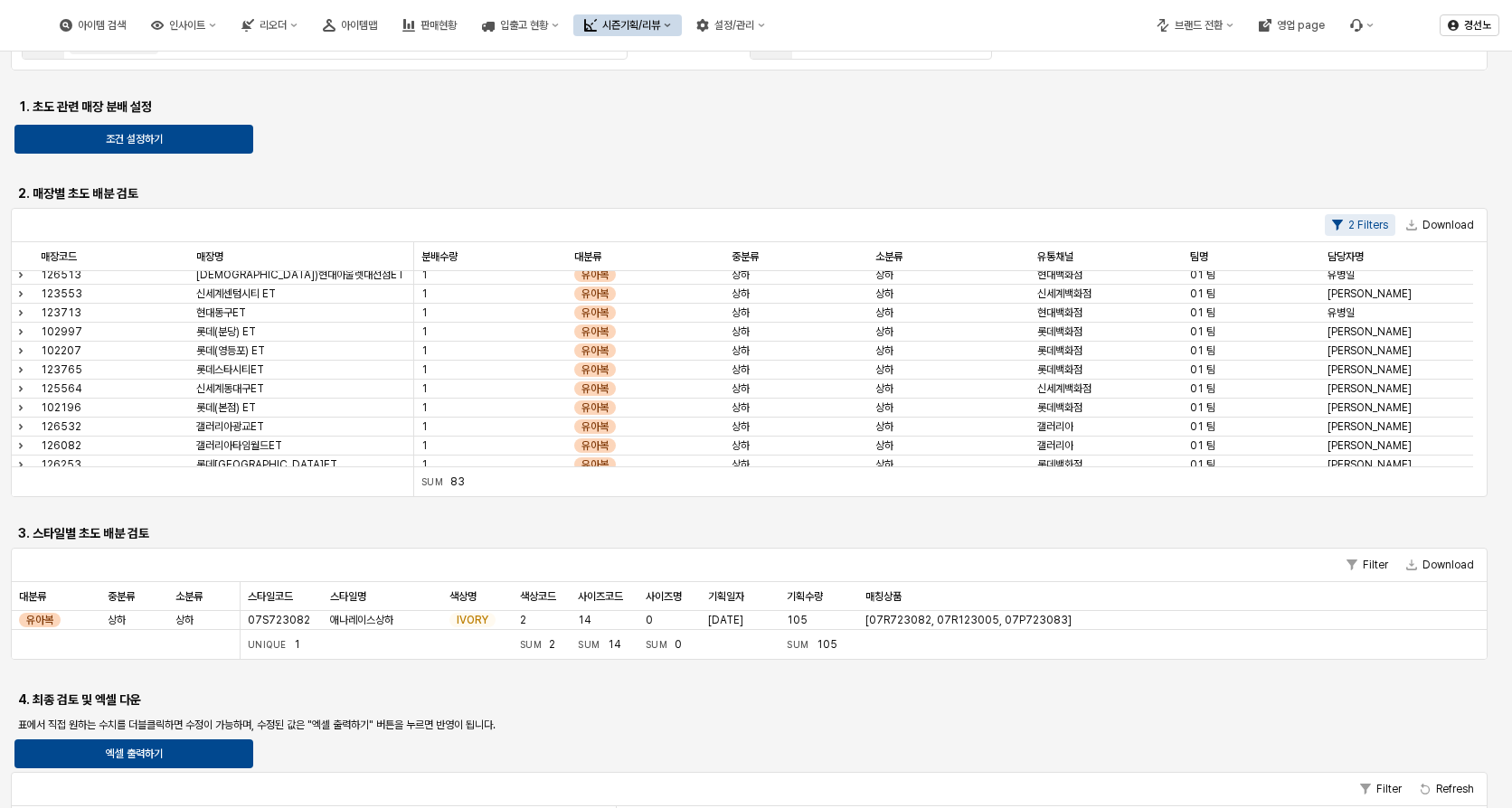
scroll to position [0, 0]
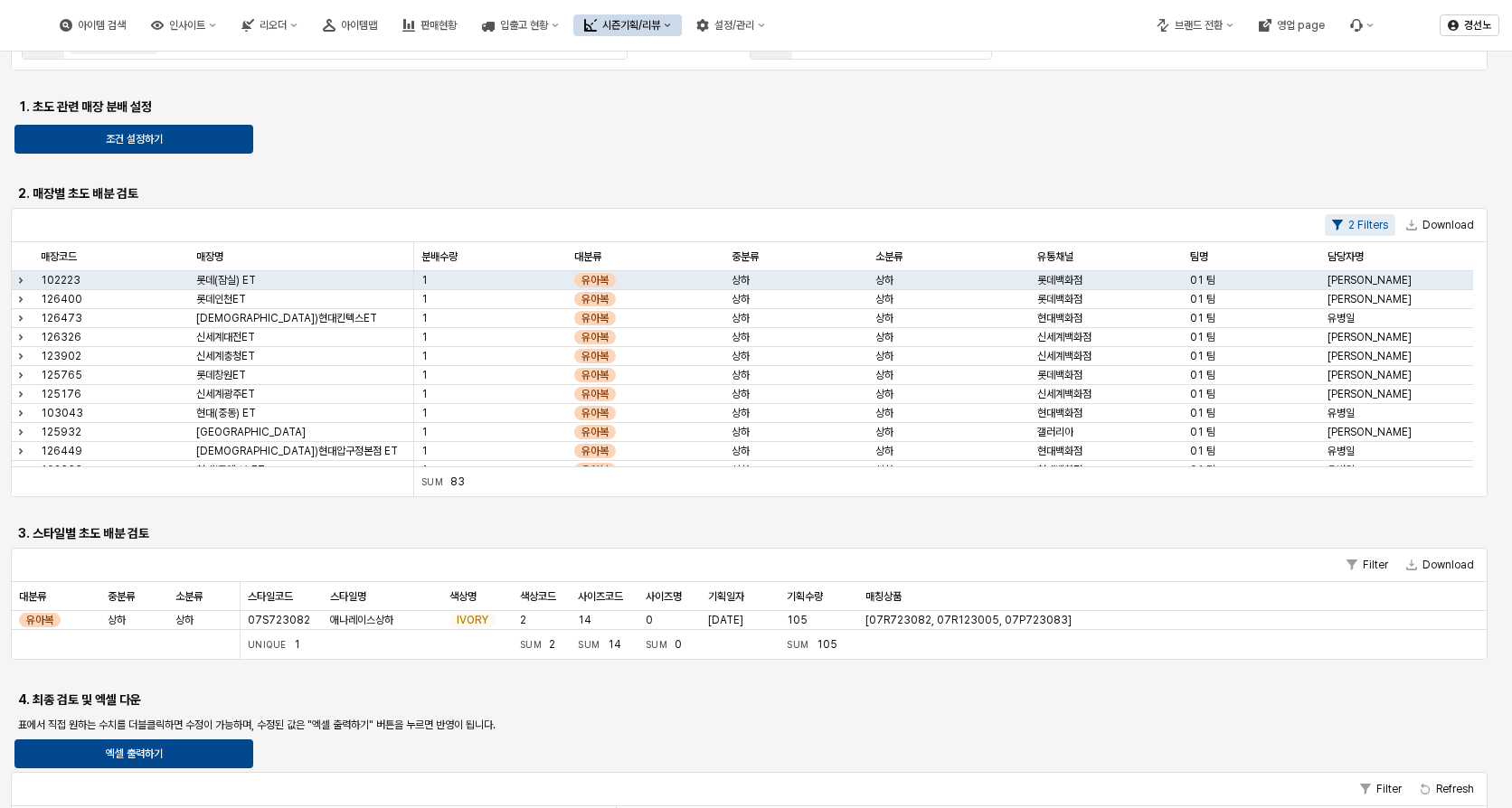
drag, startPoint x: 1181, startPoint y: 723, endPoint x: 1117, endPoint y: 765, distance: 76.6
click at [1178, 727] on p "표에서 직접 원하는 수치를 더블클릭하면 수정이 가능하며, 수정된 값은 "엑셀 출력하기" 버튼을 누르면 반영이 됩니다." at bounding box center [750, 726] width 1463 height 16
